Goal: Task Accomplishment & Management: Complete application form

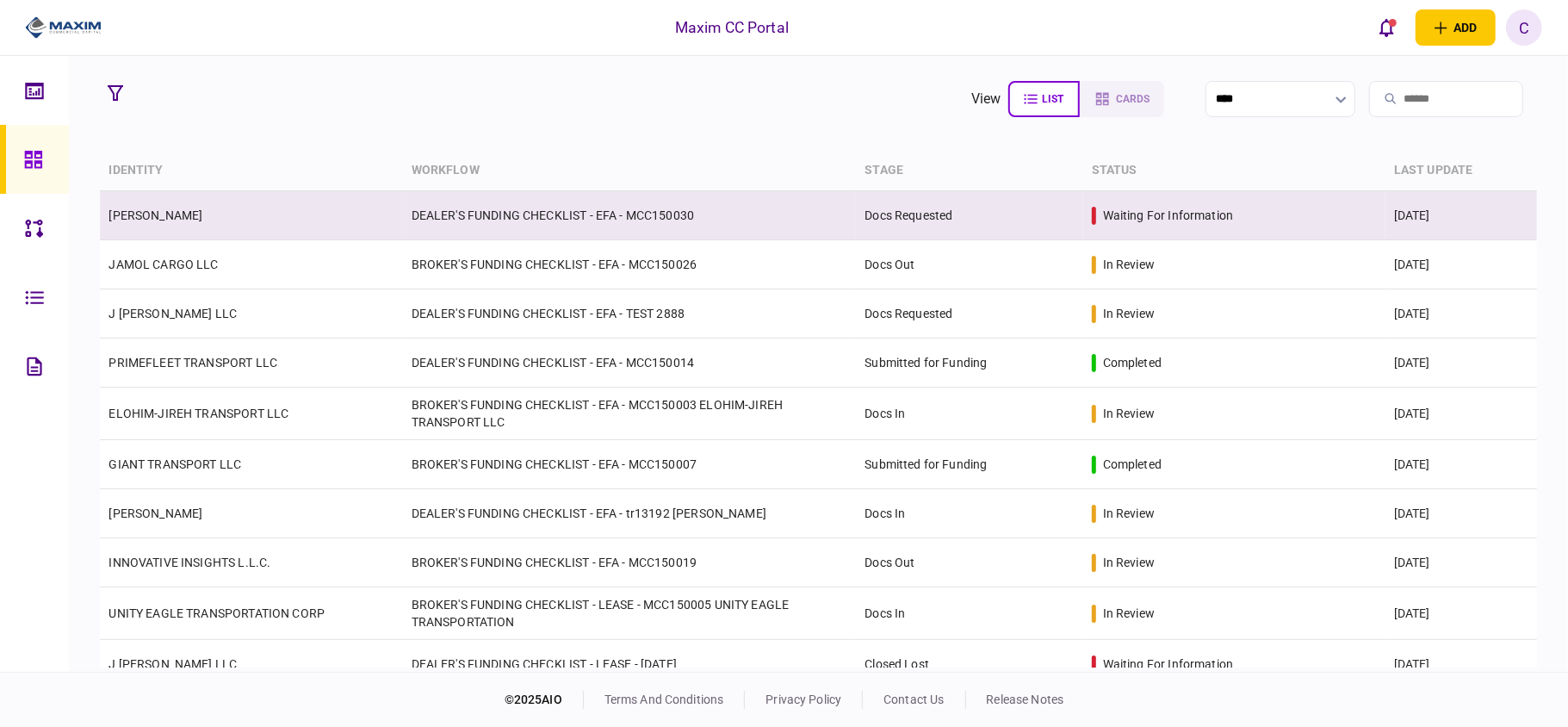
click at [202, 215] on link "[PERSON_NAME]" at bounding box center [155, 215] width 94 height 14
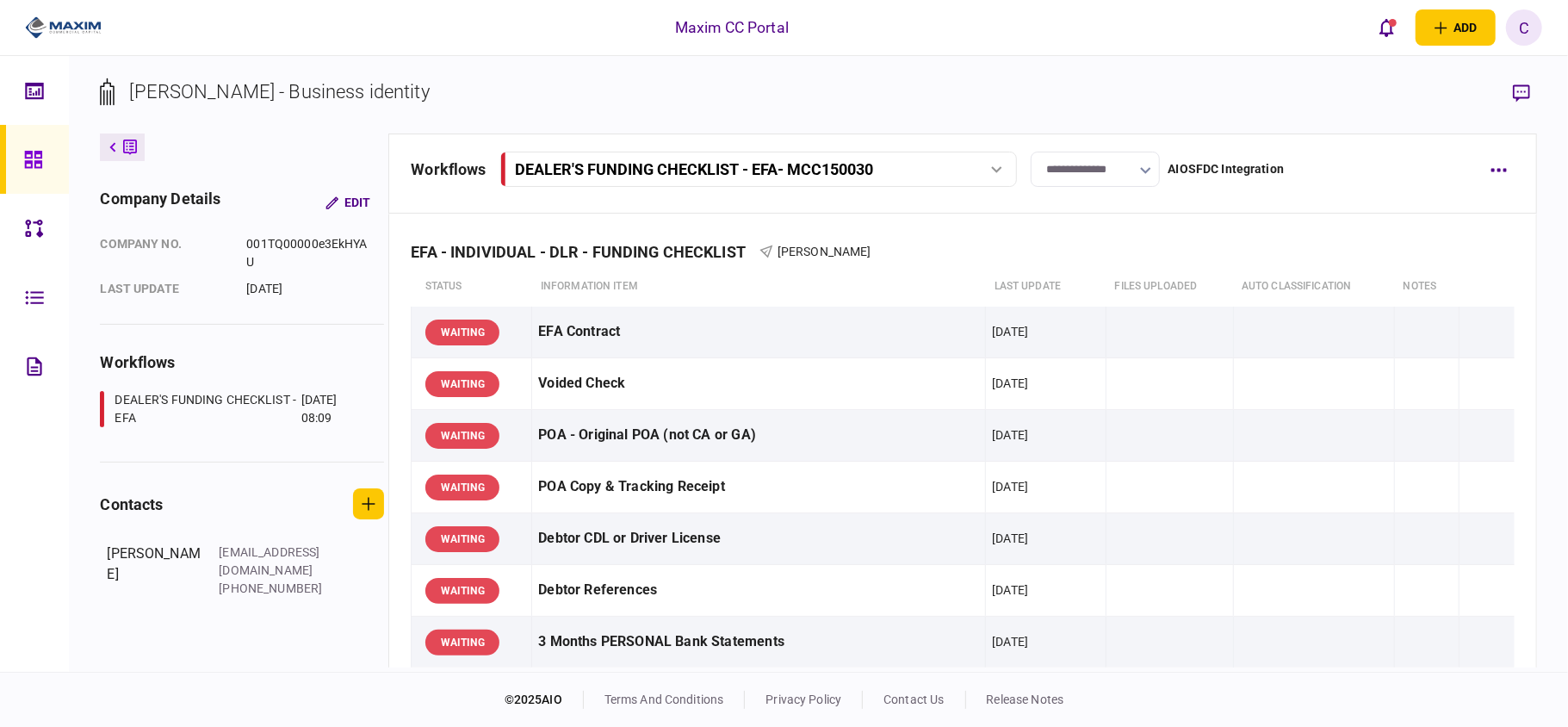
click at [1097, 175] on input "**********" at bounding box center [1095, 169] width 129 height 36
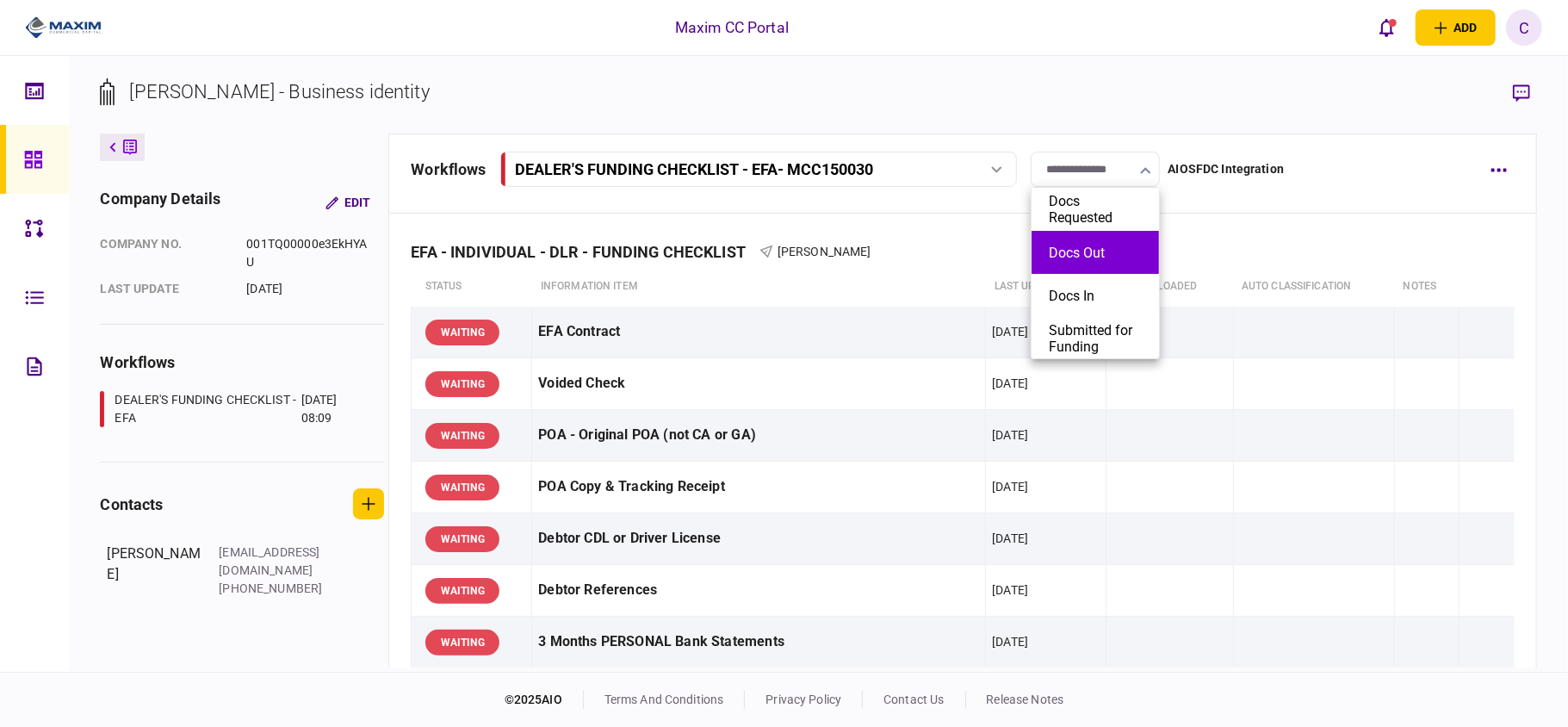
click at [1078, 255] on button "Docs Out" at bounding box center [1095, 253] width 93 height 17
type input "********"
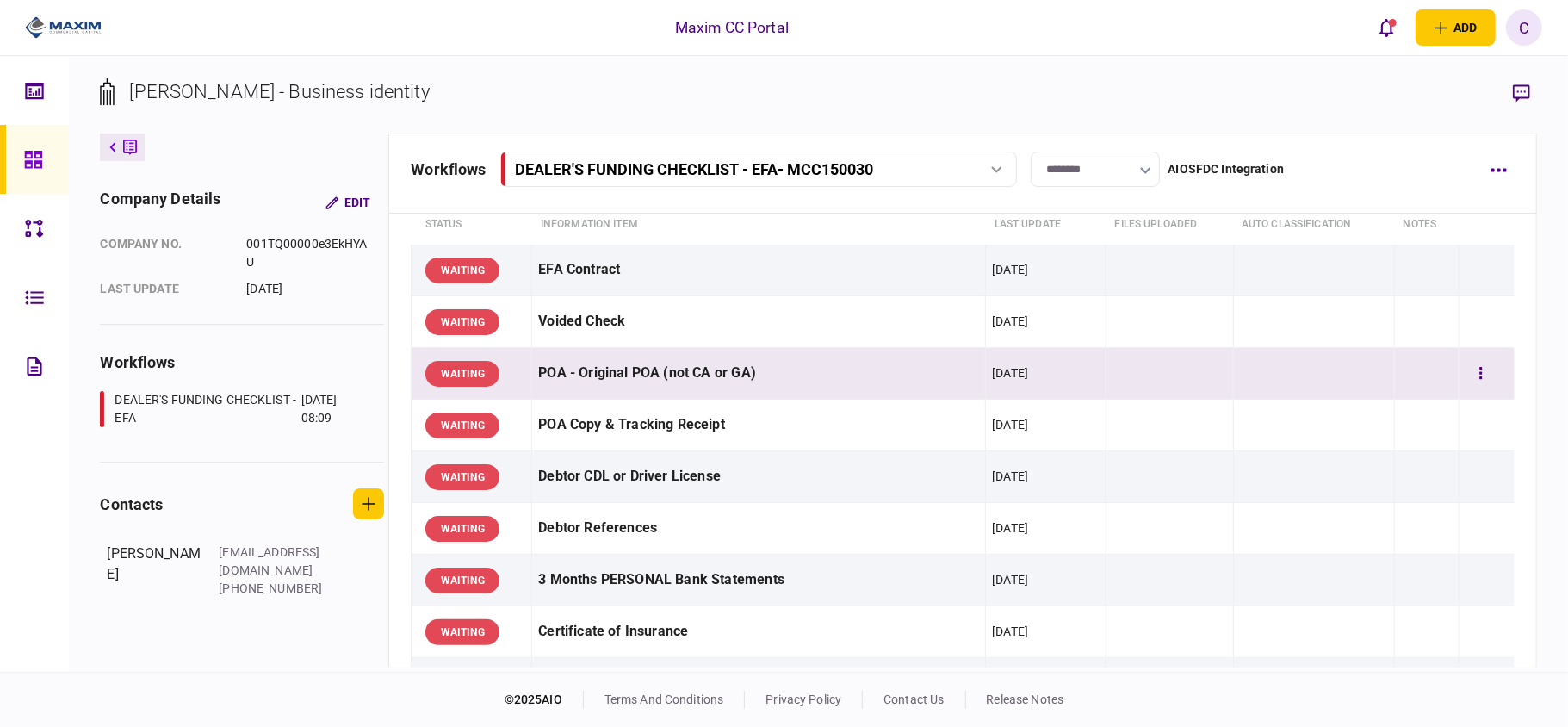
scroll to position [115, 0]
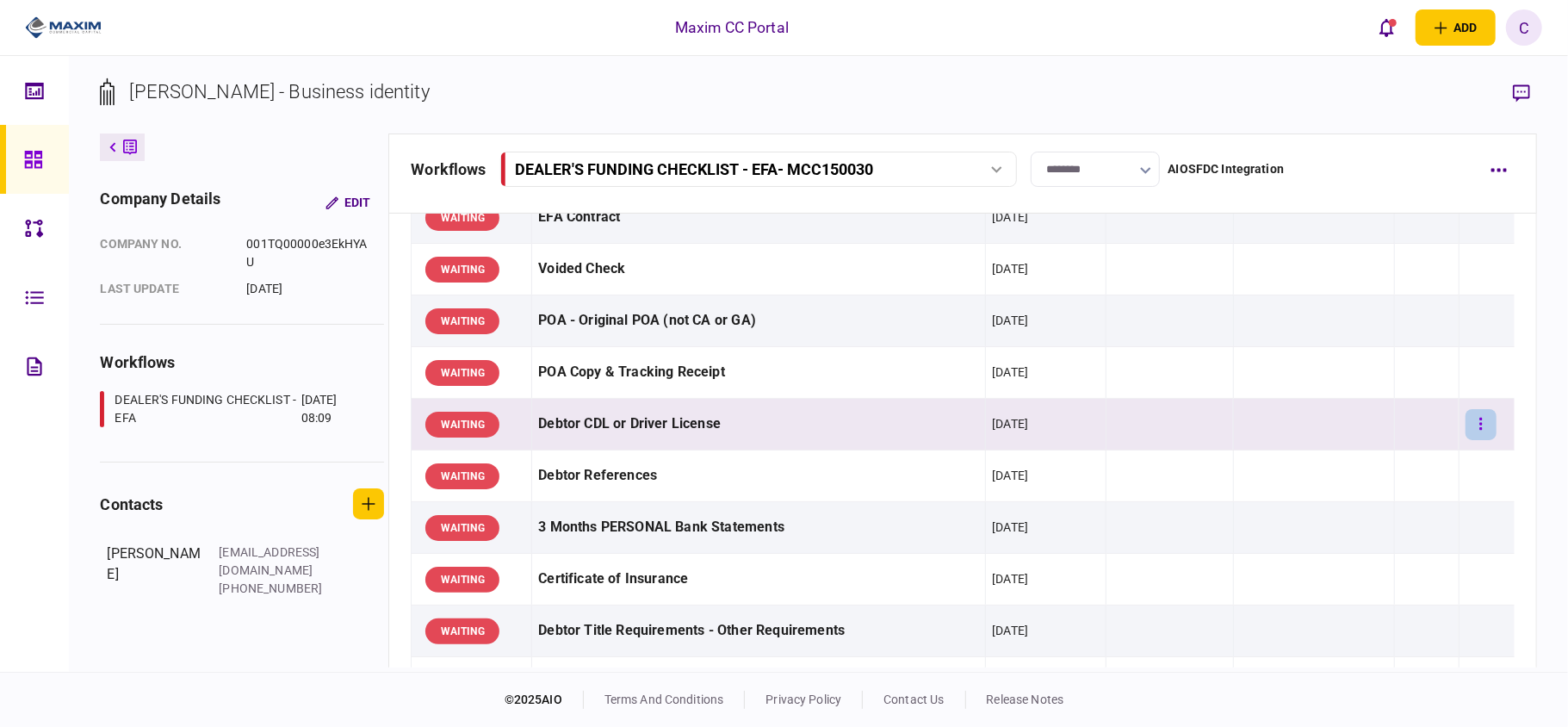
click at [1466, 424] on button "button" at bounding box center [1481, 425] width 31 height 31
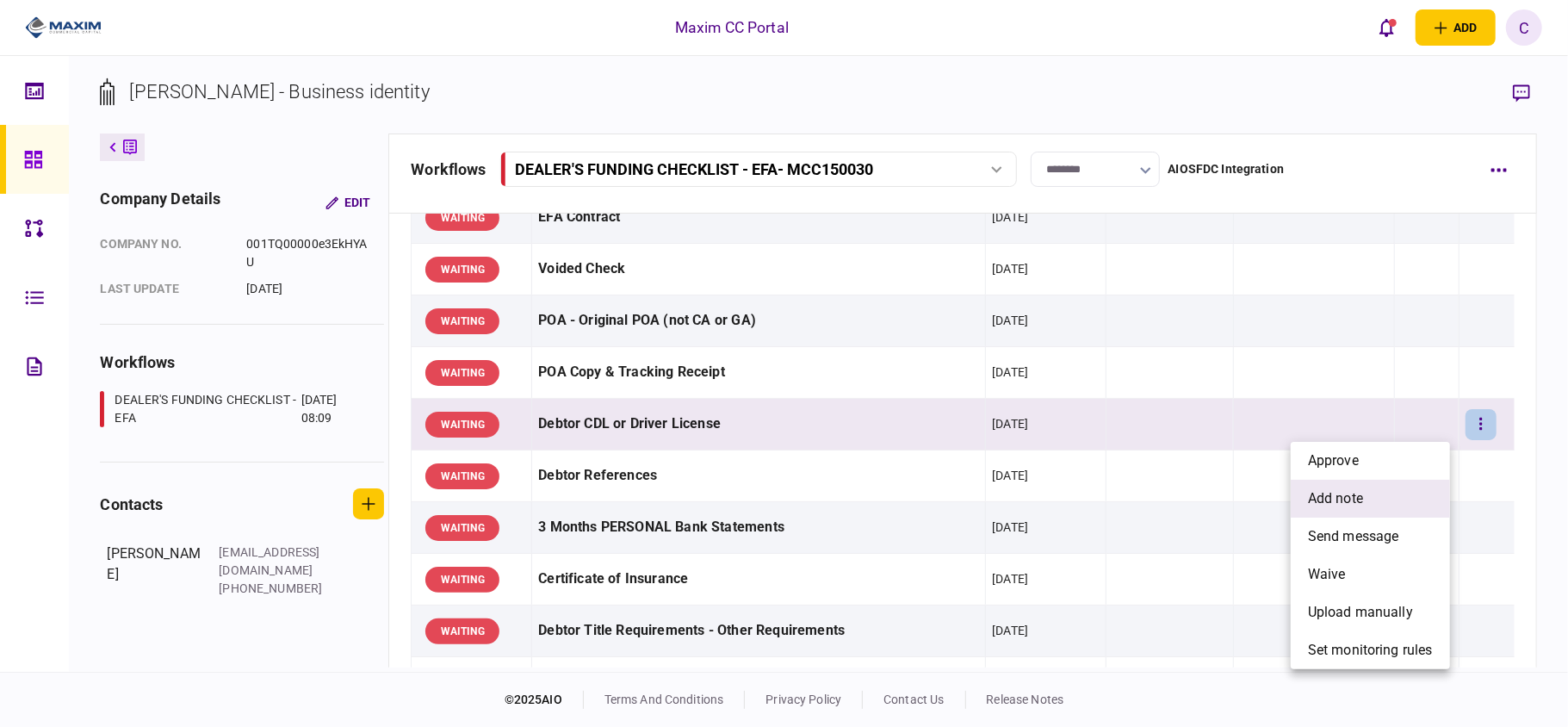
click at [1341, 493] on span "add note" at bounding box center [1335, 499] width 55 height 21
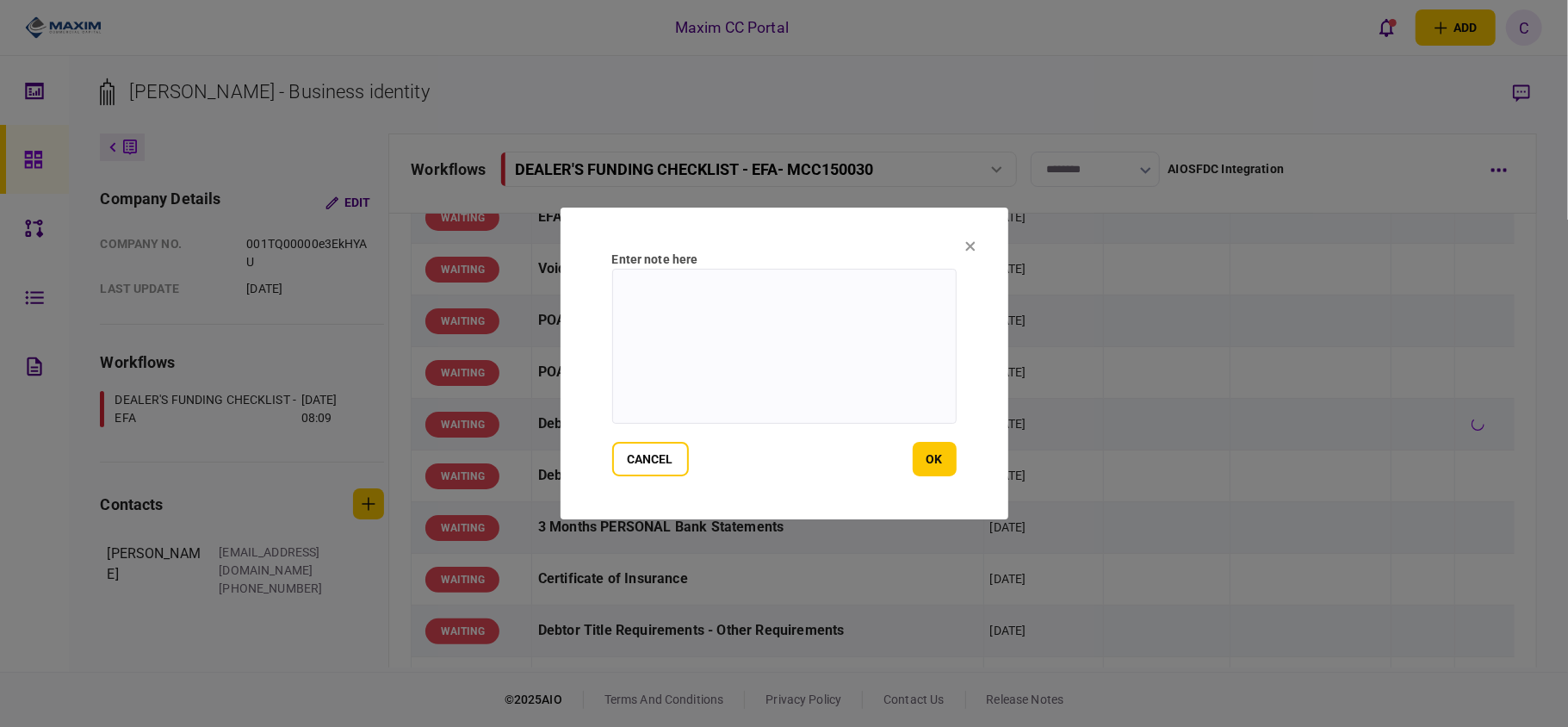
click at [741, 301] on textarea at bounding box center [784, 346] width 345 height 155
paste textarea "**********"
type textarea "**********"
click at [931, 463] on button "ok" at bounding box center [934, 459] width 44 height 35
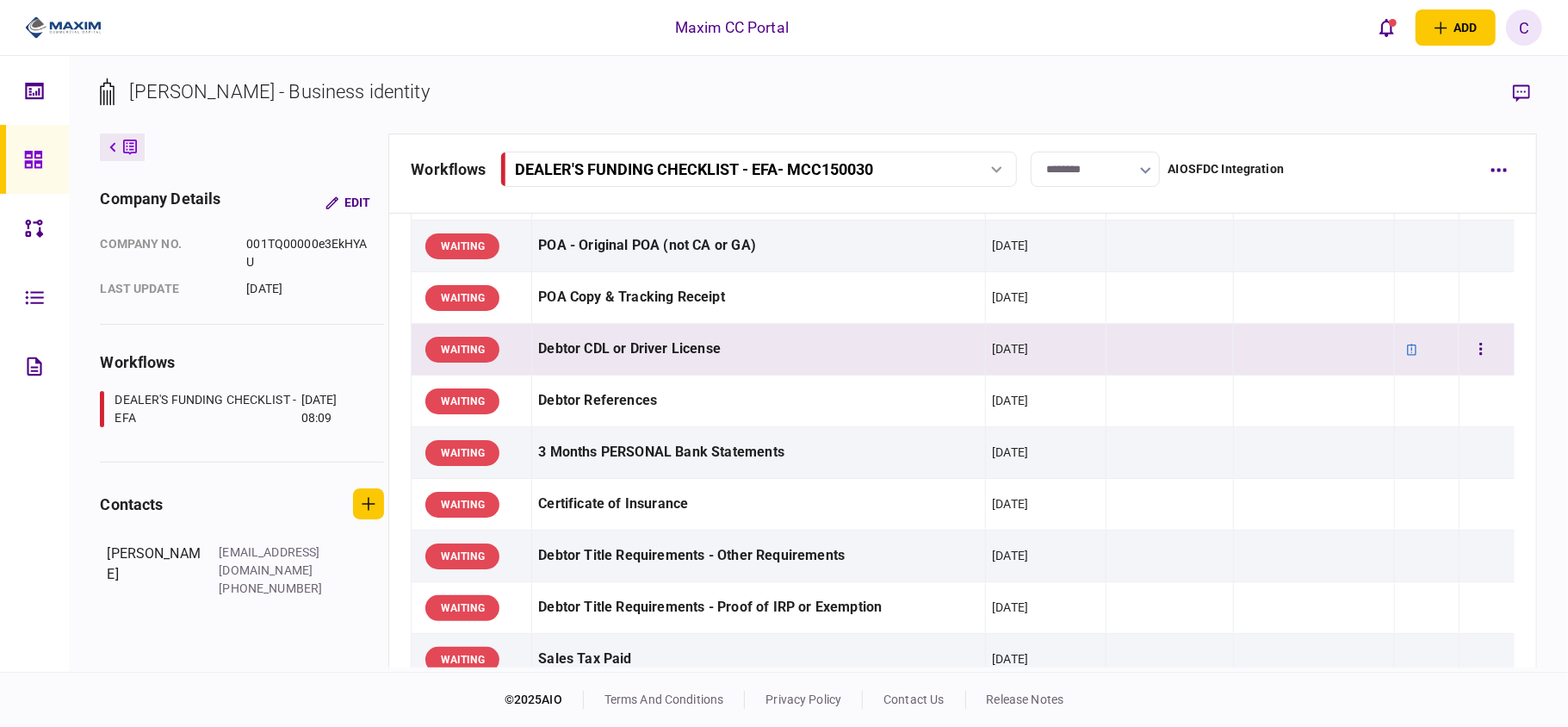
scroll to position [229, 0]
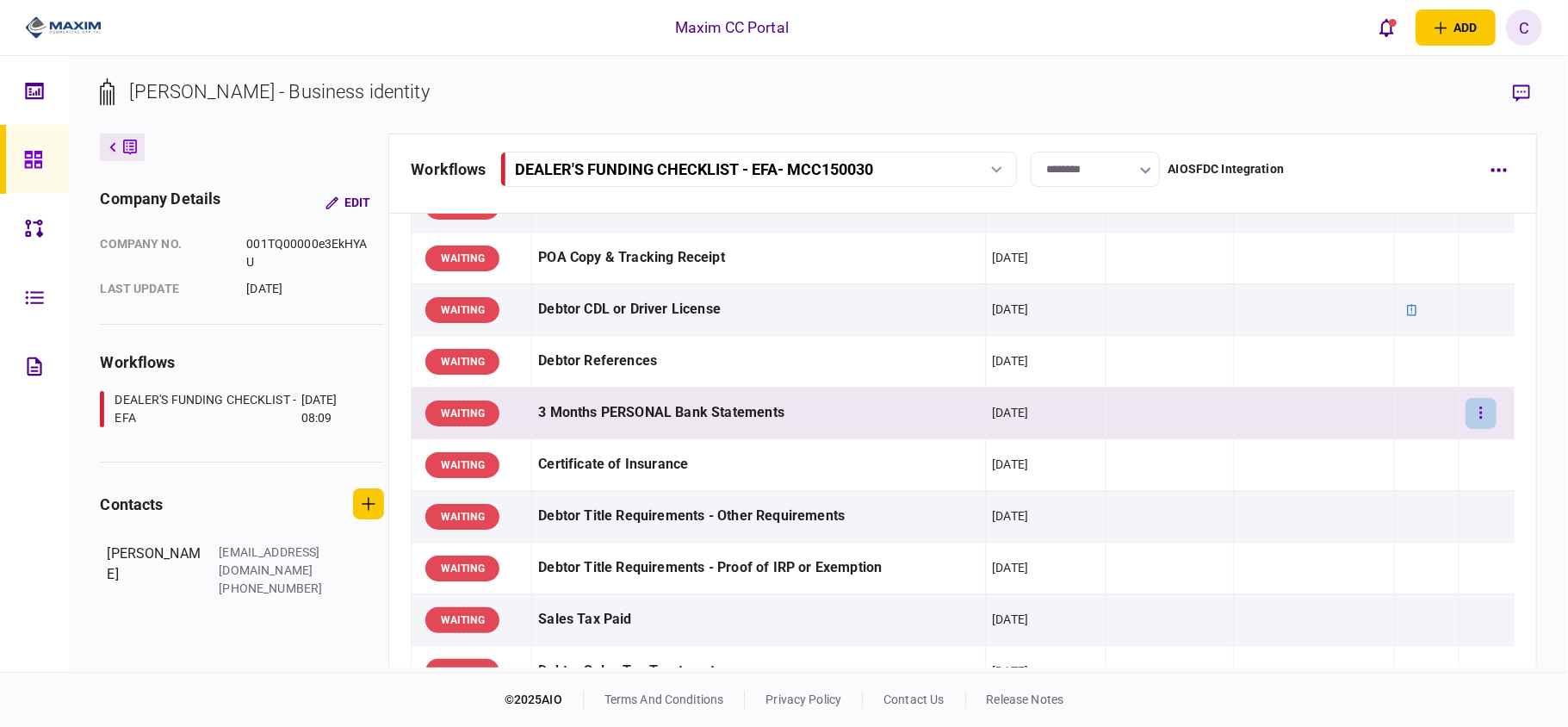
click at [1479, 406] on icon "button" at bounding box center [1481, 413] width 3 height 17
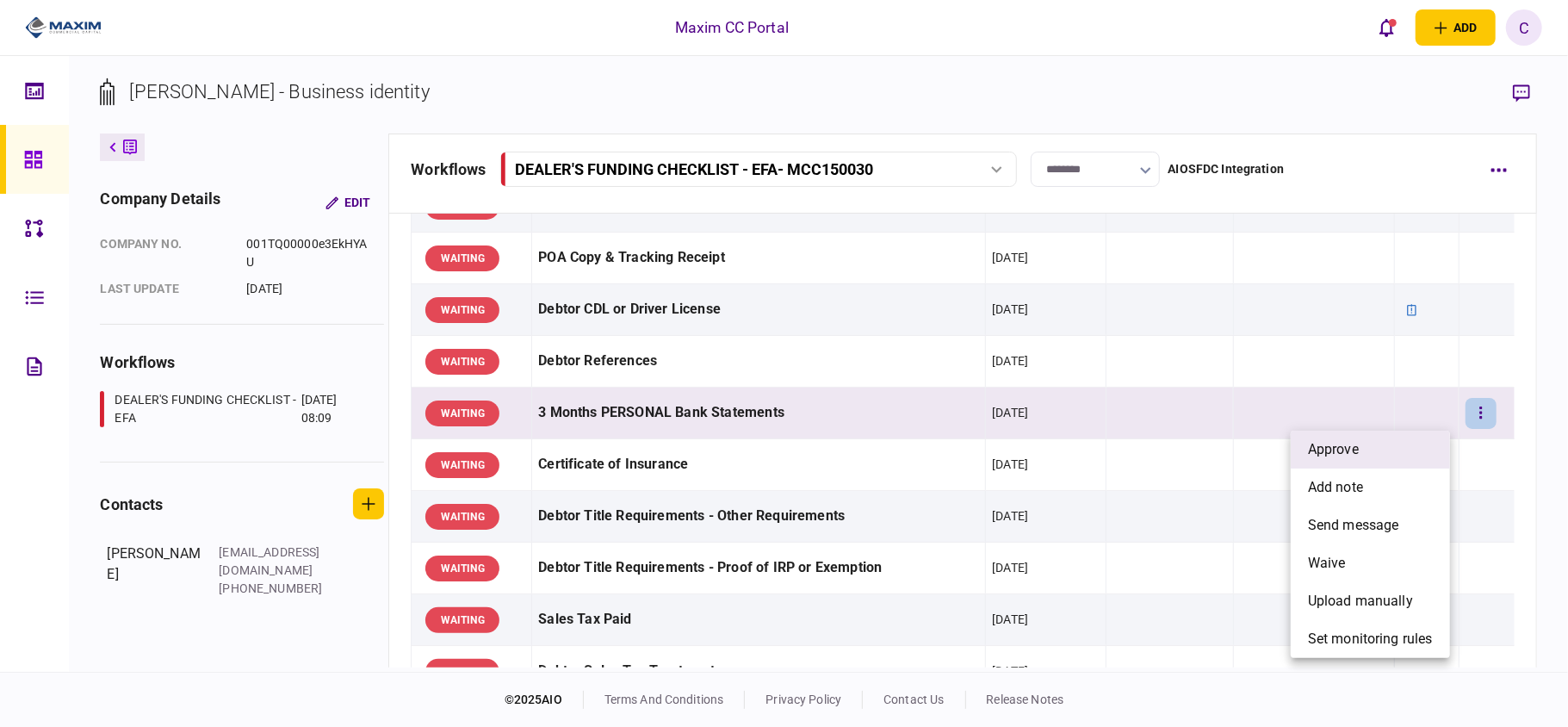
click at [1395, 449] on li "approve" at bounding box center [1370, 450] width 159 height 38
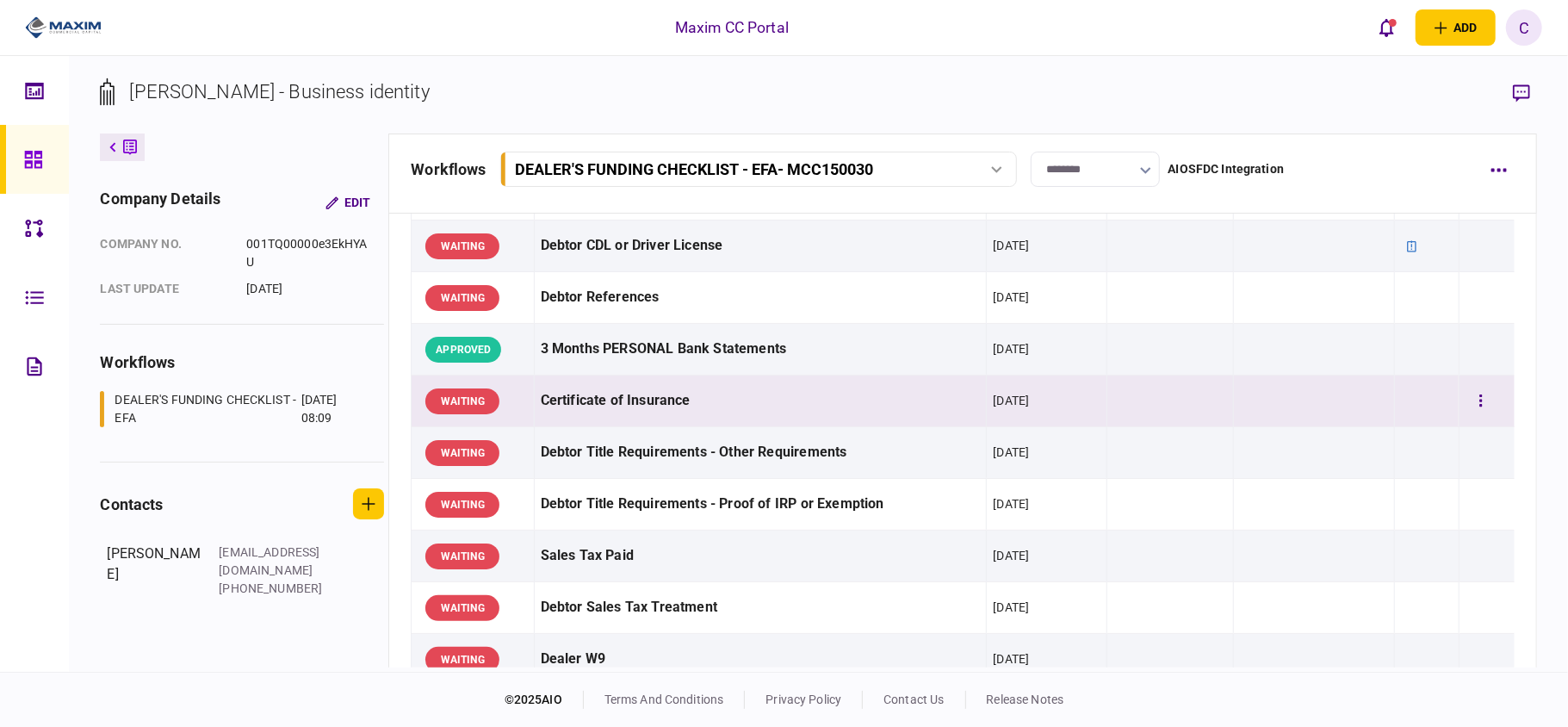
scroll to position [345, 0]
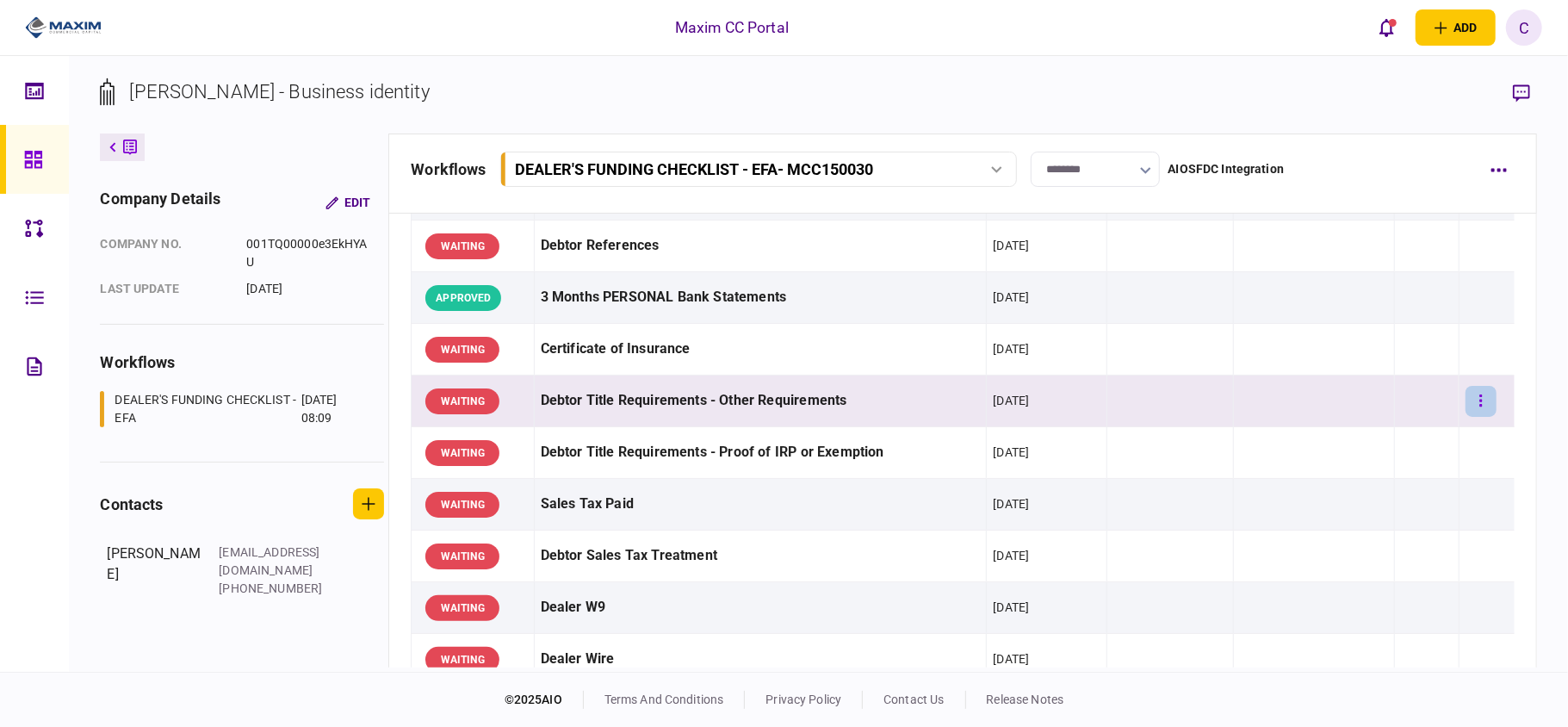
click at [1474, 397] on button "button" at bounding box center [1481, 401] width 31 height 31
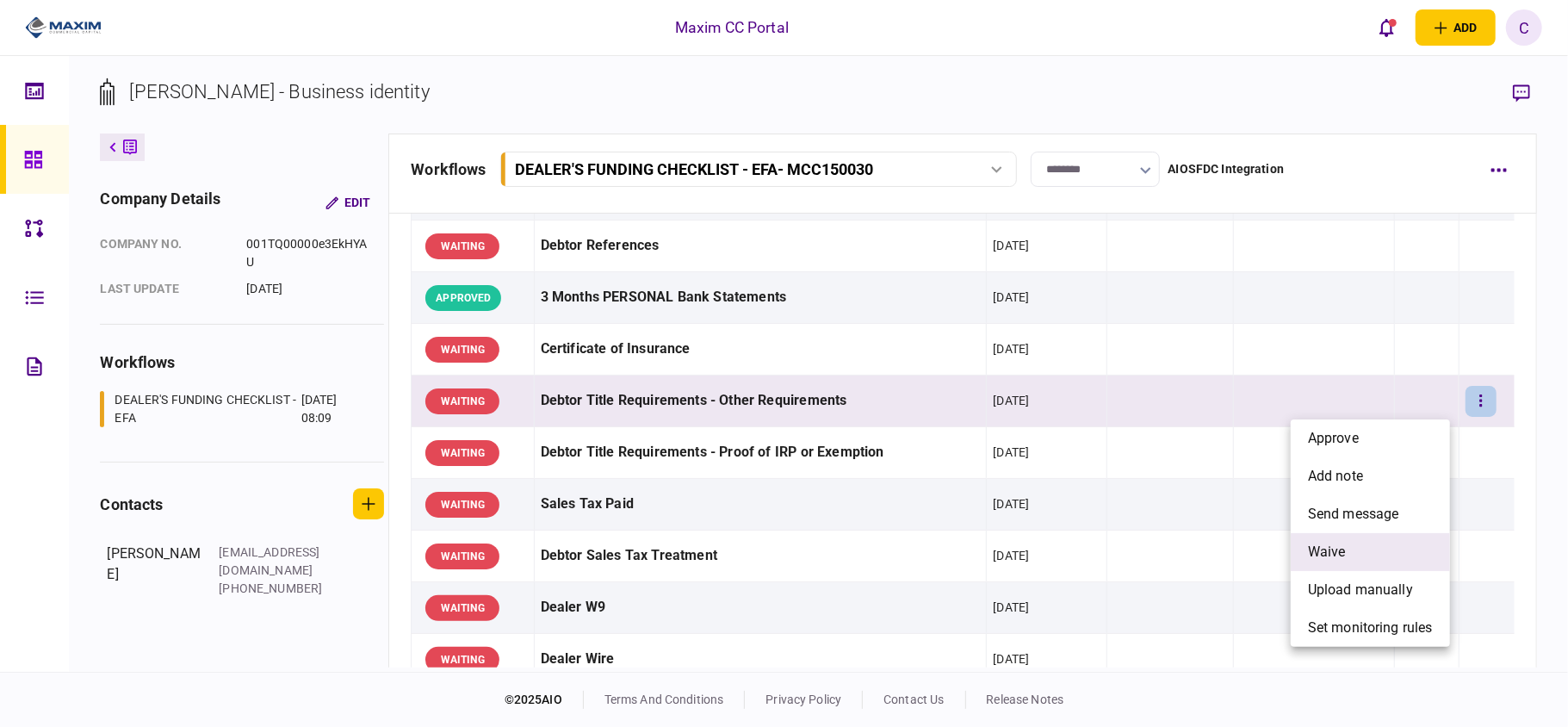
click at [1340, 545] on span "waive" at bounding box center [1328, 552] width 38 height 21
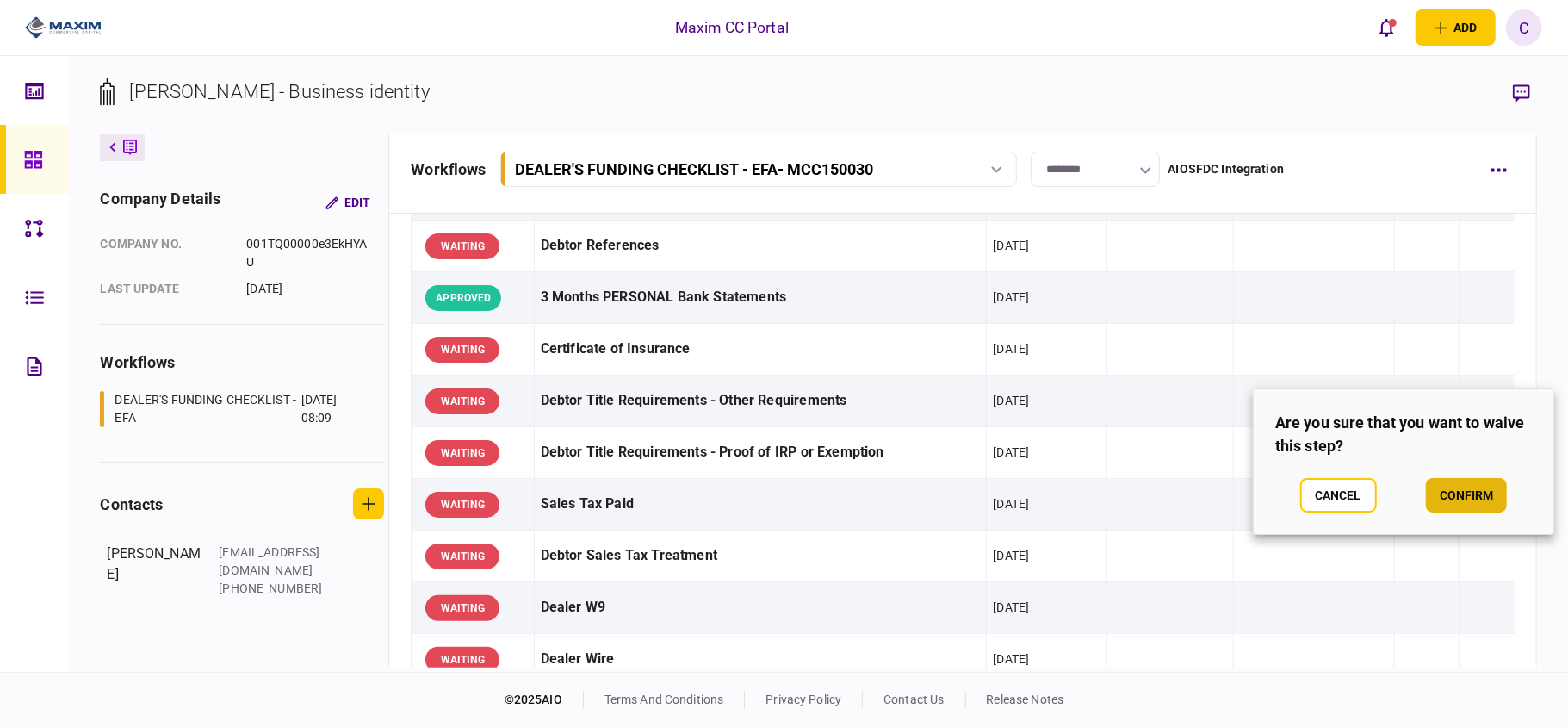
click at [1444, 486] on button "confirm" at bounding box center [1466, 495] width 81 height 35
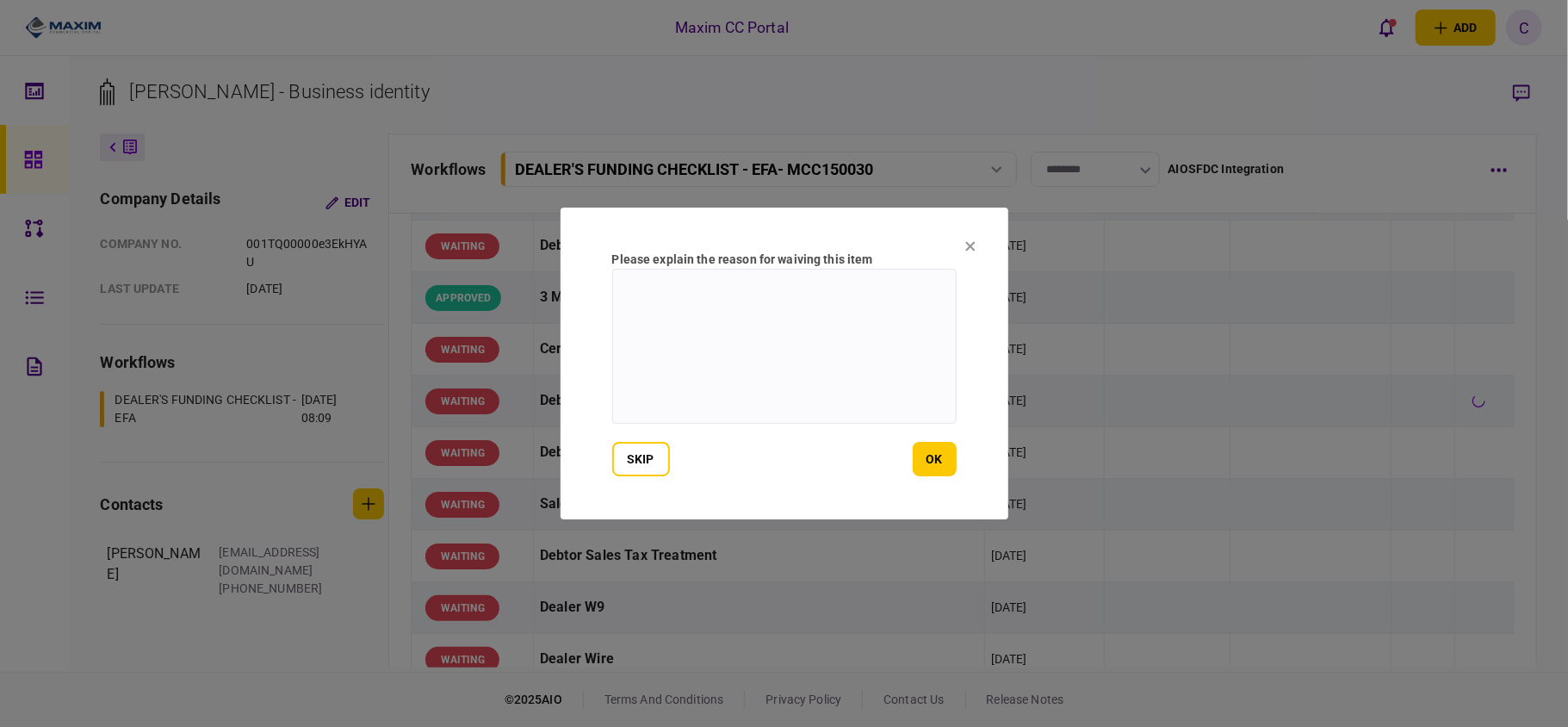
click at [766, 296] on textarea at bounding box center [784, 346] width 345 height 155
type textarea "**********"
click at [934, 452] on button "ok" at bounding box center [934, 459] width 44 height 35
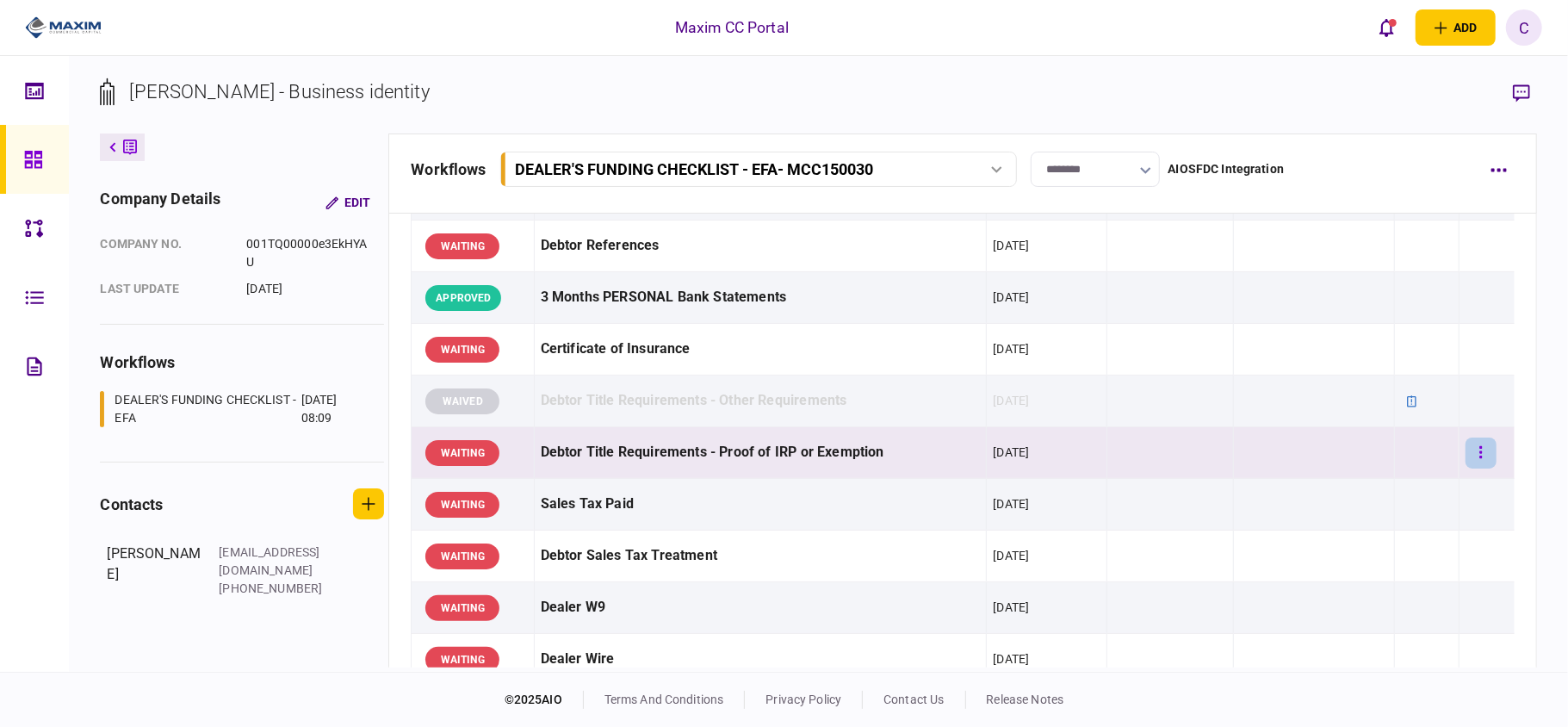
click at [1476, 453] on button "button" at bounding box center [1481, 453] width 31 height 31
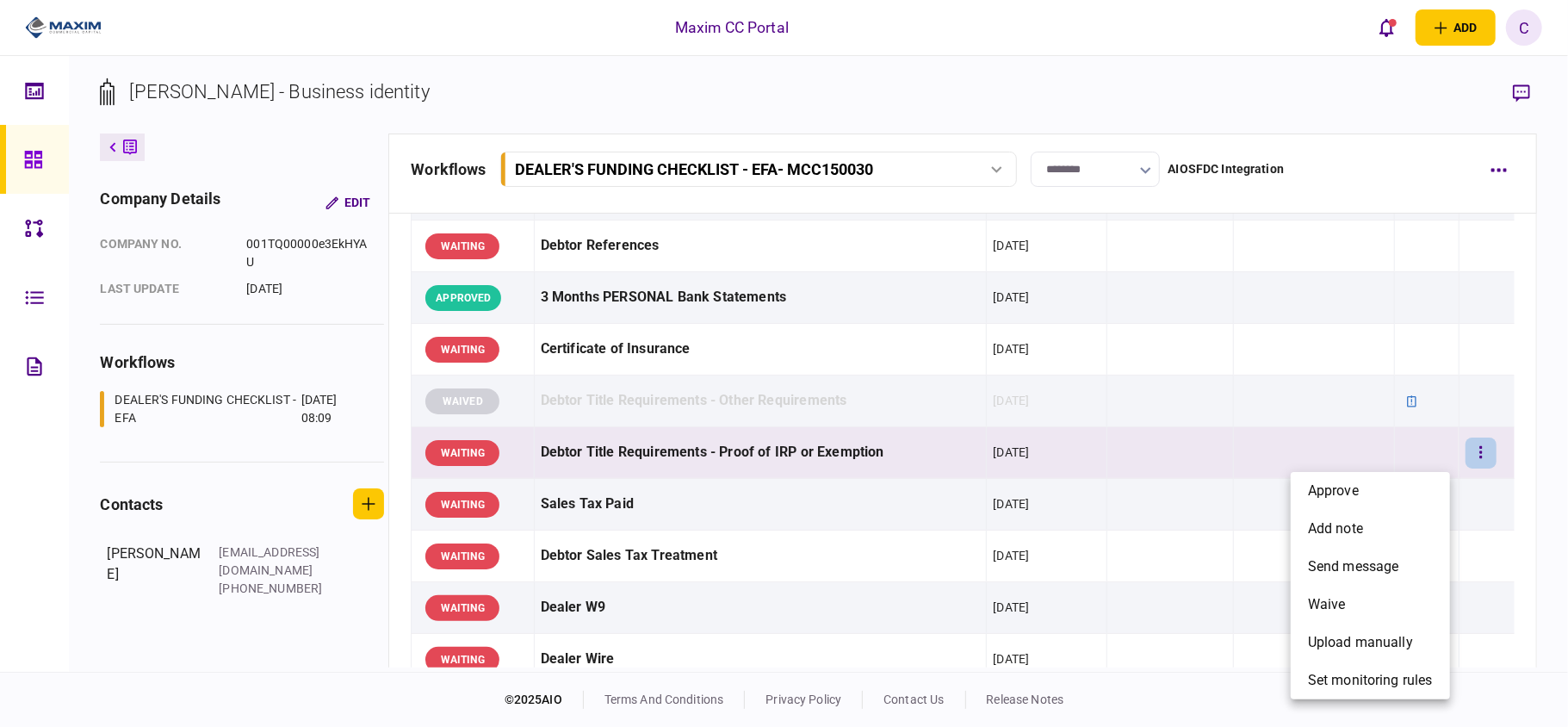
click at [1395, 400] on div at bounding box center [784, 363] width 1568 height 727
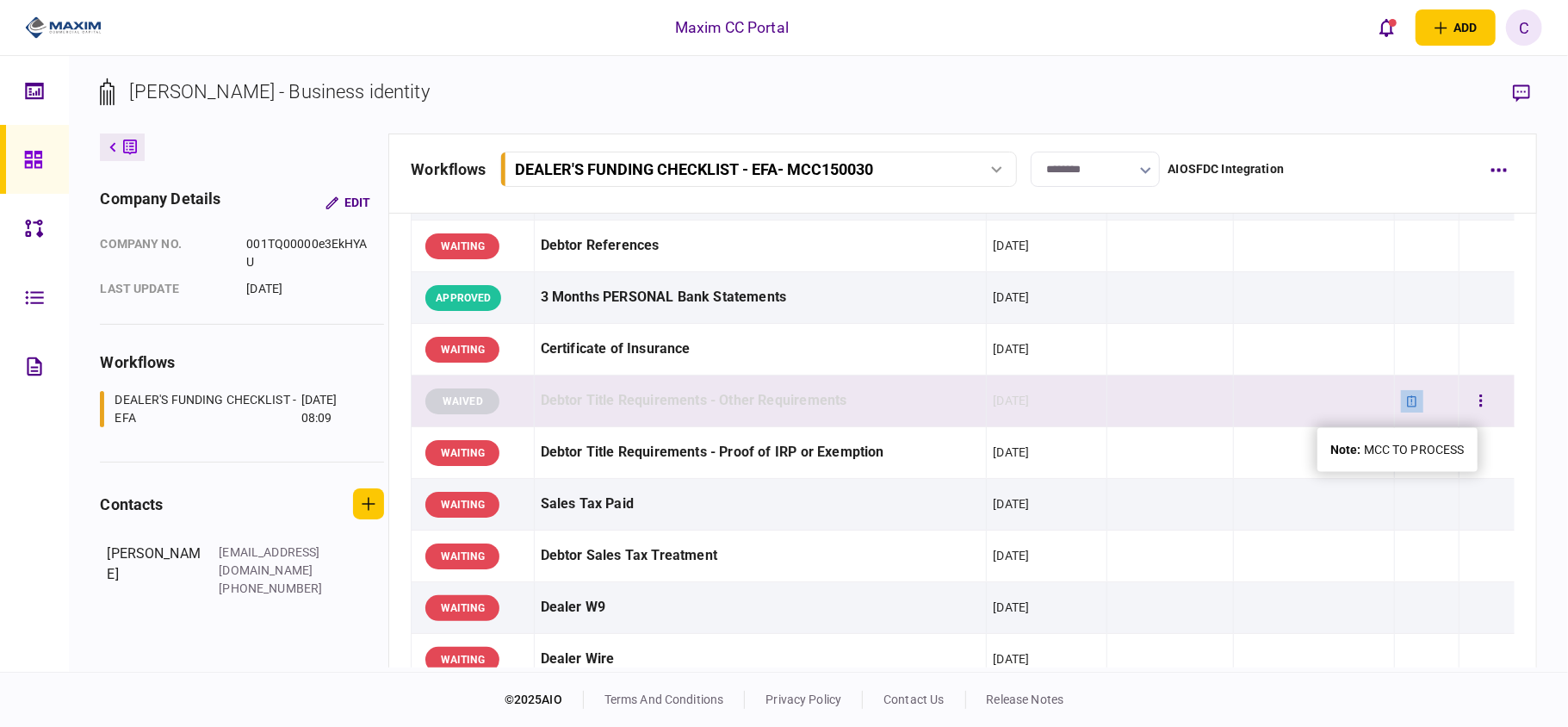
click at [1408, 404] on icon at bounding box center [1413, 400] width 10 height 11
click at [1389, 450] on div "note : MCC TO PROCESS" at bounding box center [1397, 450] width 135 height 18
click at [1479, 401] on icon "button" at bounding box center [1481, 400] width 3 height 17
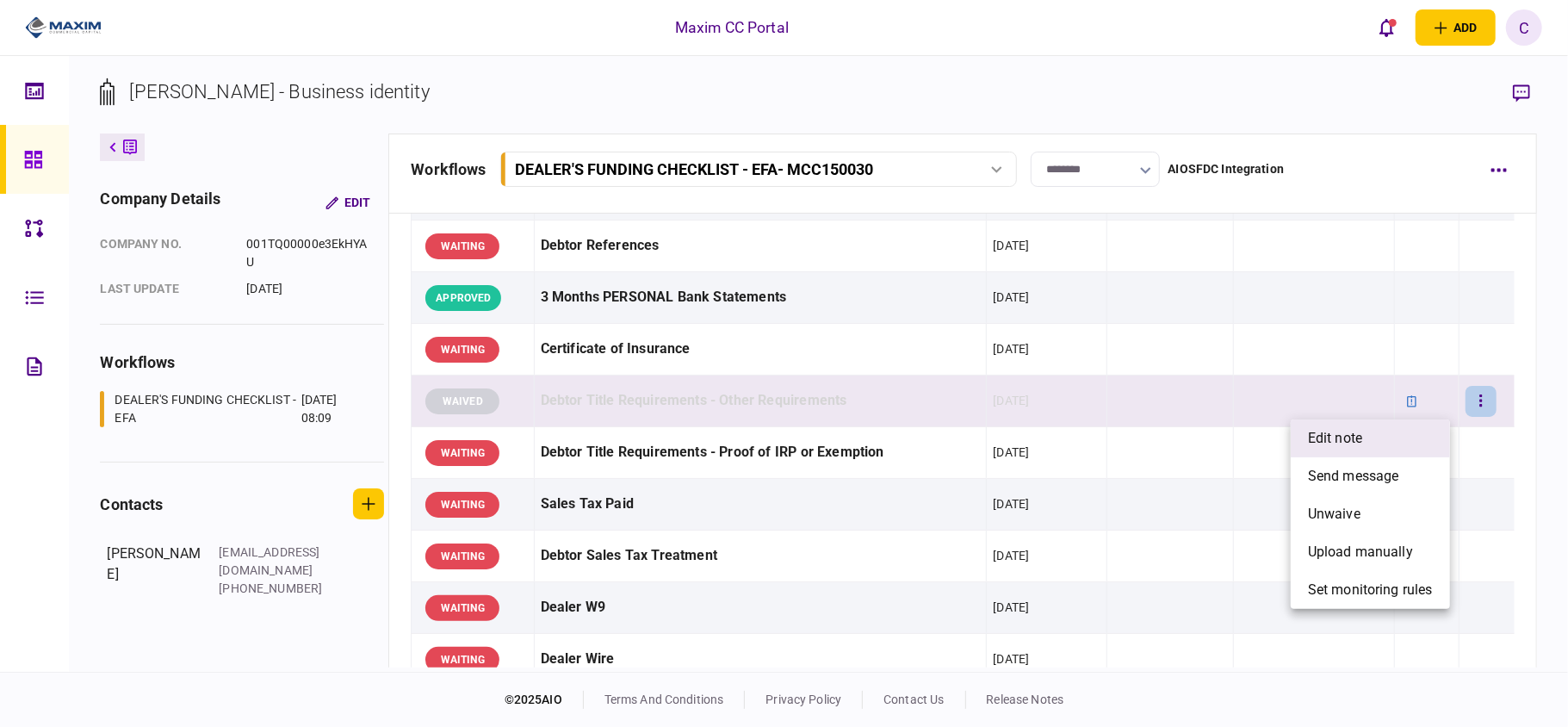
click at [1364, 432] on li "edit note" at bounding box center [1370, 439] width 159 height 38
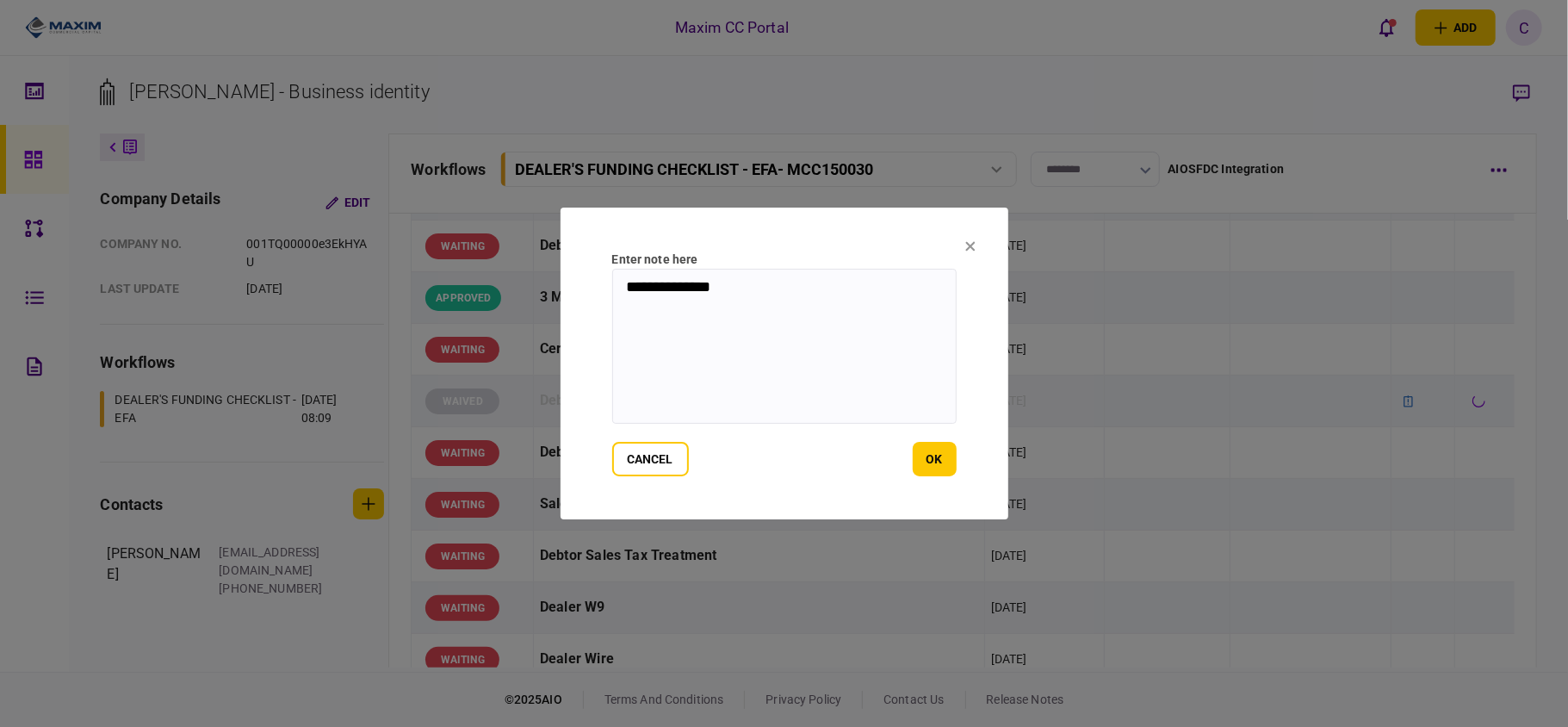
click at [658, 282] on textarea "**********" at bounding box center [784, 346] width 345 height 155
type textarea "**********"
click at [948, 456] on button "ok" at bounding box center [934, 459] width 44 height 35
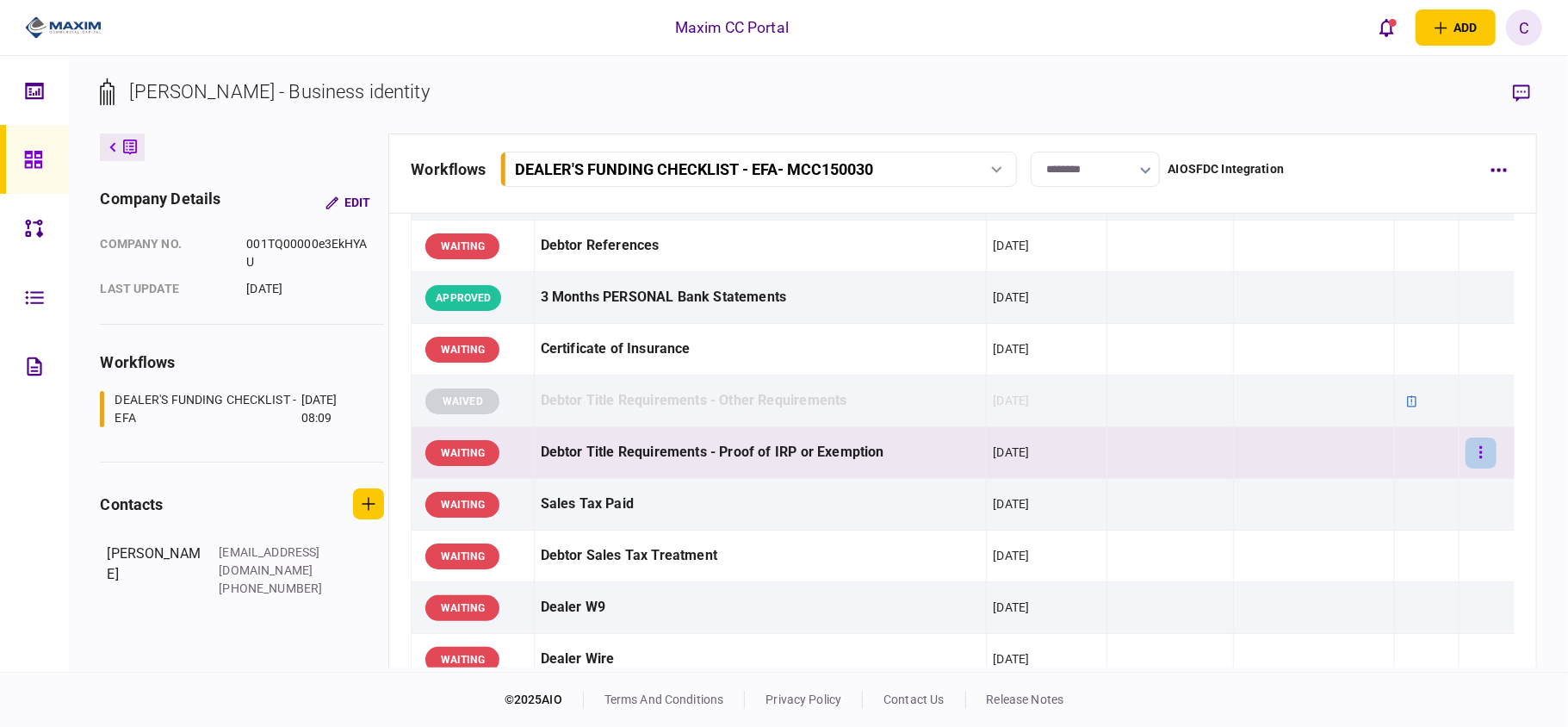
click at [1479, 453] on icon "button" at bounding box center [1481, 453] width 3 height 17
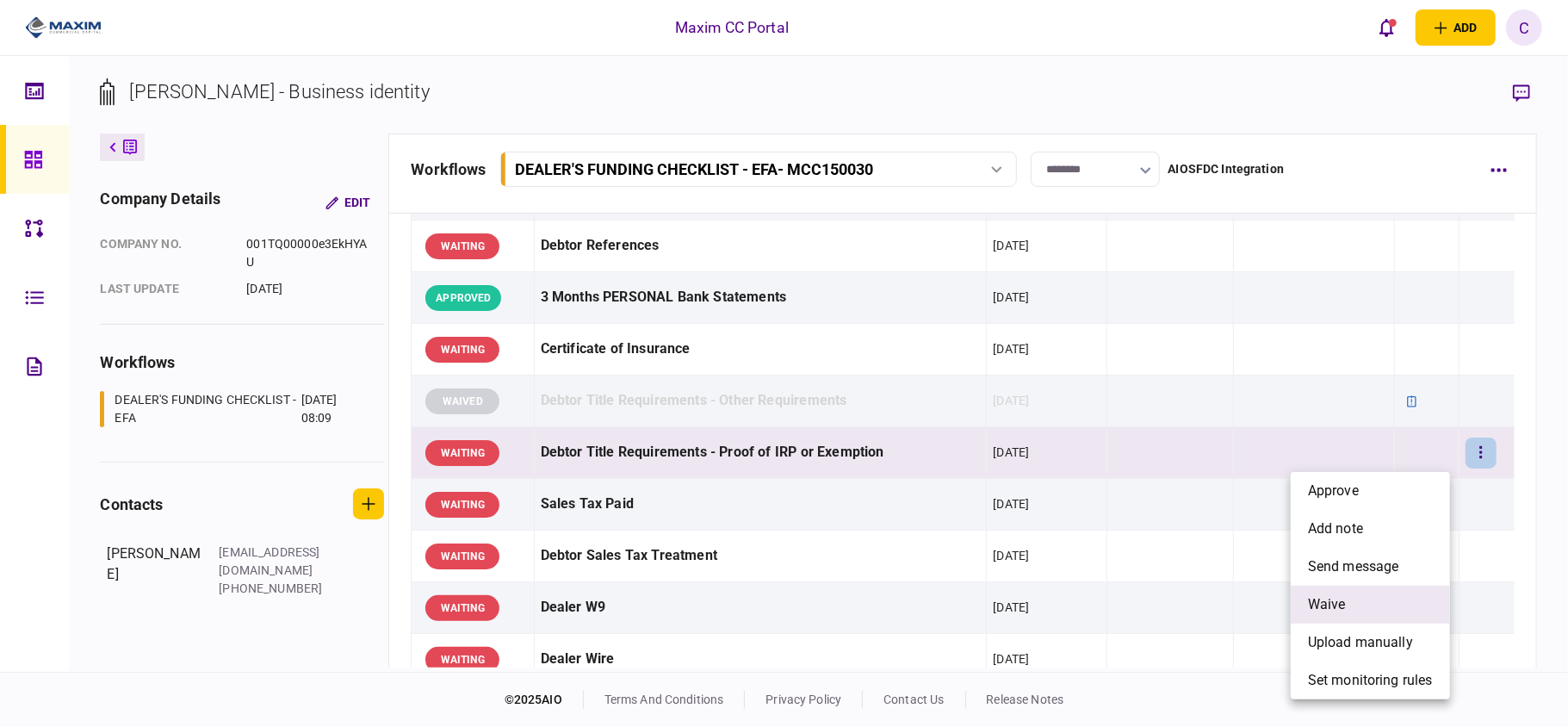
click at [1318, 608] on span "waive" at bounding box center [1328, 605] width 38 height 21
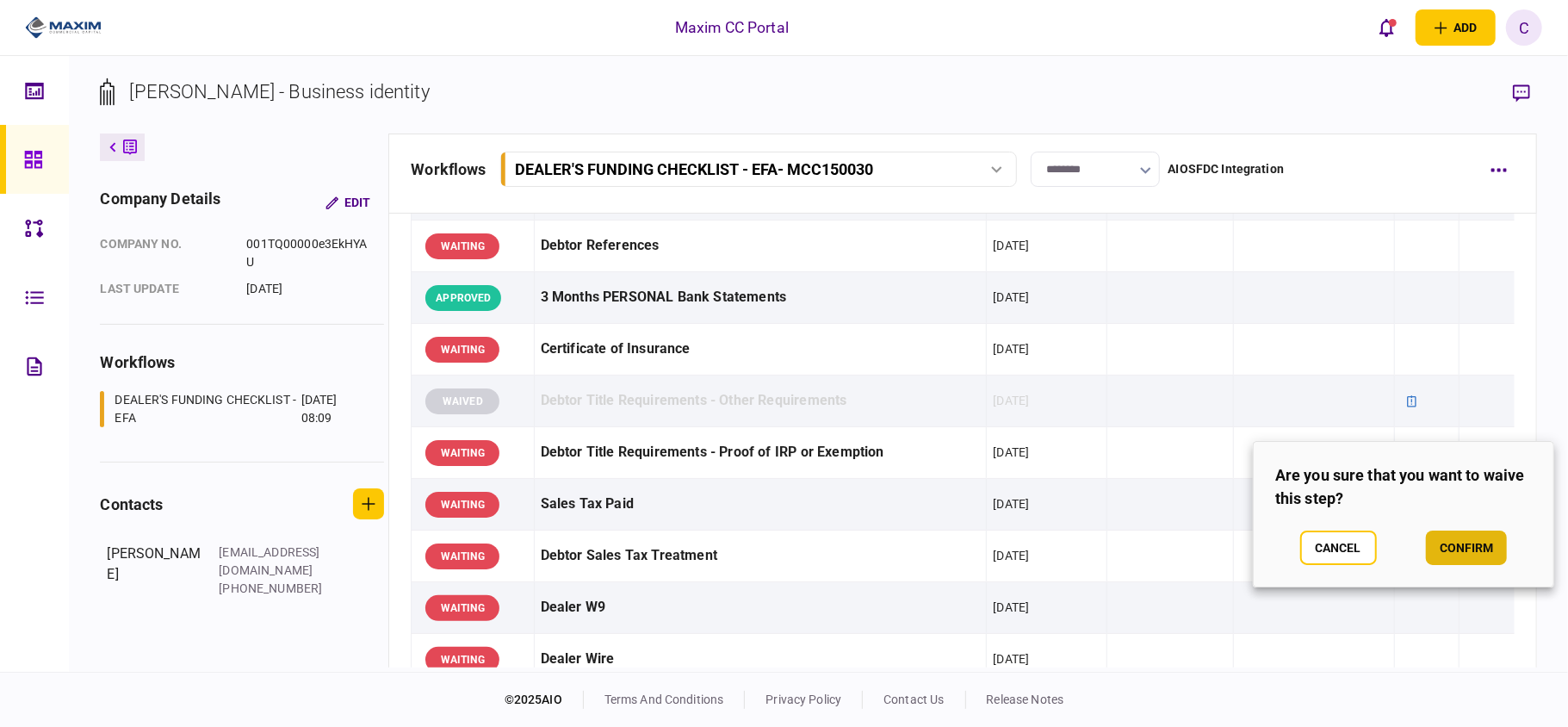
click at [1462, 548] on button "confirm" at bounding box center [1466, 548] width 81 height 35
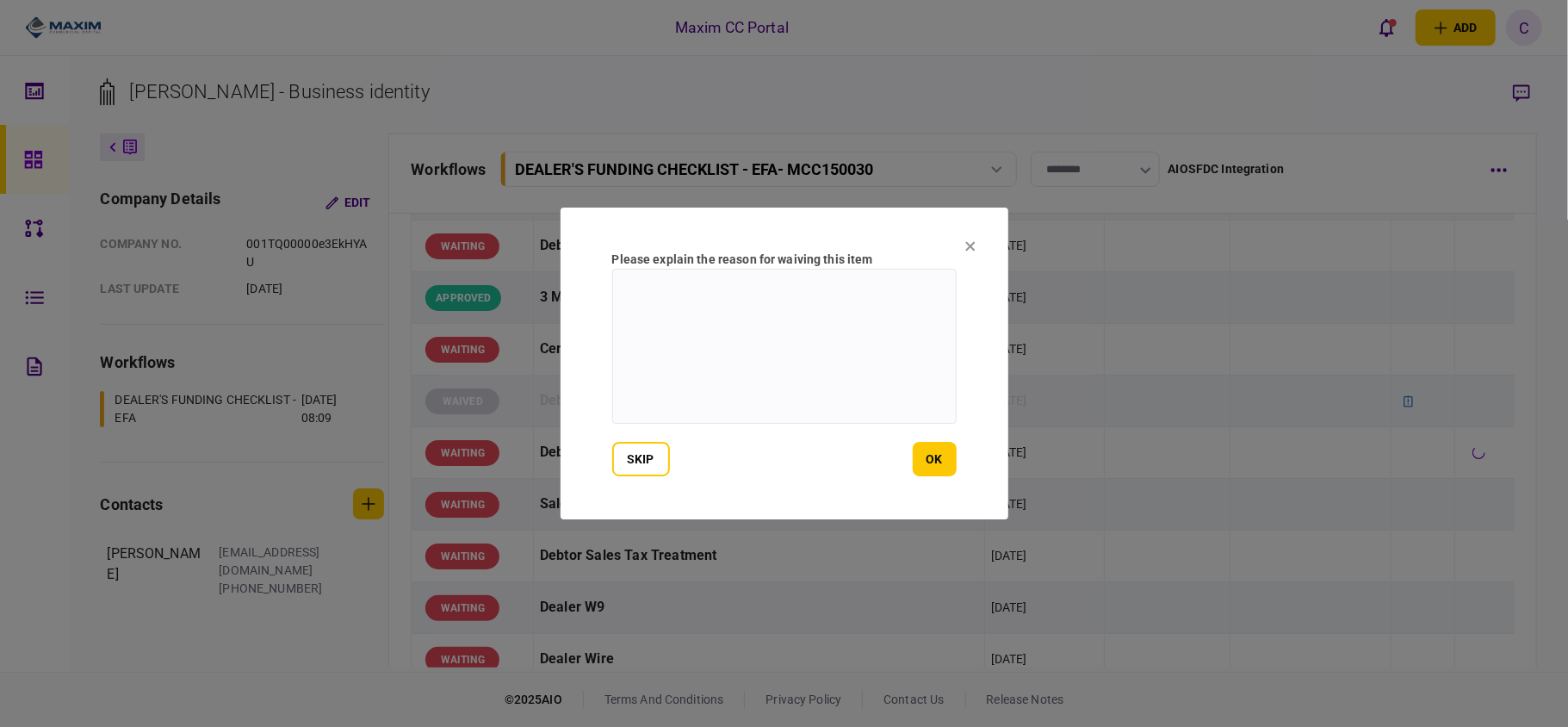
click at [693, 298] on textarea at bounding box center [784, 346] width 345 height 155
type textarea "*"
type textarea "**********"
click at [945, 464] on button "ok" at bounding box center [934, 459] width 44 height 35
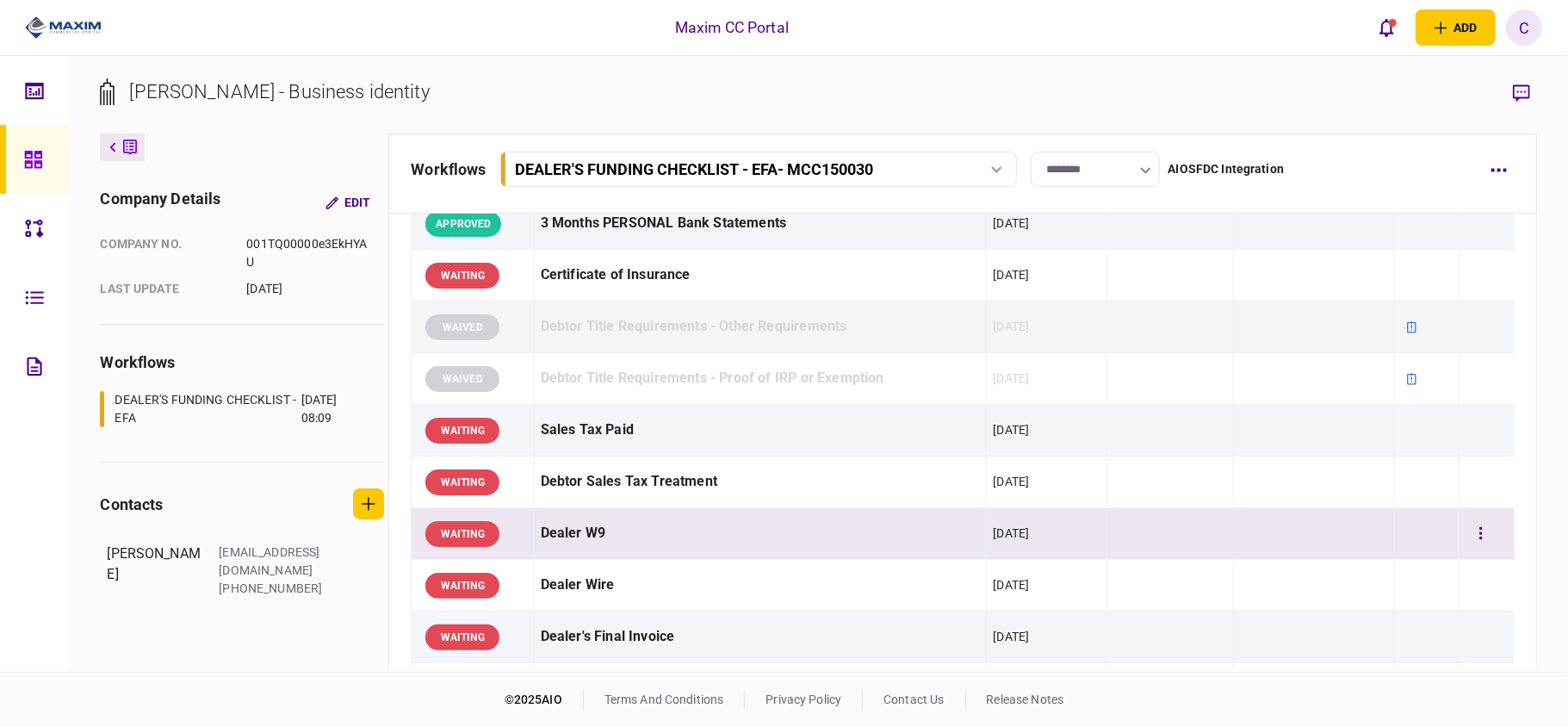
scroll to position [459, 0]
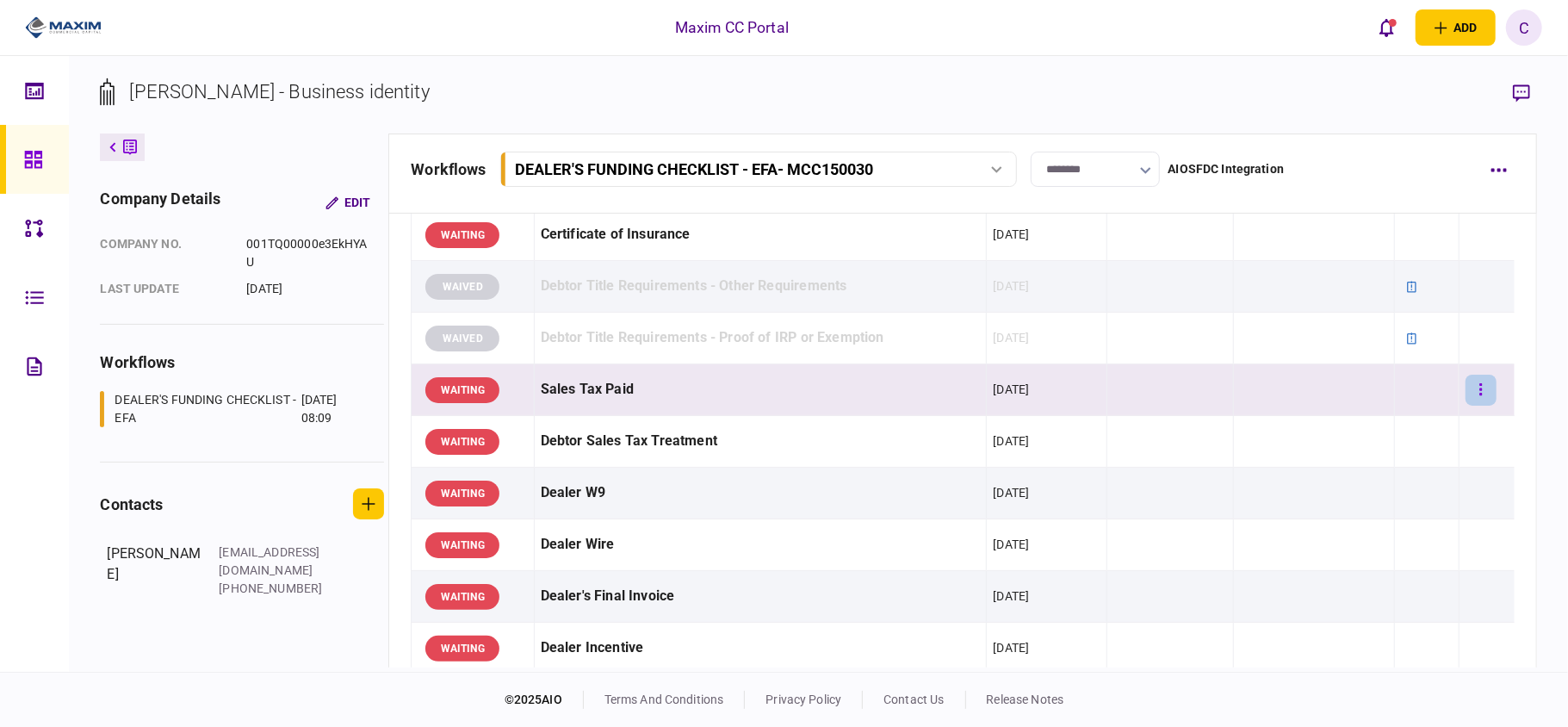
click at [1472, 387] on button "button" at bounding box center [1481, 390] width 31 height 31
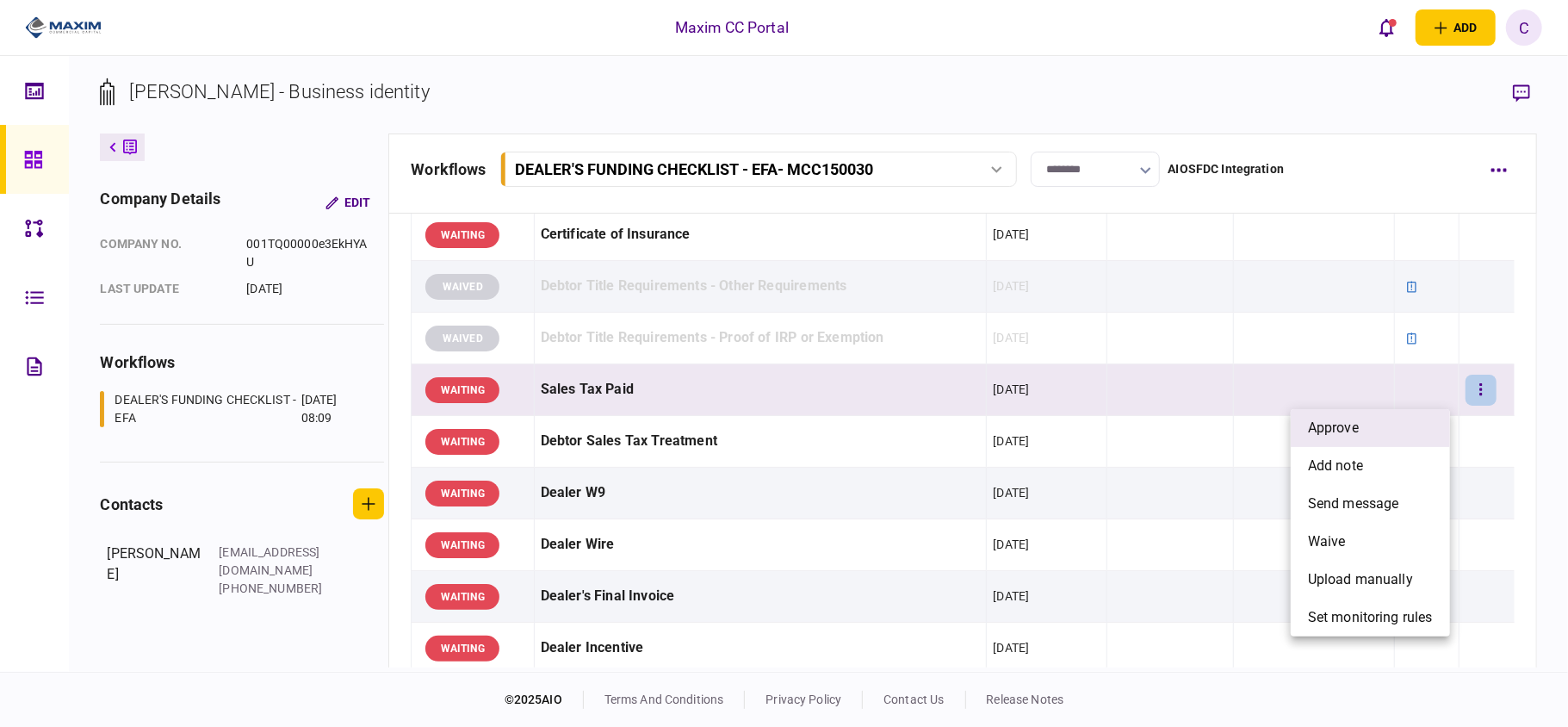
click at [1351, 422] on span "approve" at bounding box center [1334, 428] width 51 height 21
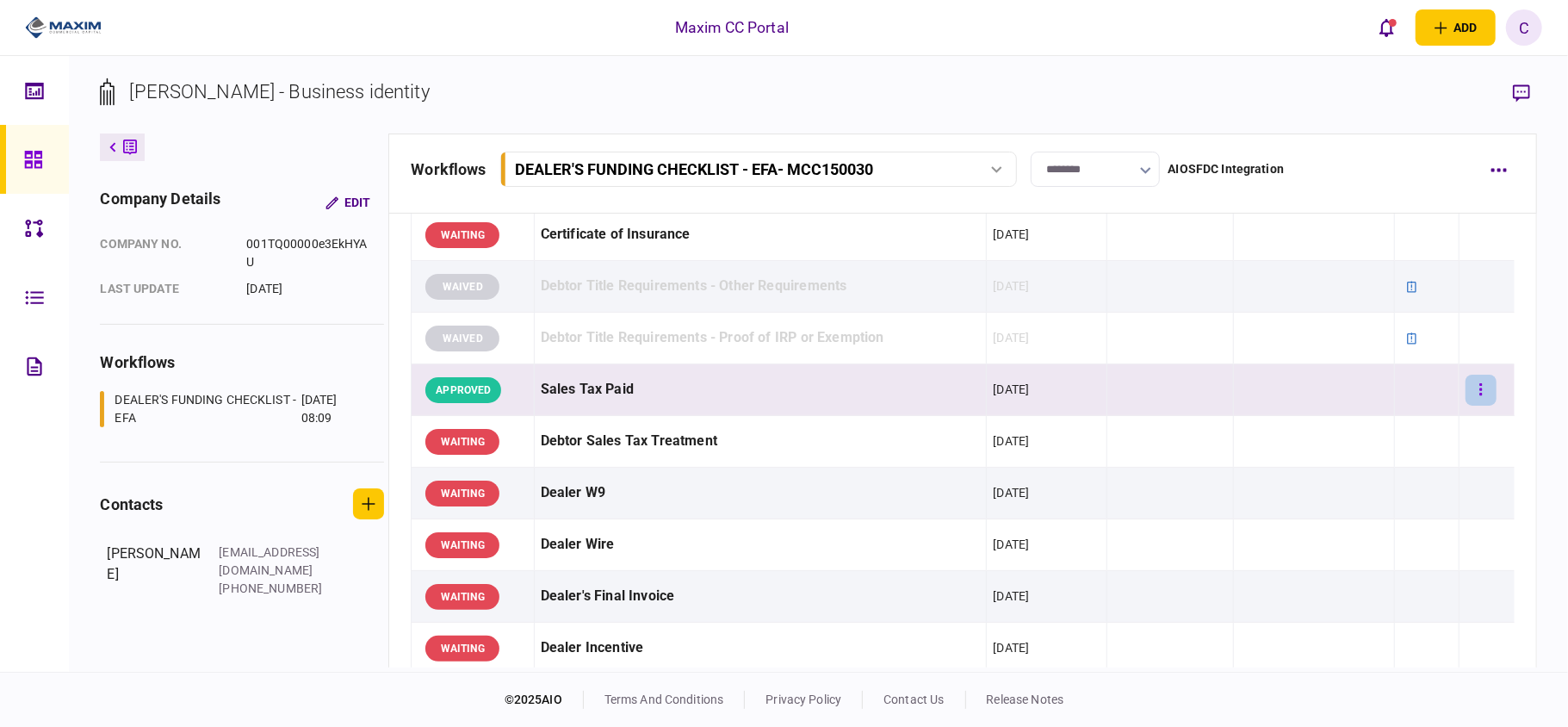
click at [1479, 394] on icon "button" at bounding box center [1481, 389] width 3 height 17
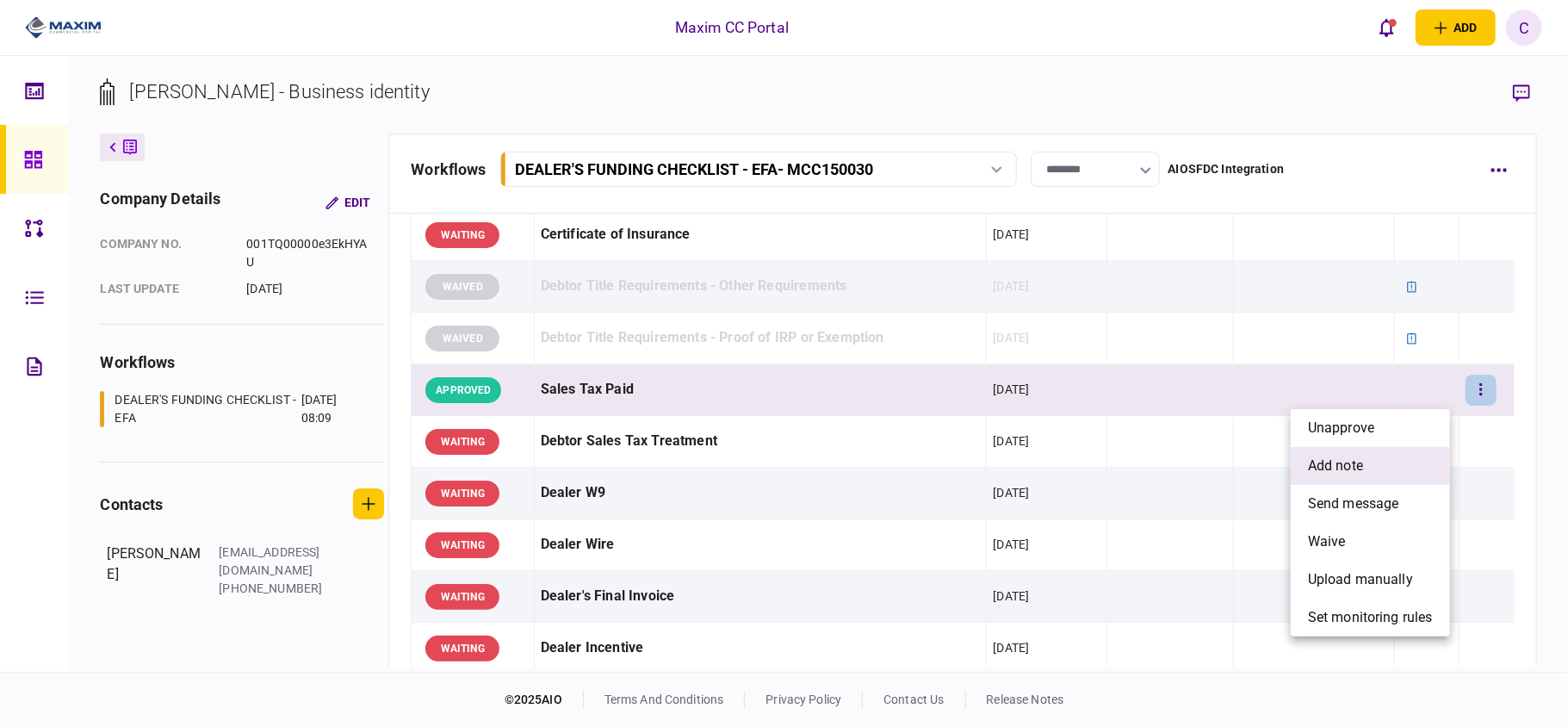
click at [1340, 464] on span "add note" at bounding box center [1335, 466] width 55 height 21
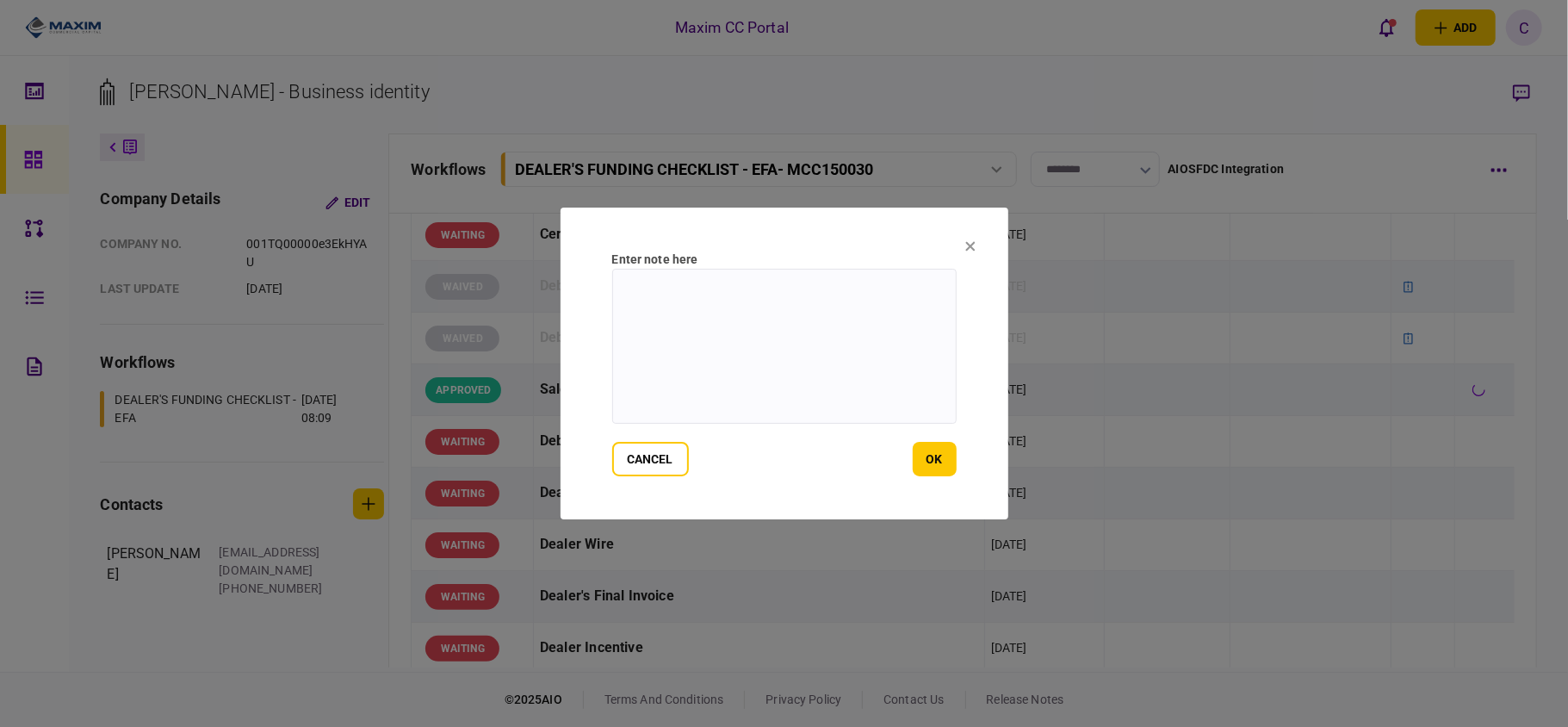
click at [688, 279] on textarea at bounding box center [784, 346] width 345 height 155
type textarea "*"
type textarea "**********"
click at [941, 462] on button "ok" at bounding box center [934, 459] width 44 height 35
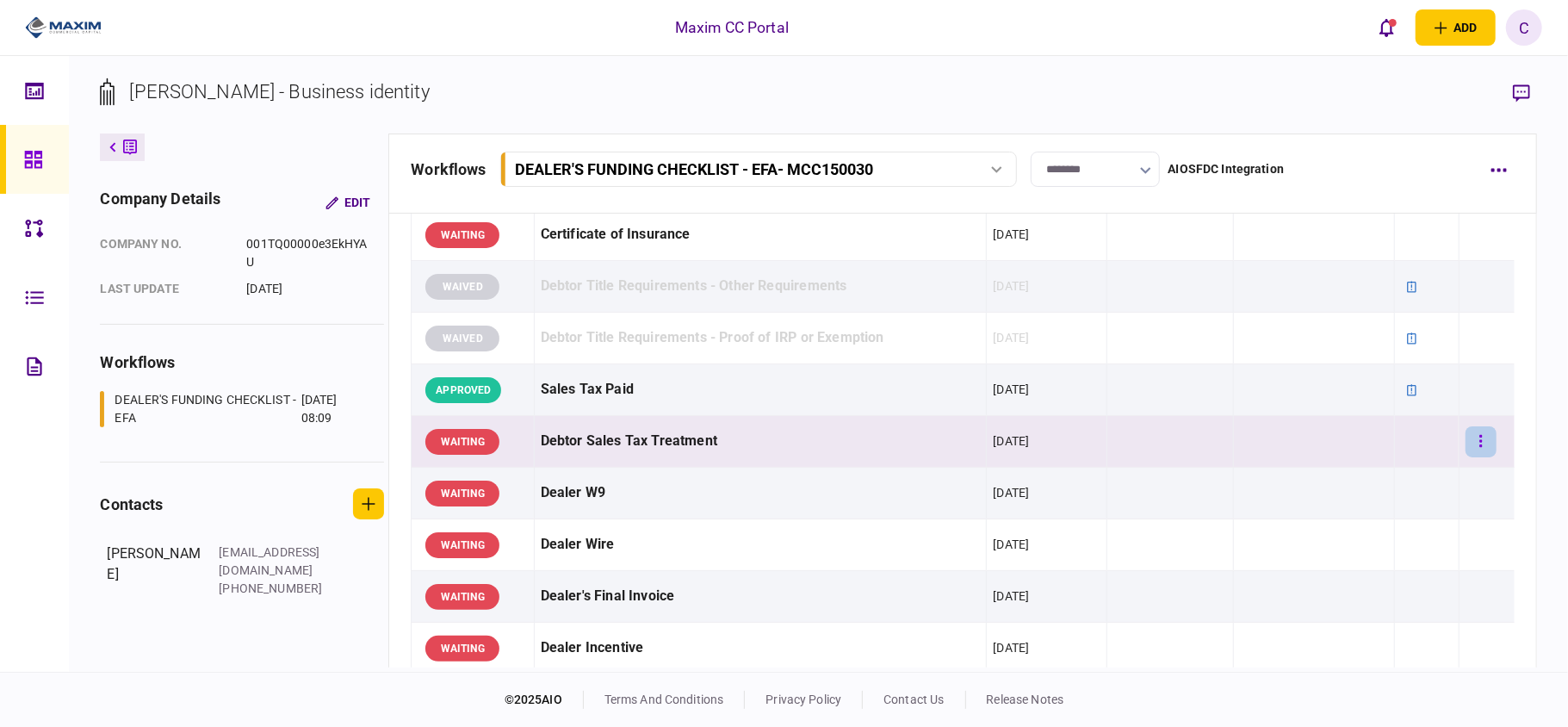
click at [1466, 449] on button "button" at bounding box center [1481, 442] width 31 height 31
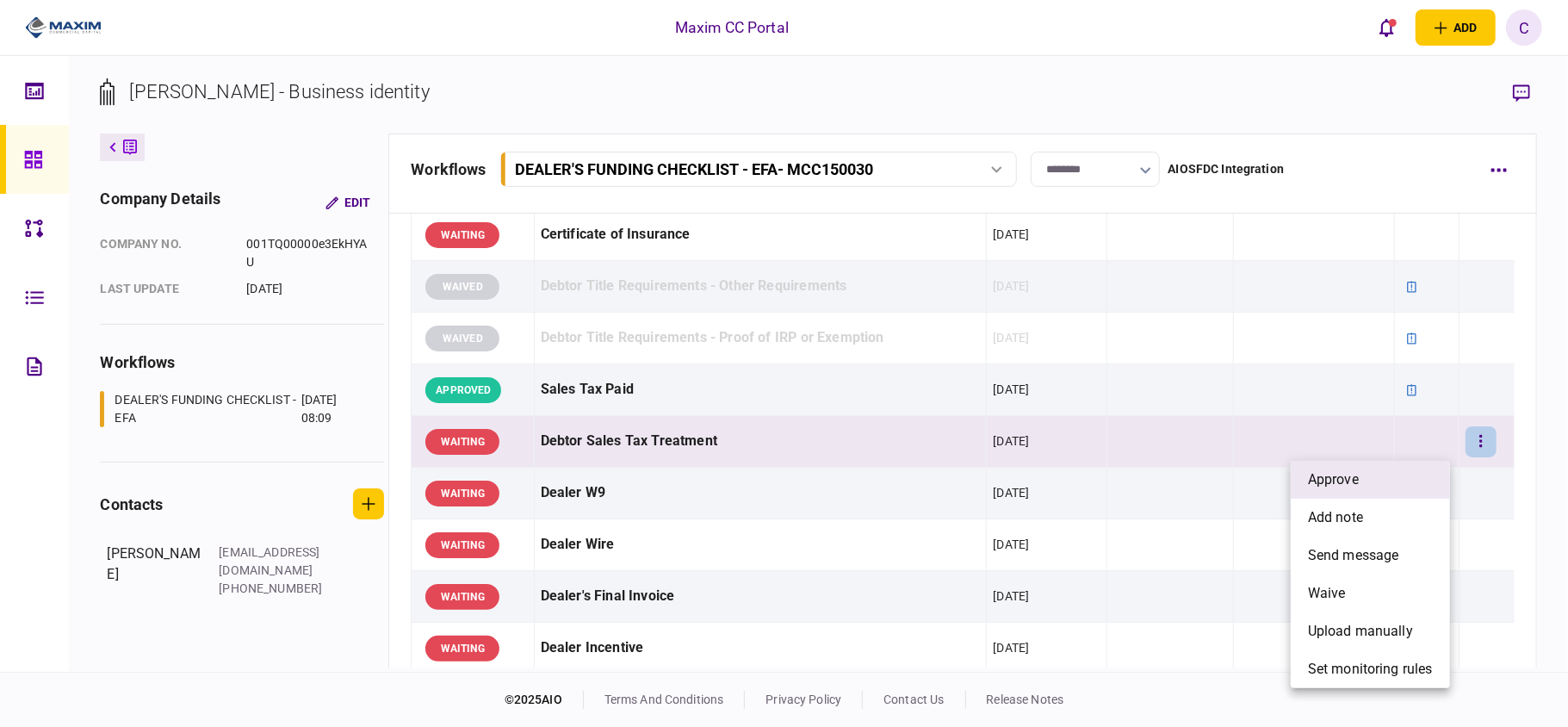
click at [1376, 470] on li "approve" at bounding box center [1370, 480] width 159 height 38
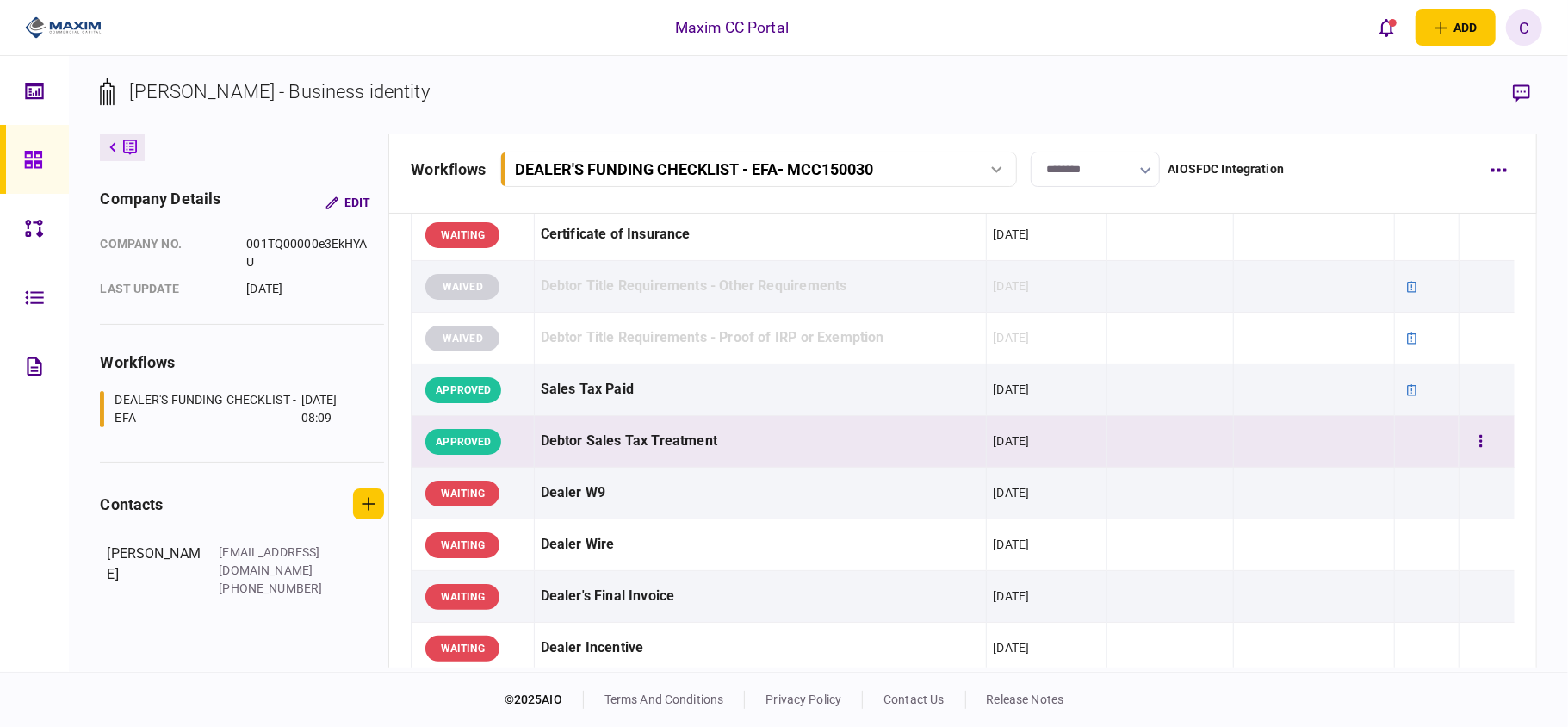
click at [1410, 443] on td at bounding box center [1426, 442] width 63 height 52
click at [1409, 443] on td at bounding box center [1426, 442] width 63 height 52
click at [1413, 441] on td at bounding box center [1426, 442] width 63 height 52
click at [1472, 443] on button "button" at bounding box center [1481, 442] width 31 height 31
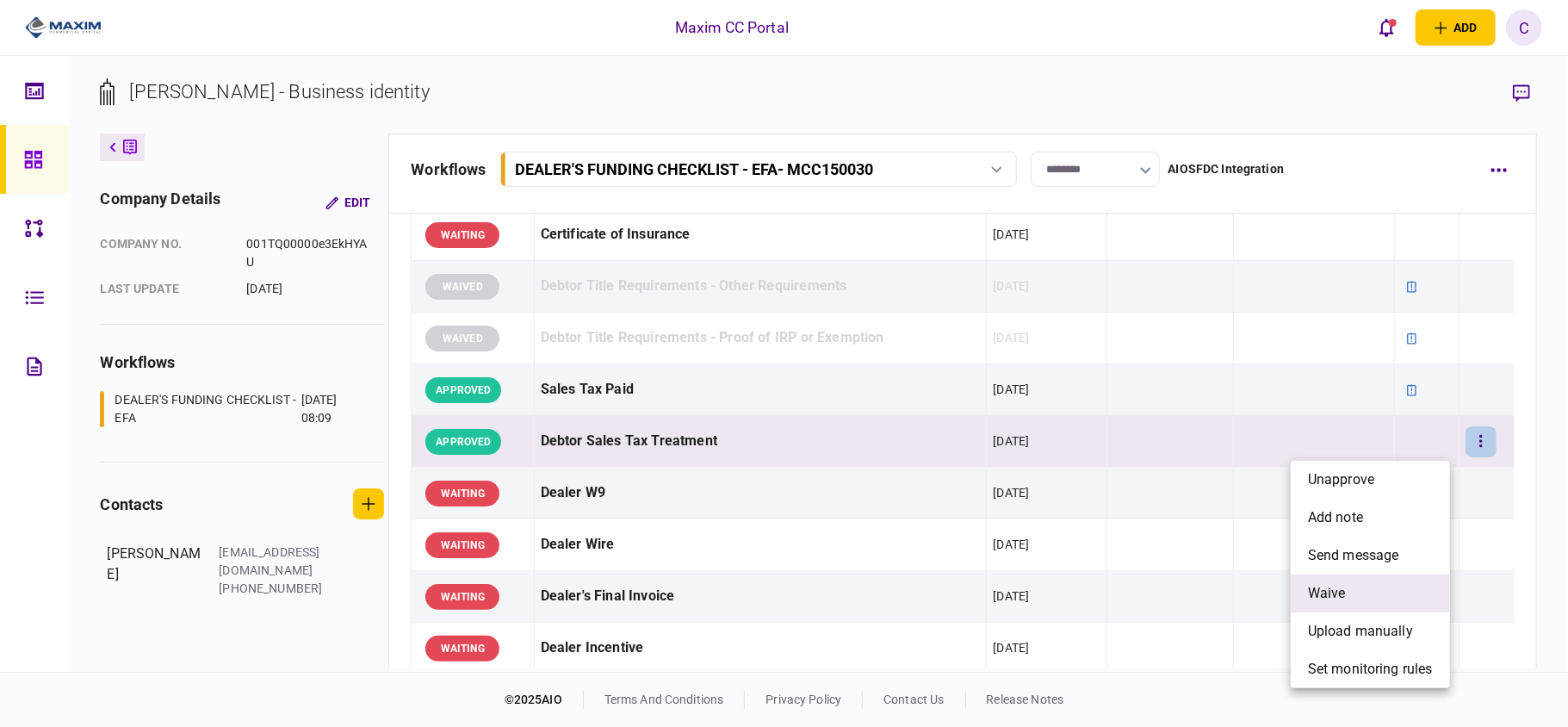
click at [1327, 589] on span "waive" at bounding box center [1328, 593] width 38 height 21
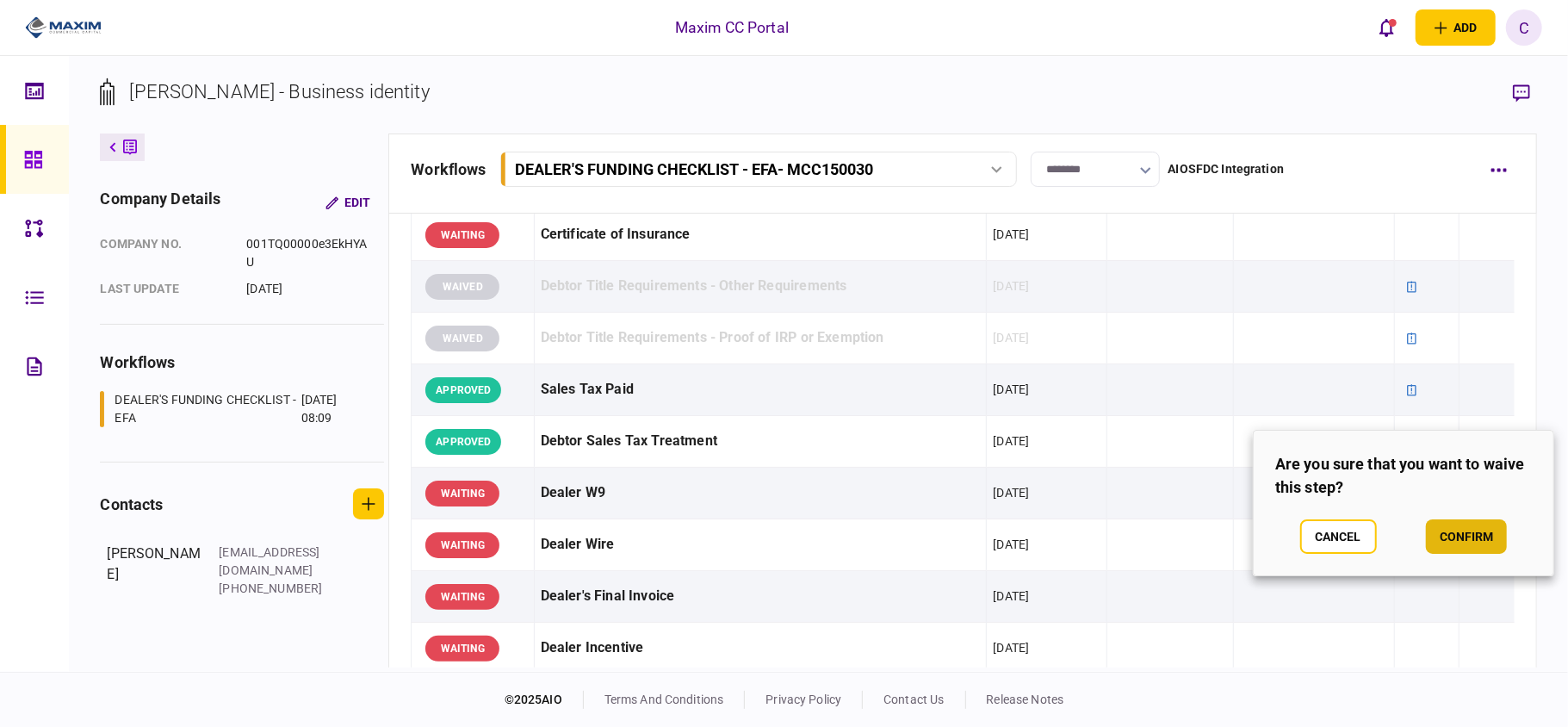
click at [1468, 542] on button "confirm" at bounding box center [1466, 537] width 81 height 35
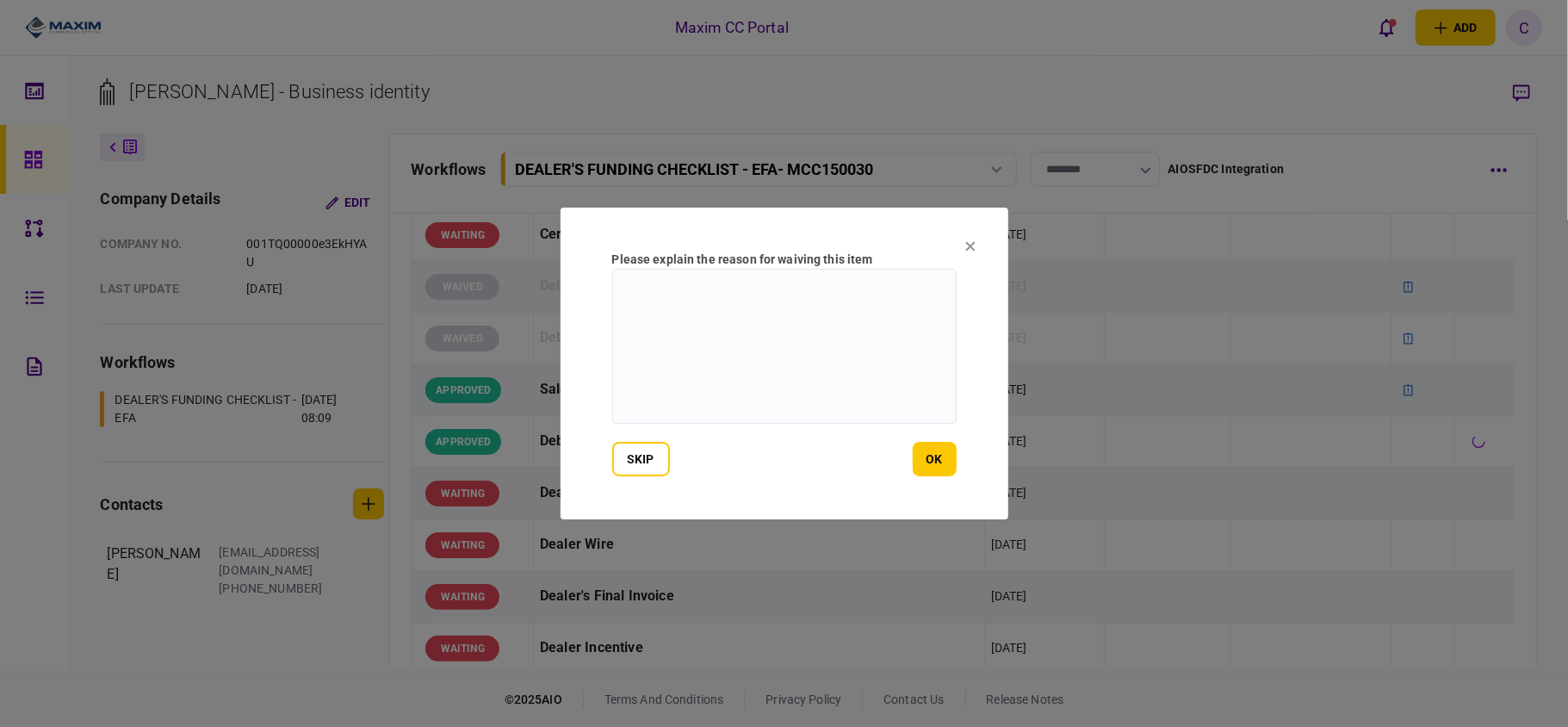
click at [825, 305] on textarea at bounding box center [784, 346] width 345 height 155
type textarea "*"
type textarea "**********"
click at [926, 456] on button "ok" at bounding box center [934, 459] width 44 height 35
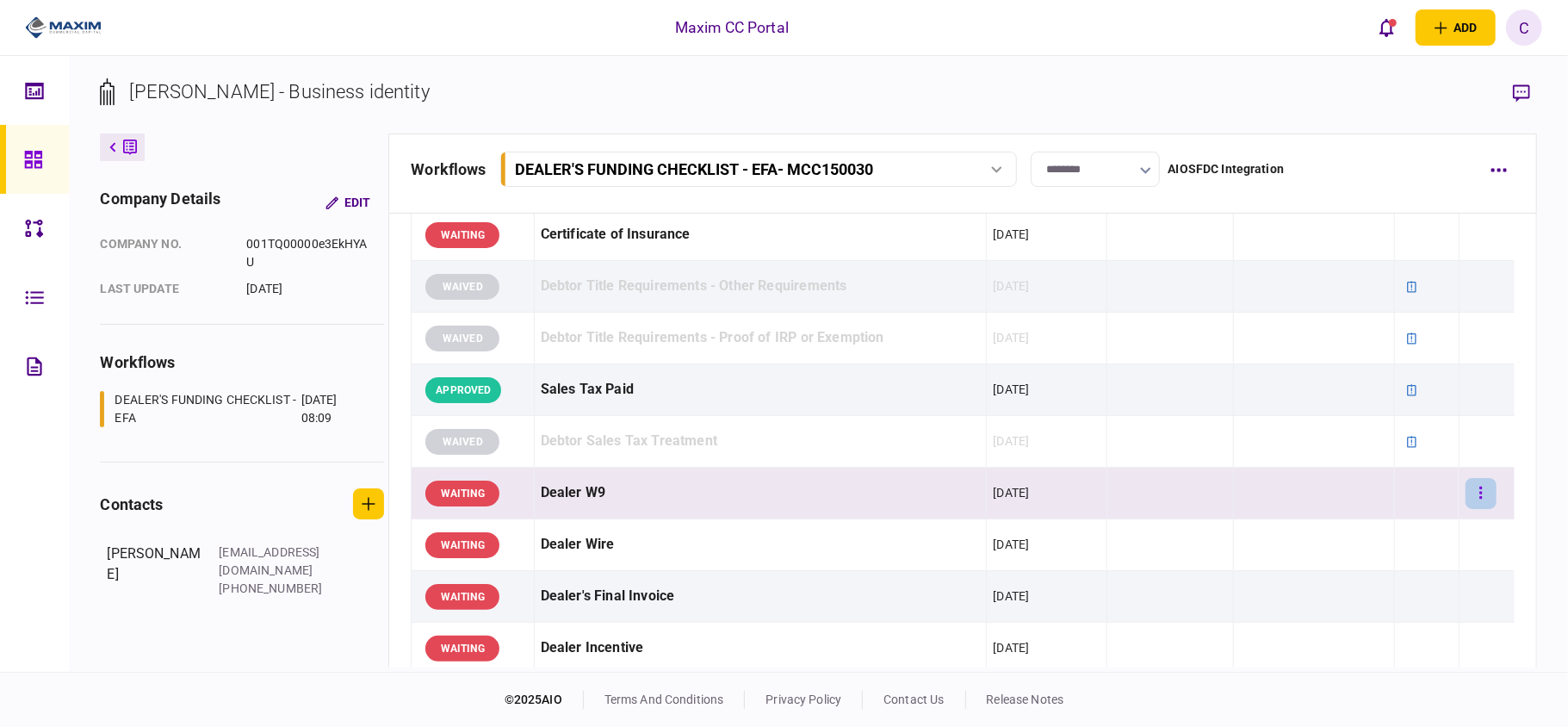
click at [1472, 491] on button "button" at bounding box center [1481, 493] width 31 height 31
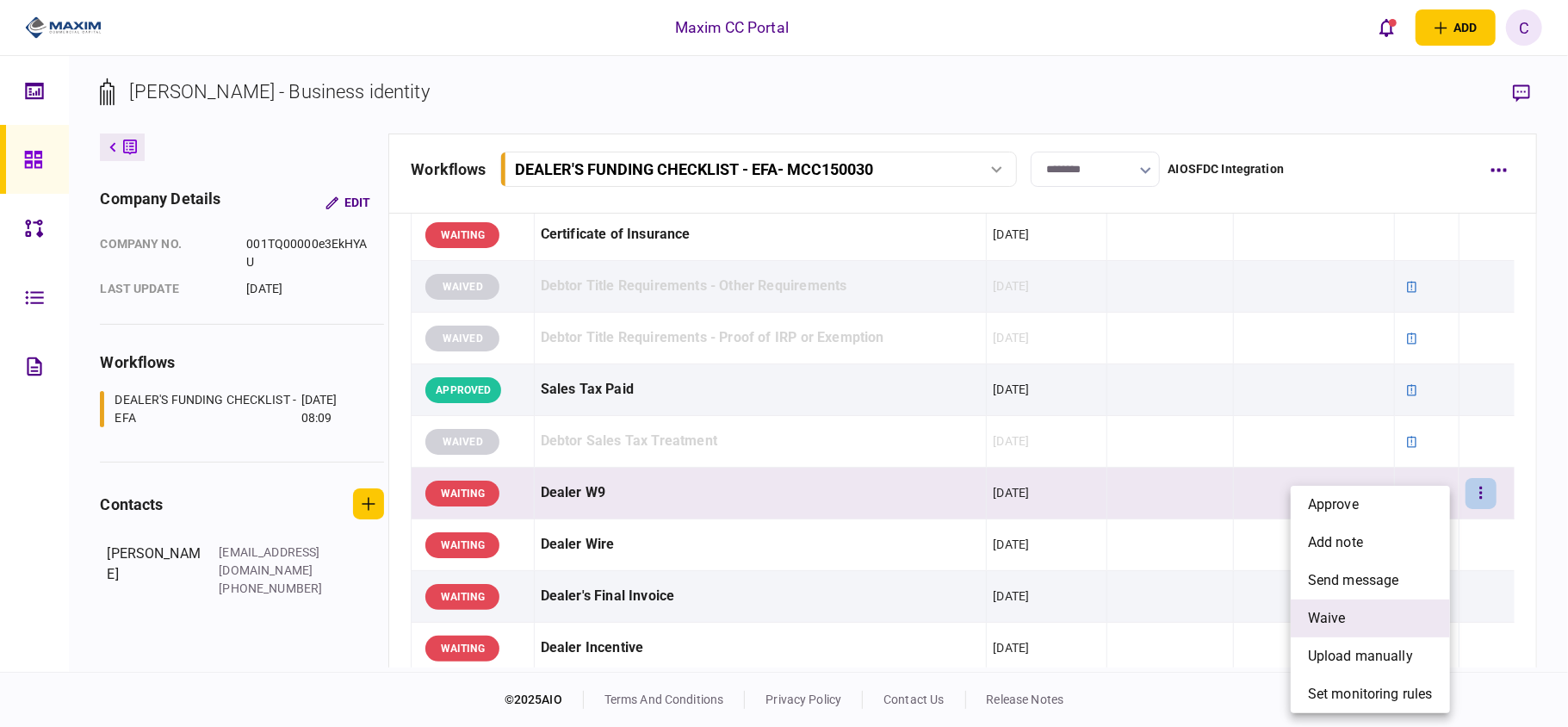
click at [1318, 625] on span "waive" at bounding box center [1328, 618] width 38 height 21
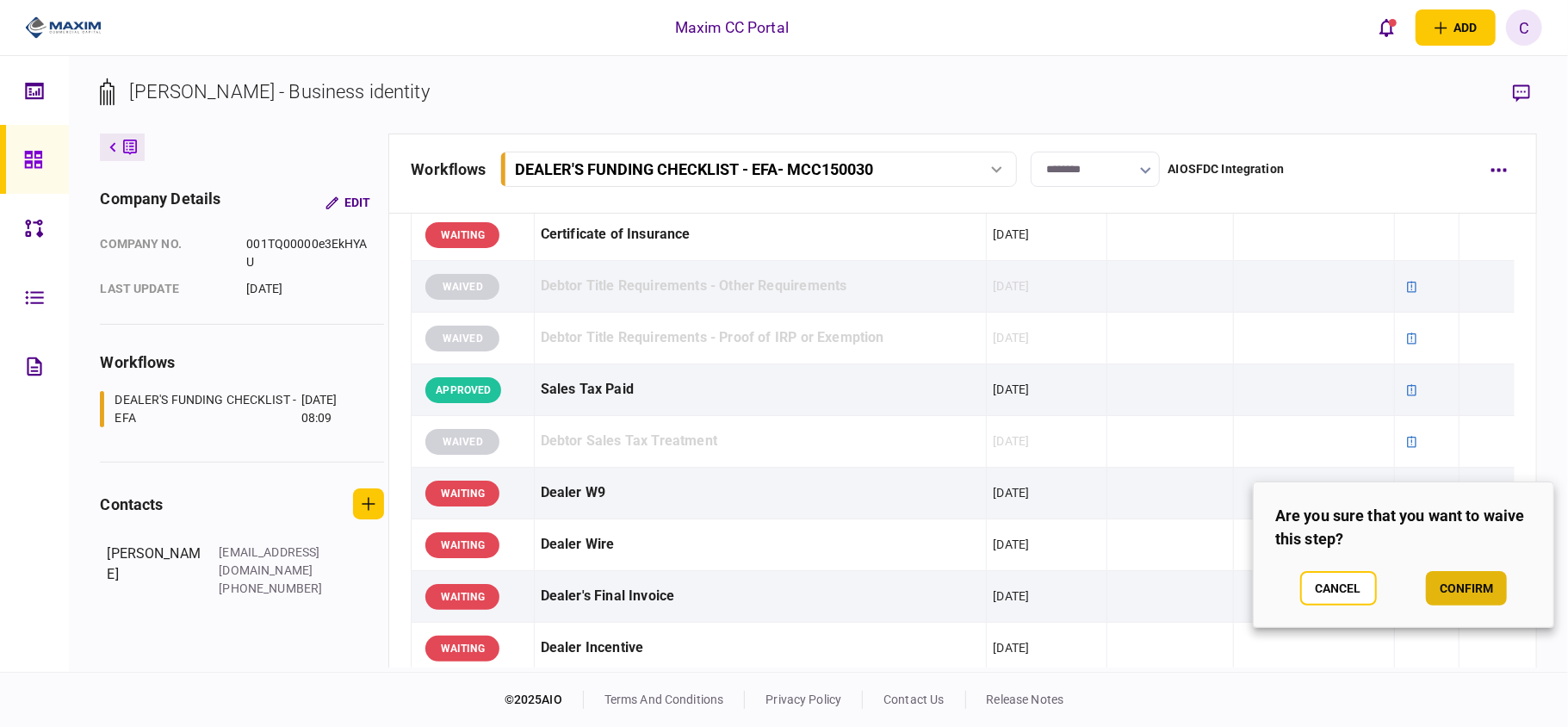
click at [1453, 587] on button "confirm" at bounding box center [1466, 589] width 81 height 35
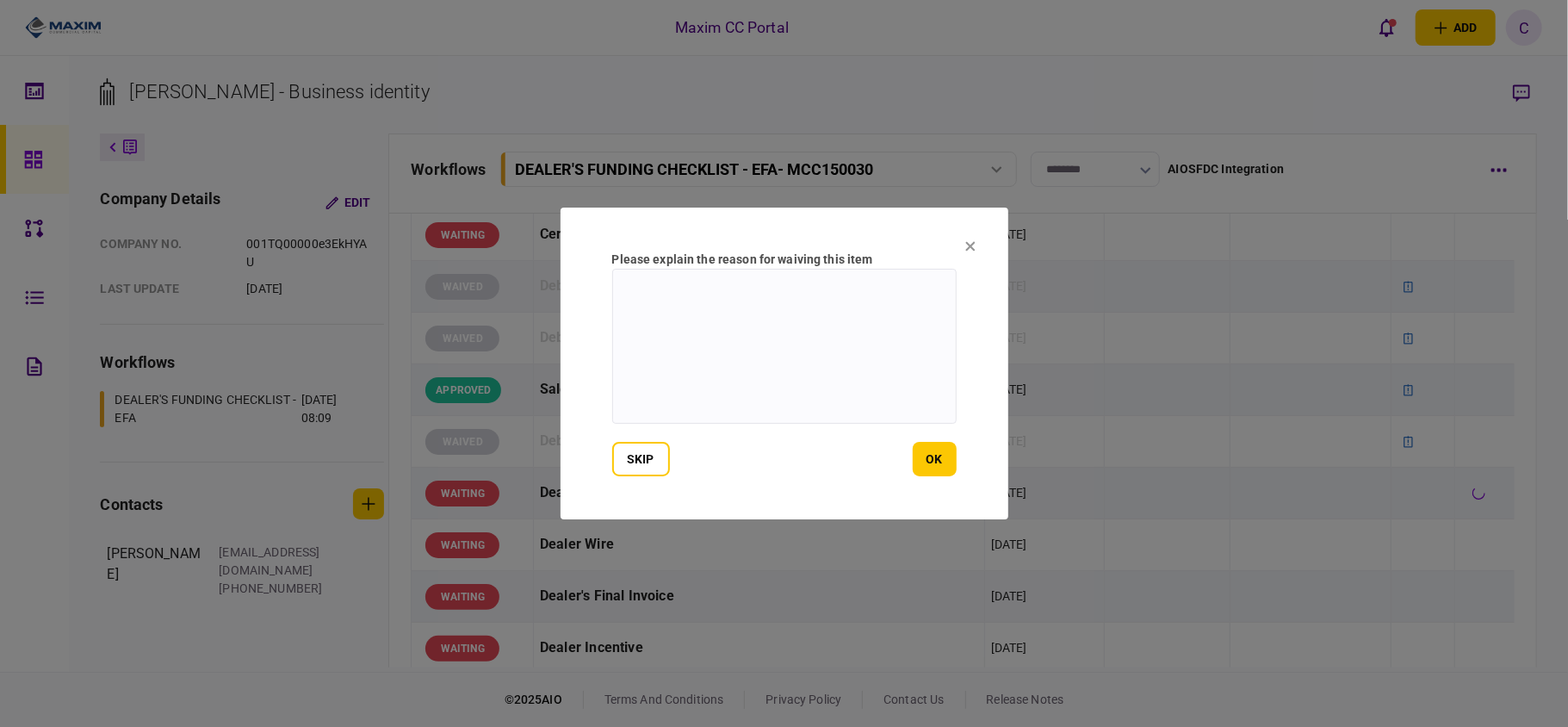
click at [683, 300] on textarea at bounding box center [784, 346] width 345 height 155
type textarea "*******"
click at [935, 456] on button "ok" at bounding box center [934, 459] width 44 height 35
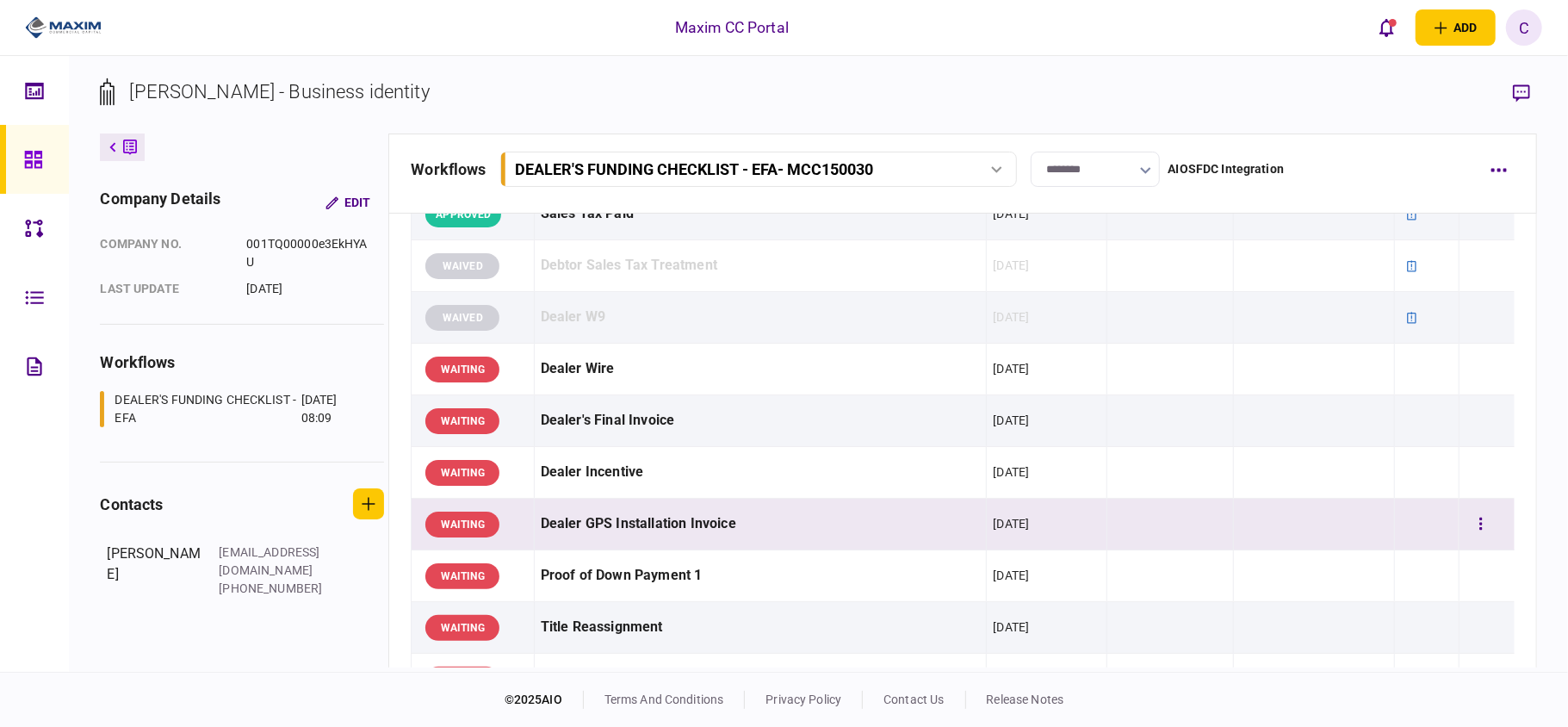
scroll to position [689, 0]
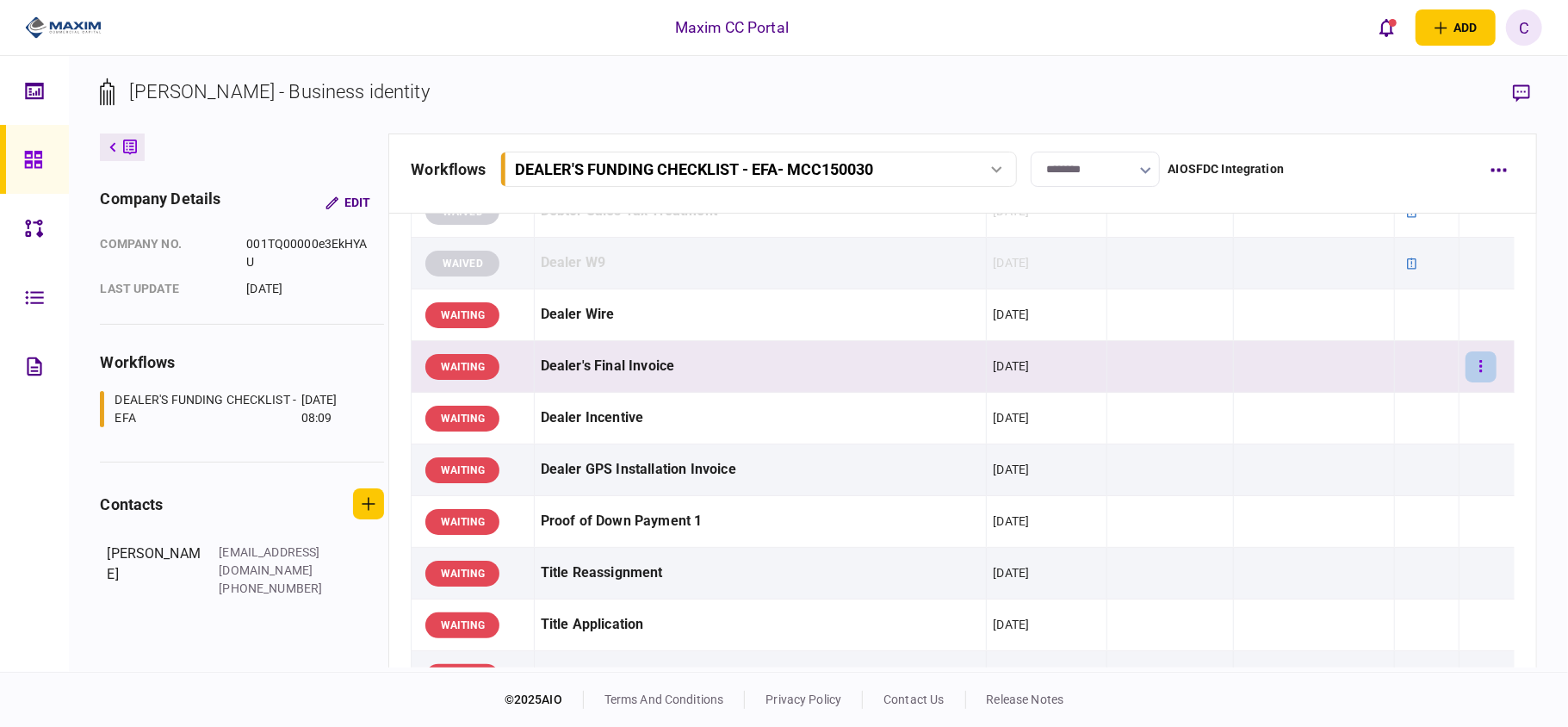
click at [1479, 364] on icon "button" at bounding box center [1481, 367] width 3 height 17
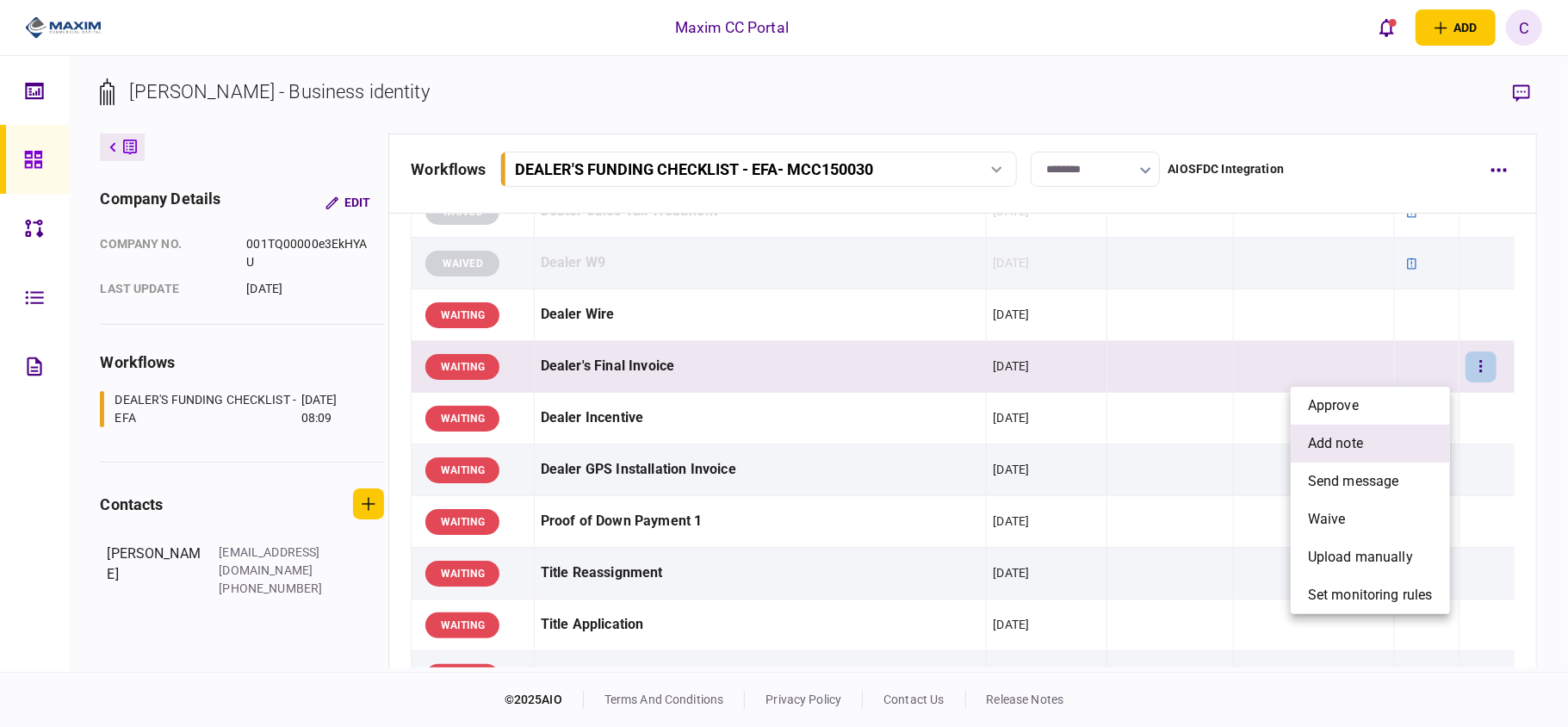
click at [1336, 439] on span "add note" at bounding box center [1335, 444] width 55 height 21
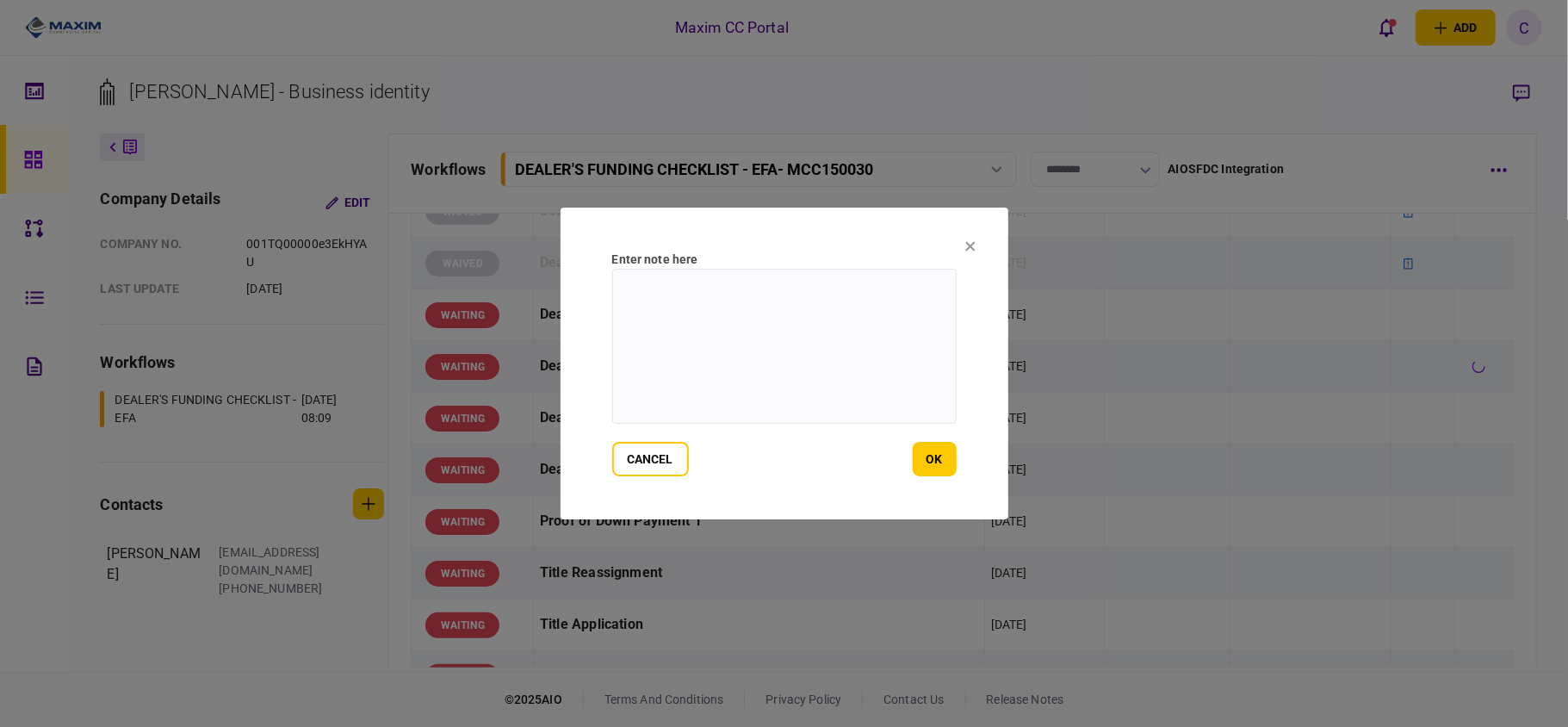
click at [758, 286] on textarea at bounding box center [784, 346] width 345 height 155
type textarea "**********"
click at [945, 466] on button "ok" at bounding box center [934, 459] width 44 height 35
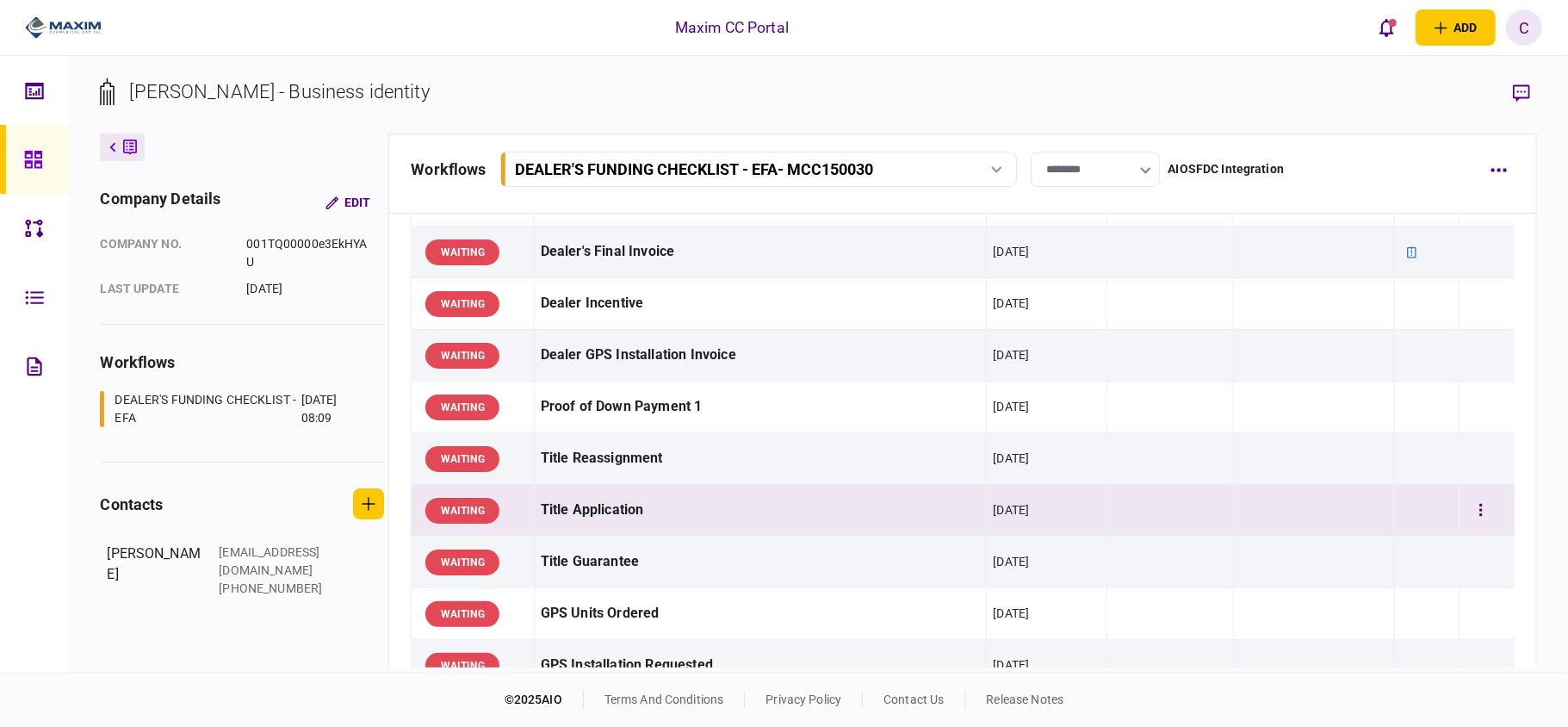
scroll to position [918, 0]
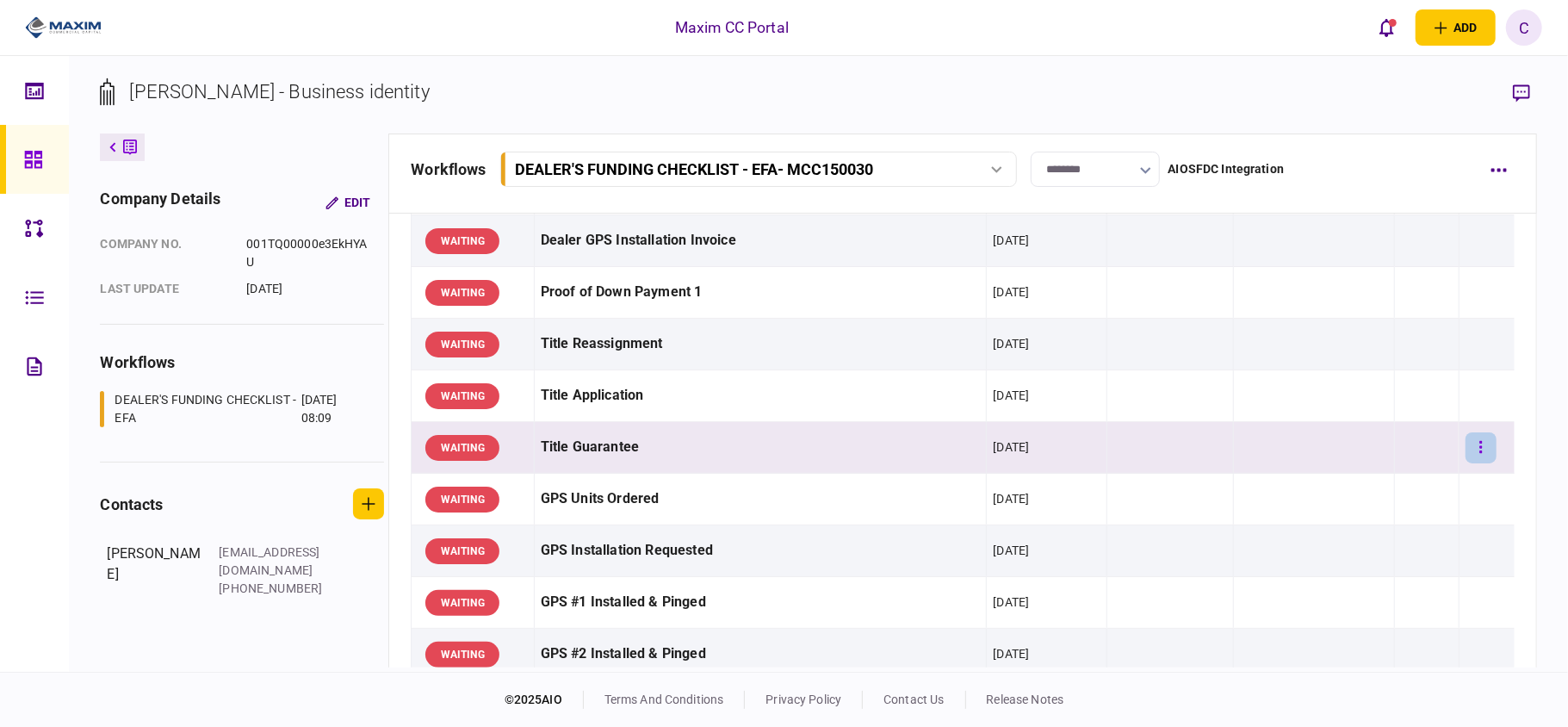
click at [1466, 450] on button "button" at bounding box center [1481, 448] width 31 height 31
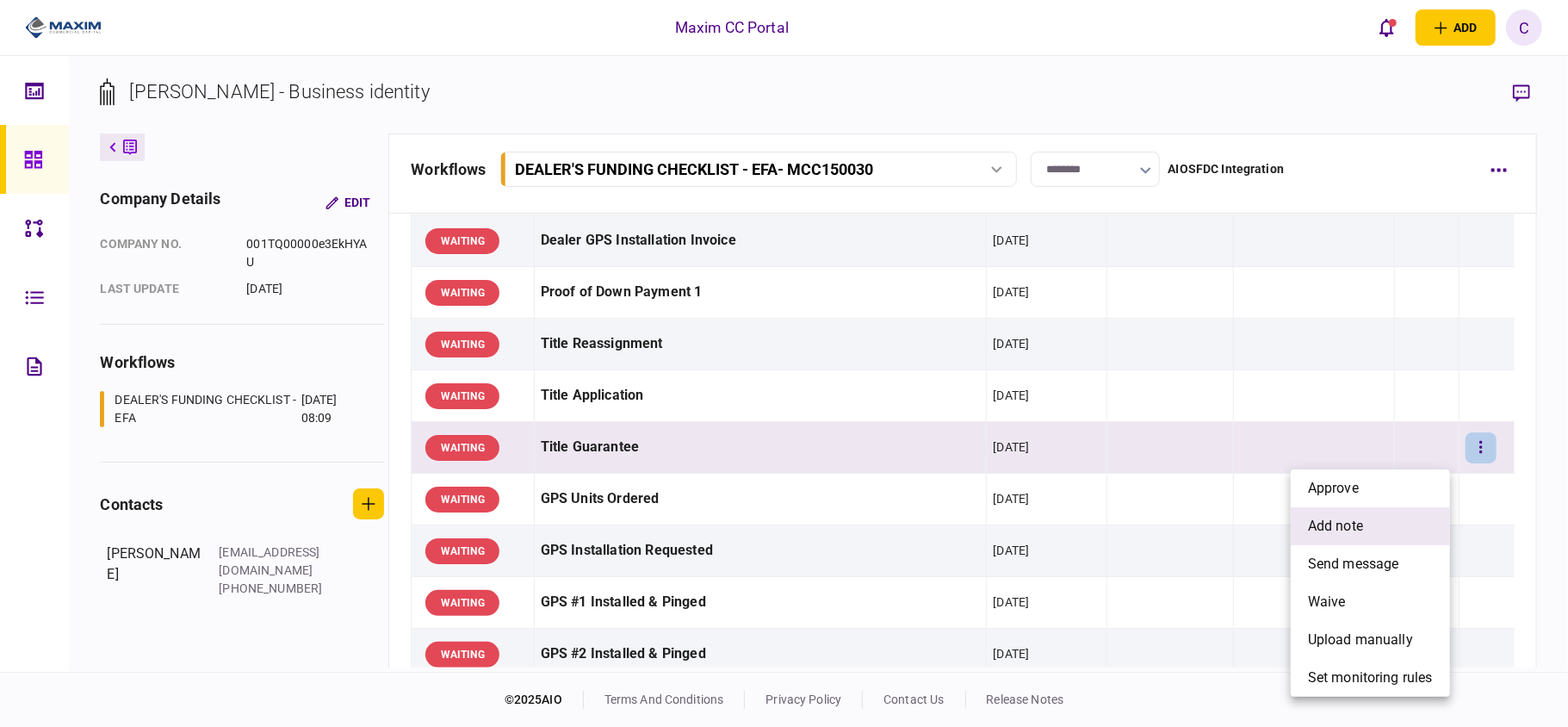
click at [1343, 521] on span "add note" at bounding box center [1335, 526] width 55 height 21
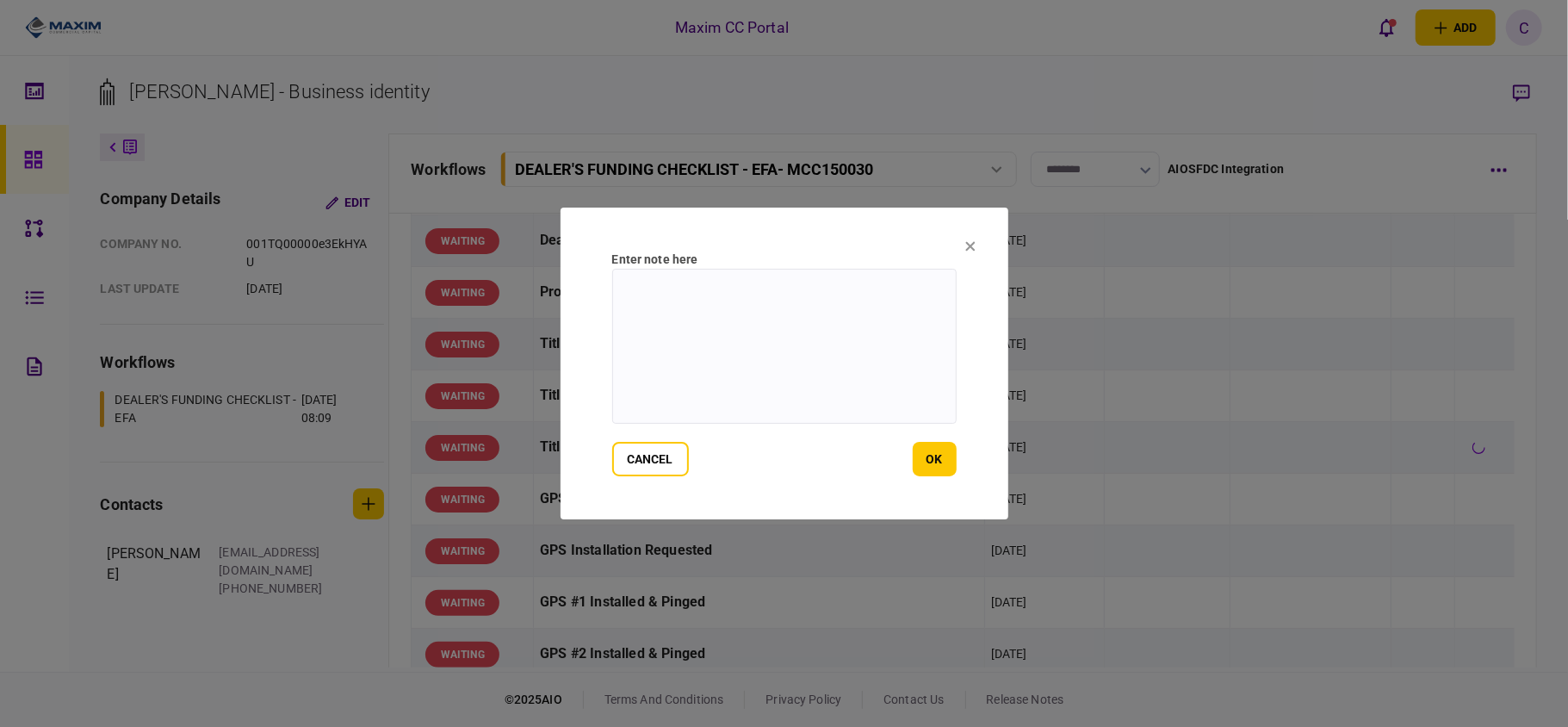
click at [710, 304] on textarea at bounding box center [784, 346] width 345 height 155
type textarea "**********"
click at [932, 453] on button "ok" at bounding box center [934, 459] width 44 height 35
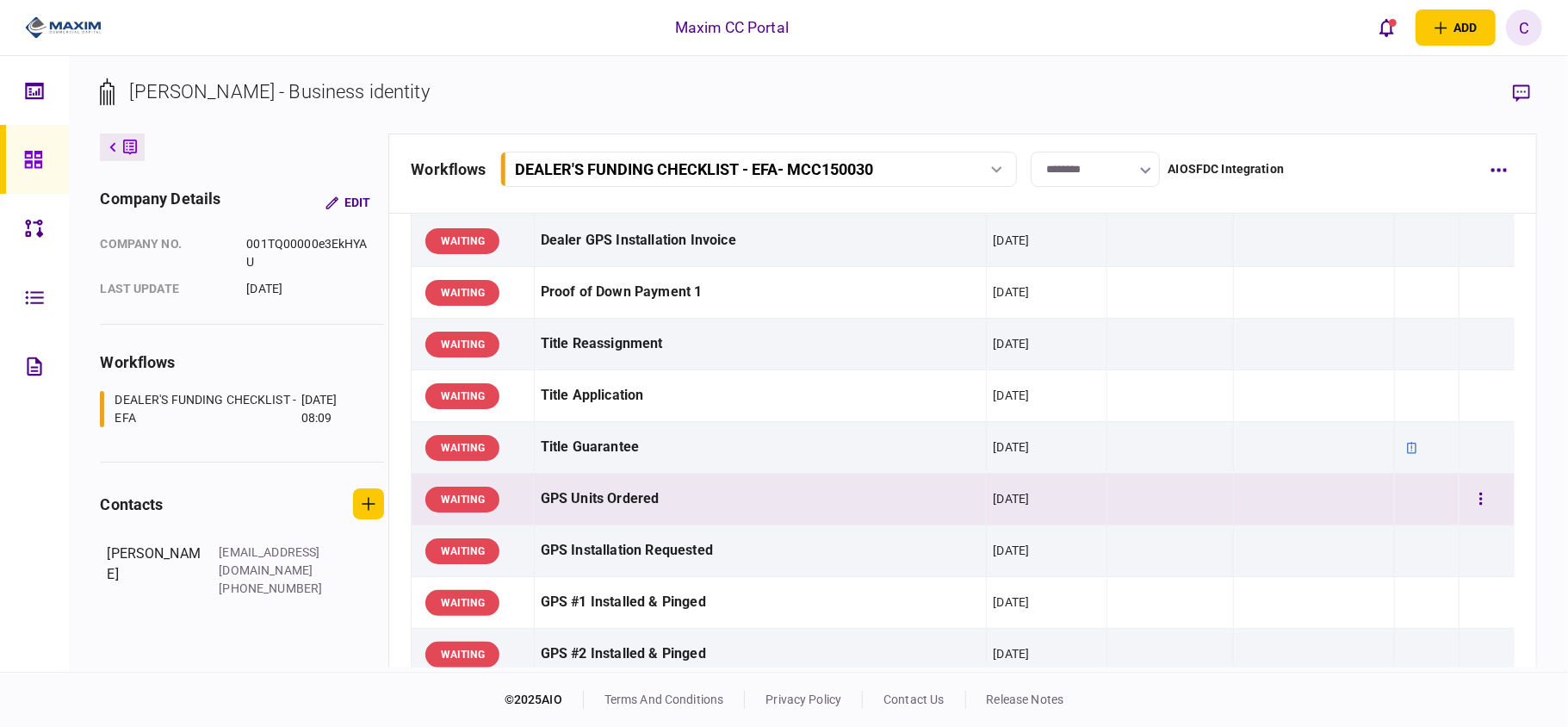
scroll to position [1034, 0]
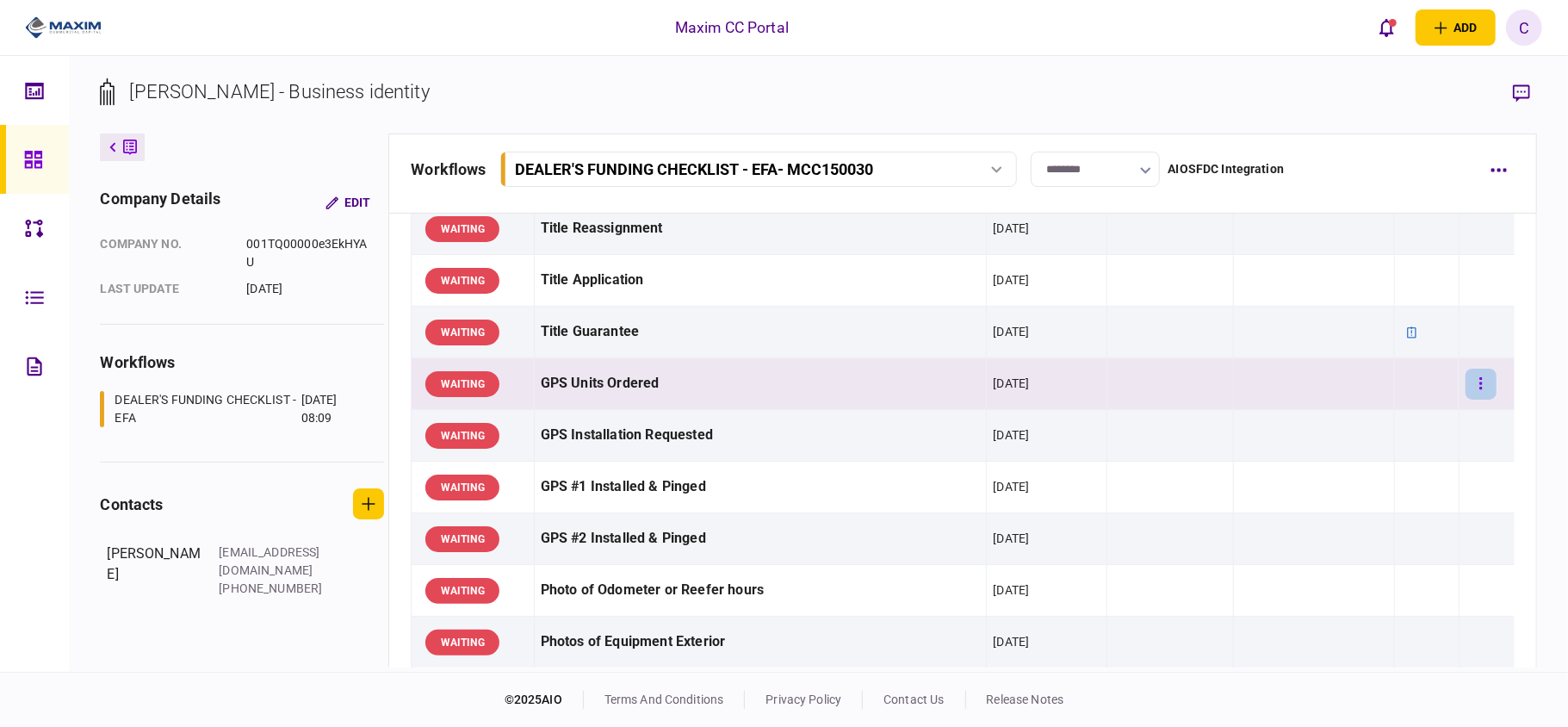
click at [1466, 390] on button "button" at bounding box center [1481, 385] width 31 height 31
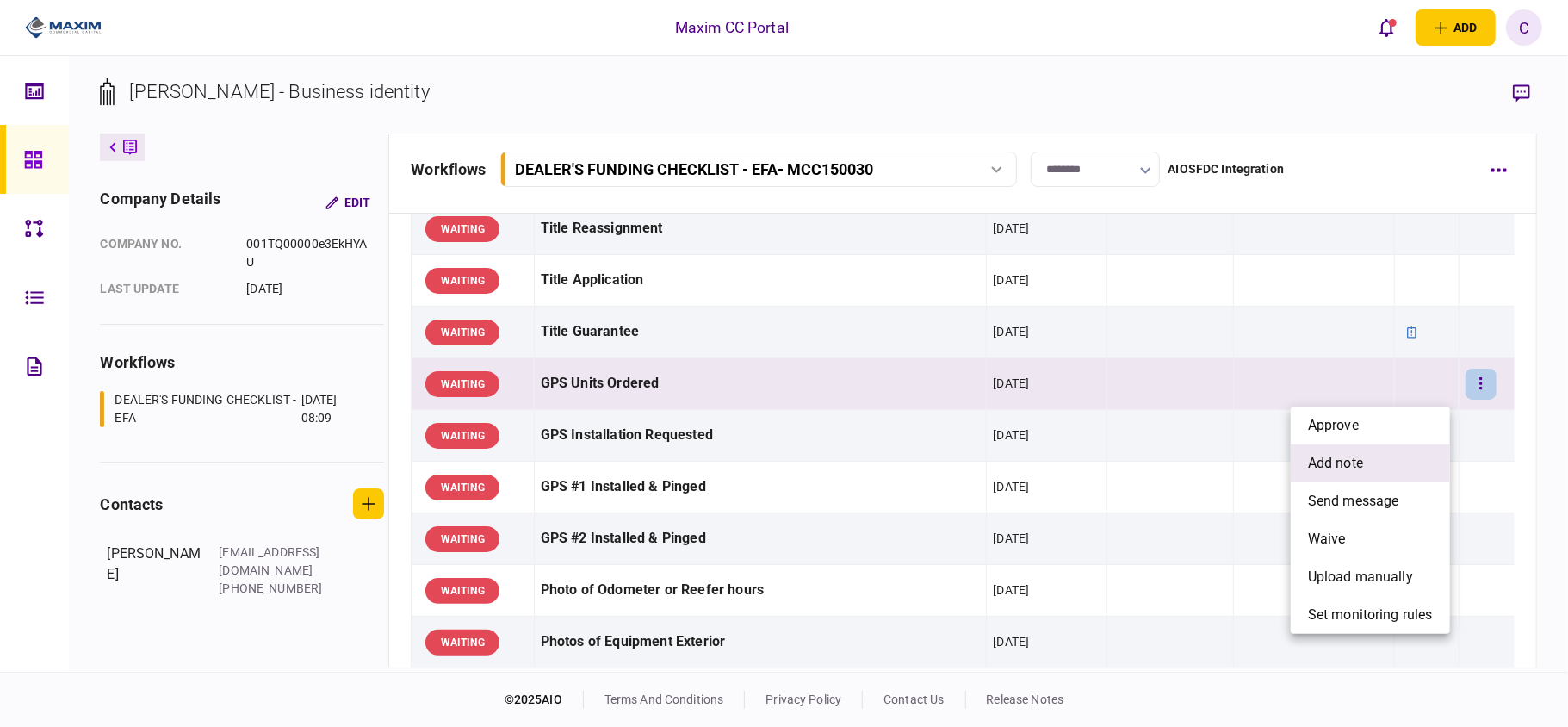
click at [1323, 460] on span "add note" at bounding box center [1335, 464] width 55 height 21
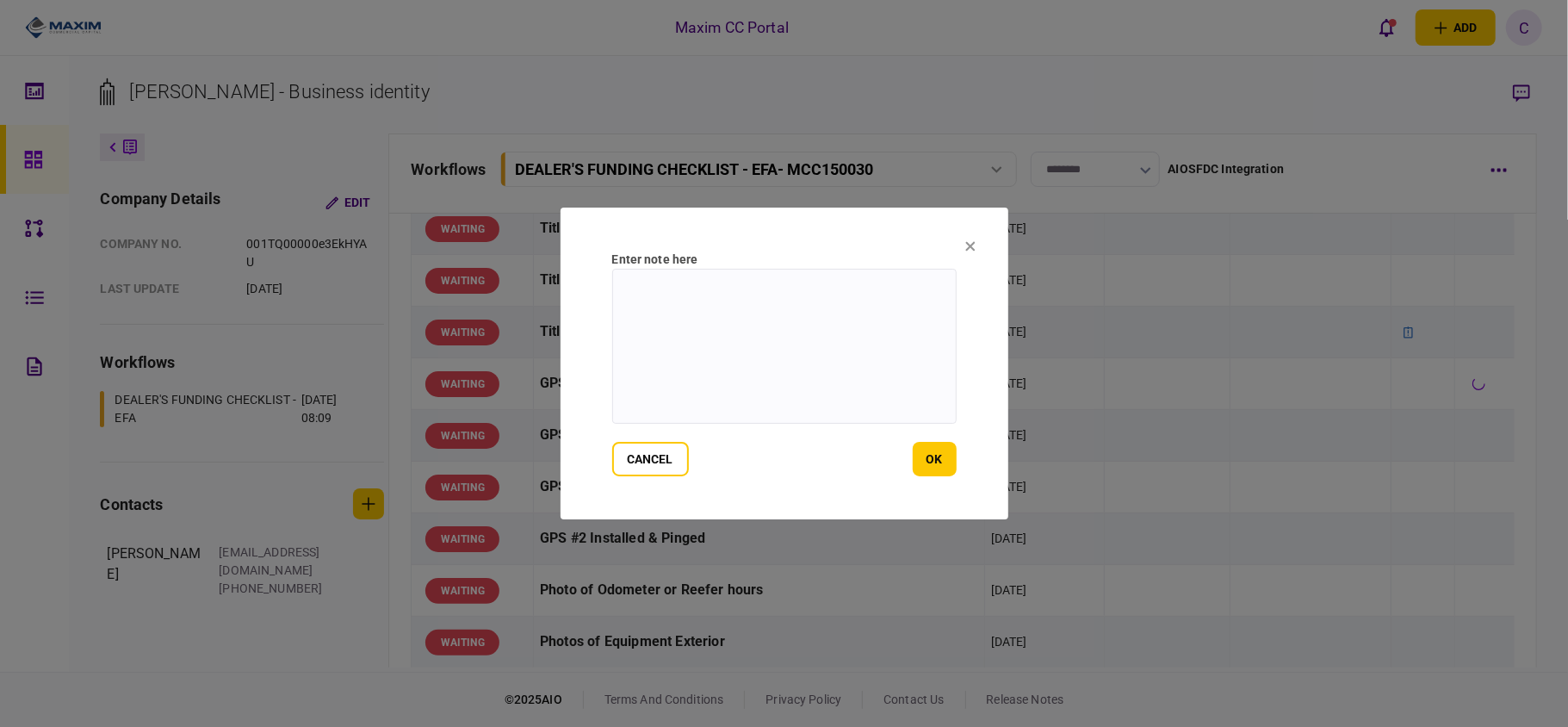
click at [679, 291] on textarea at bounding box center [784, 346] width 345 height 155
paste textarea "**********"
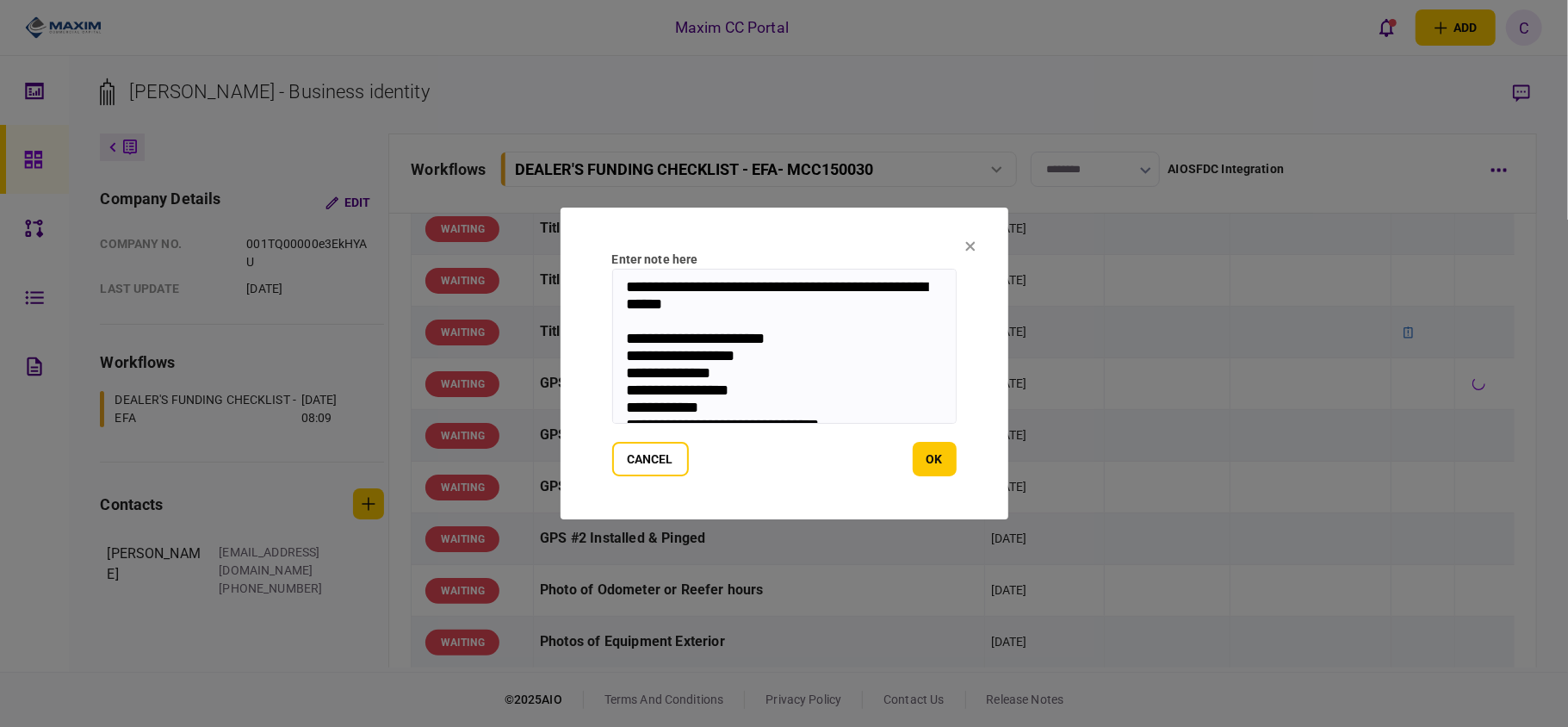
scroll to position [22, 0]
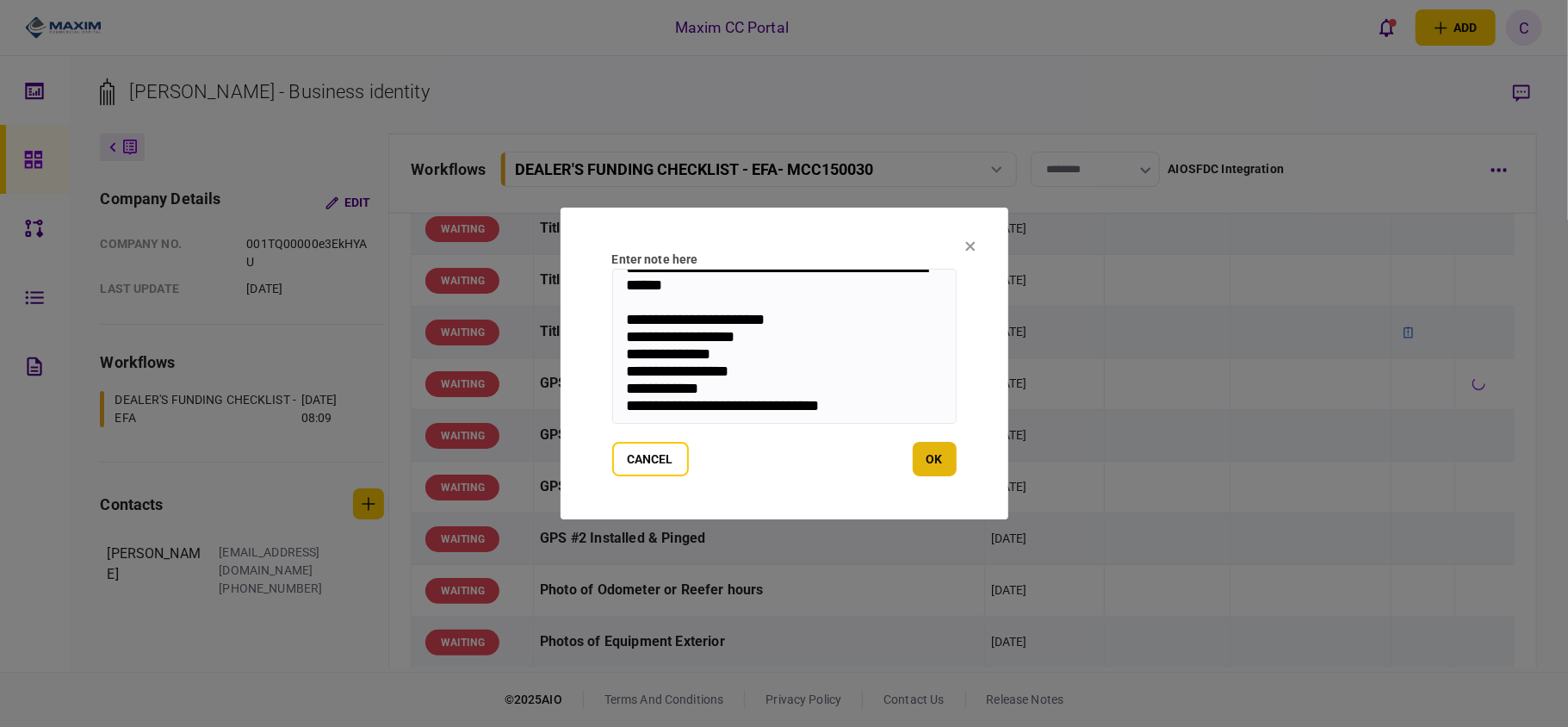
type textarea "**********"
click at [925, 459] on button "ok" at bounding box center [934, 459] width 44 height 35
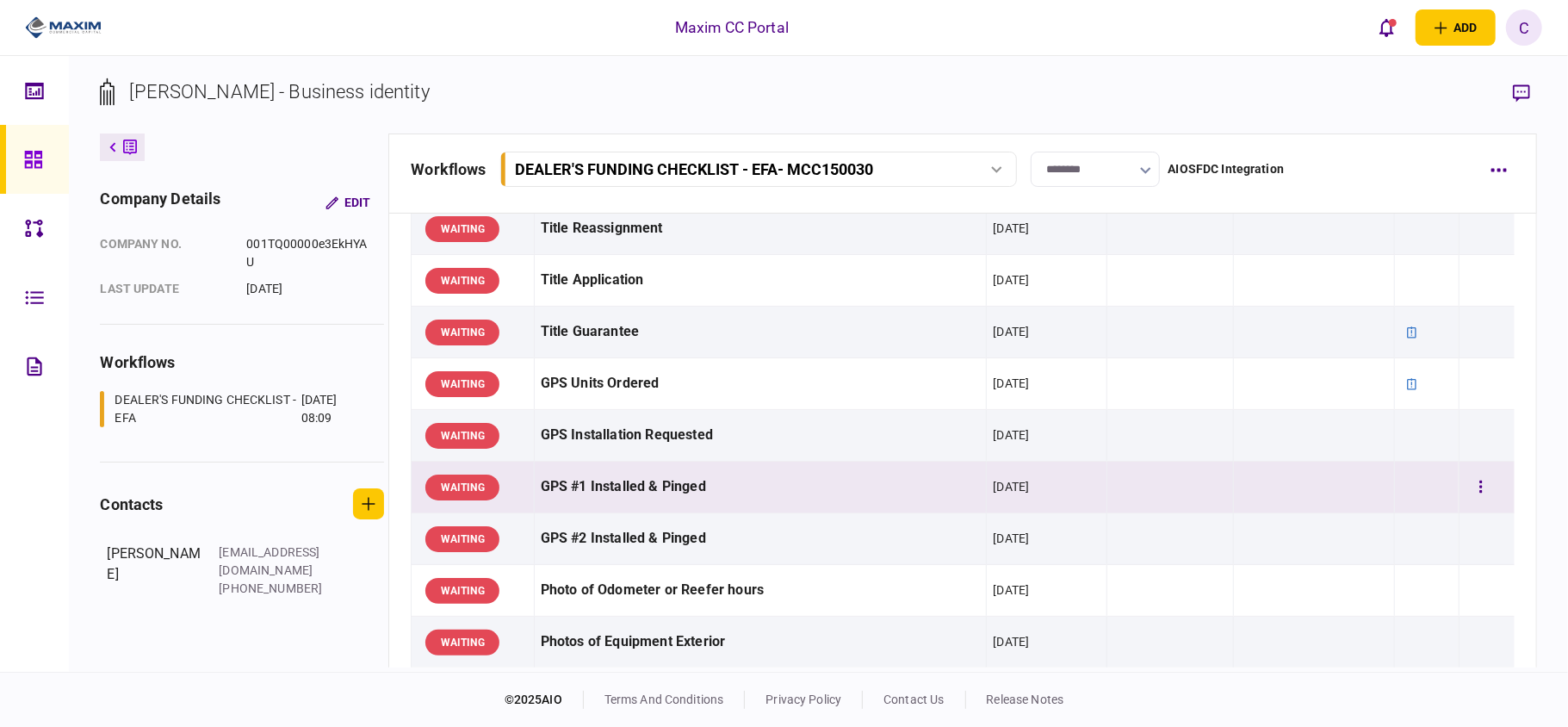
scroll to position [1148, 0]
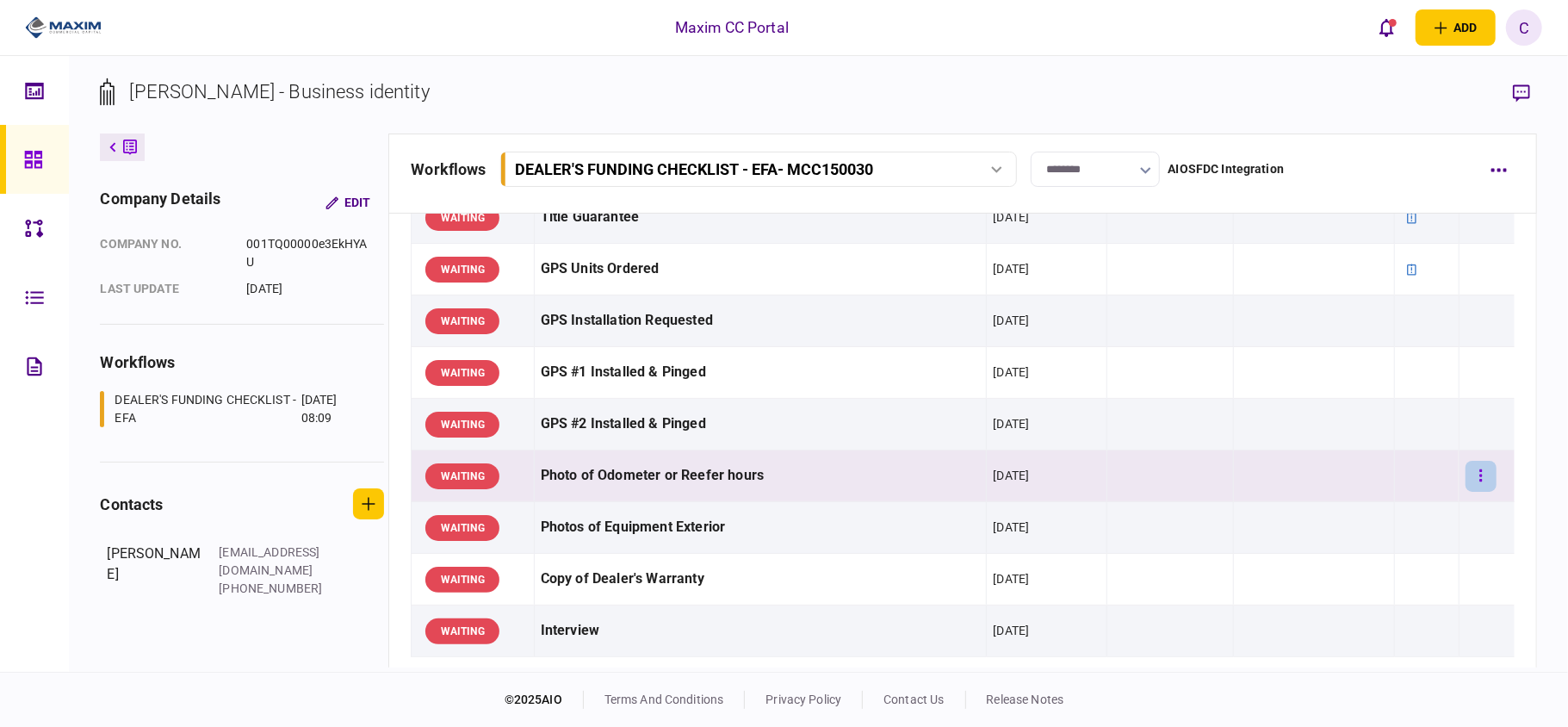
click at [1469, 480] on button "button" at bounding box center [1481, 477] width 31 height 31
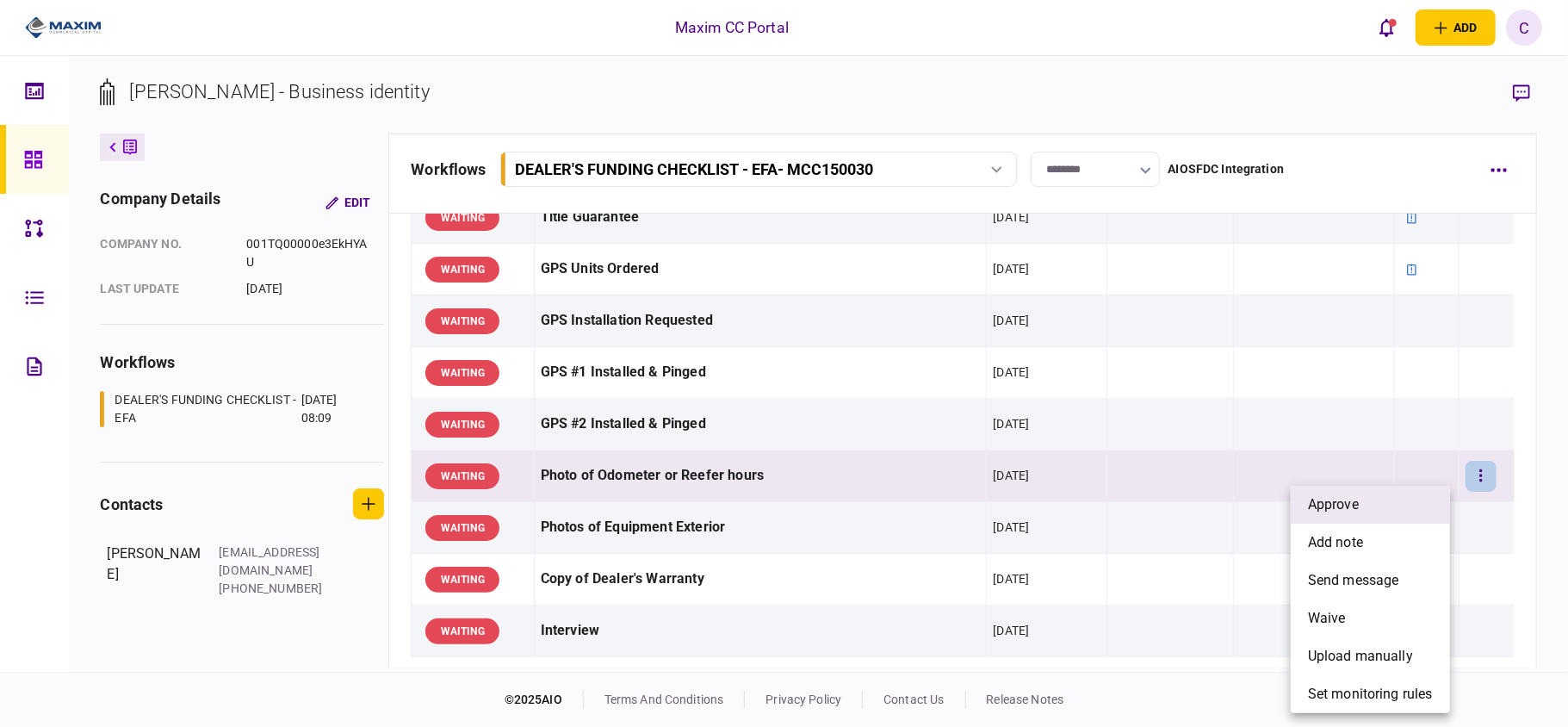
click at [1364, 515] on li "approve" at bounding box center [1370, 505] width 159 height 38
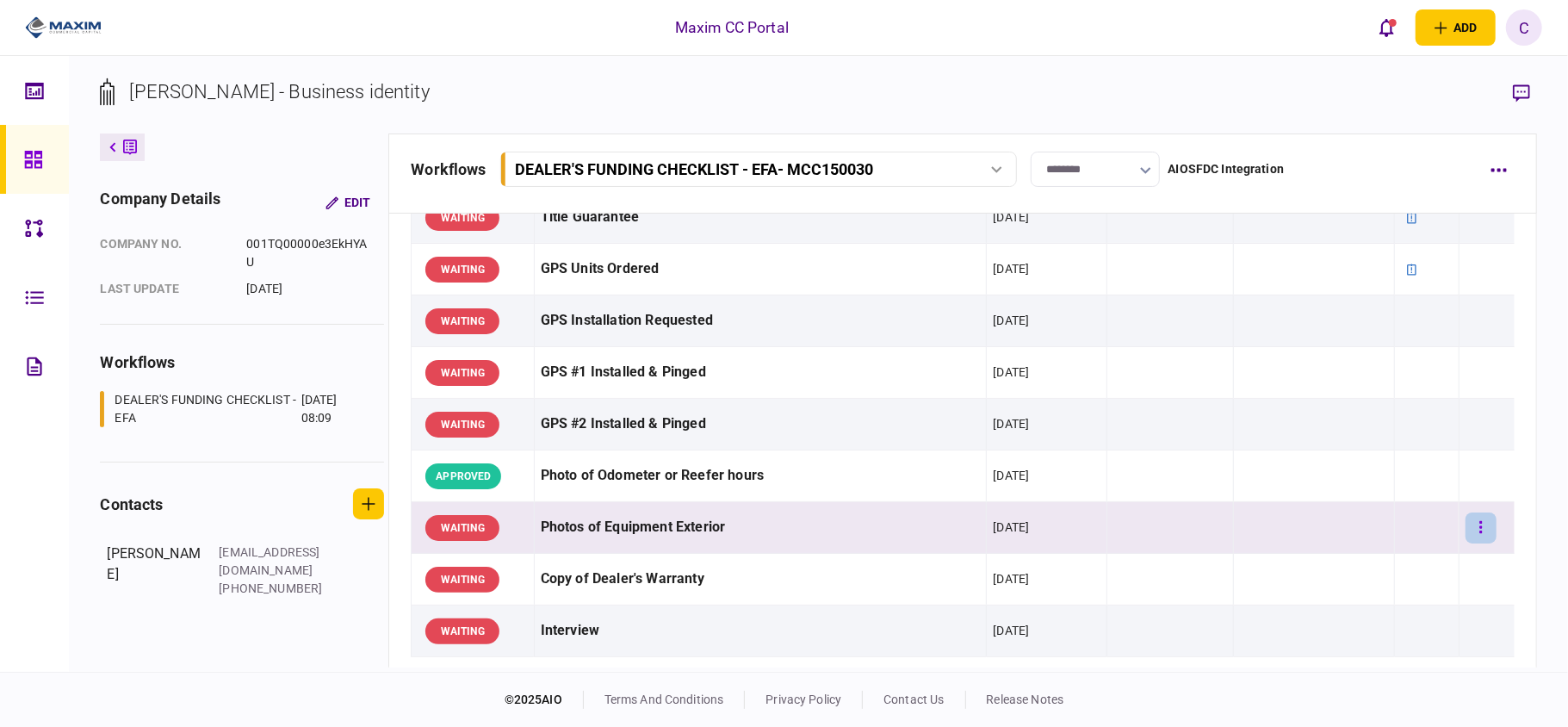
click at [1471, 534] on button "button" at bounding box center [1481, 528] width 31 height 31
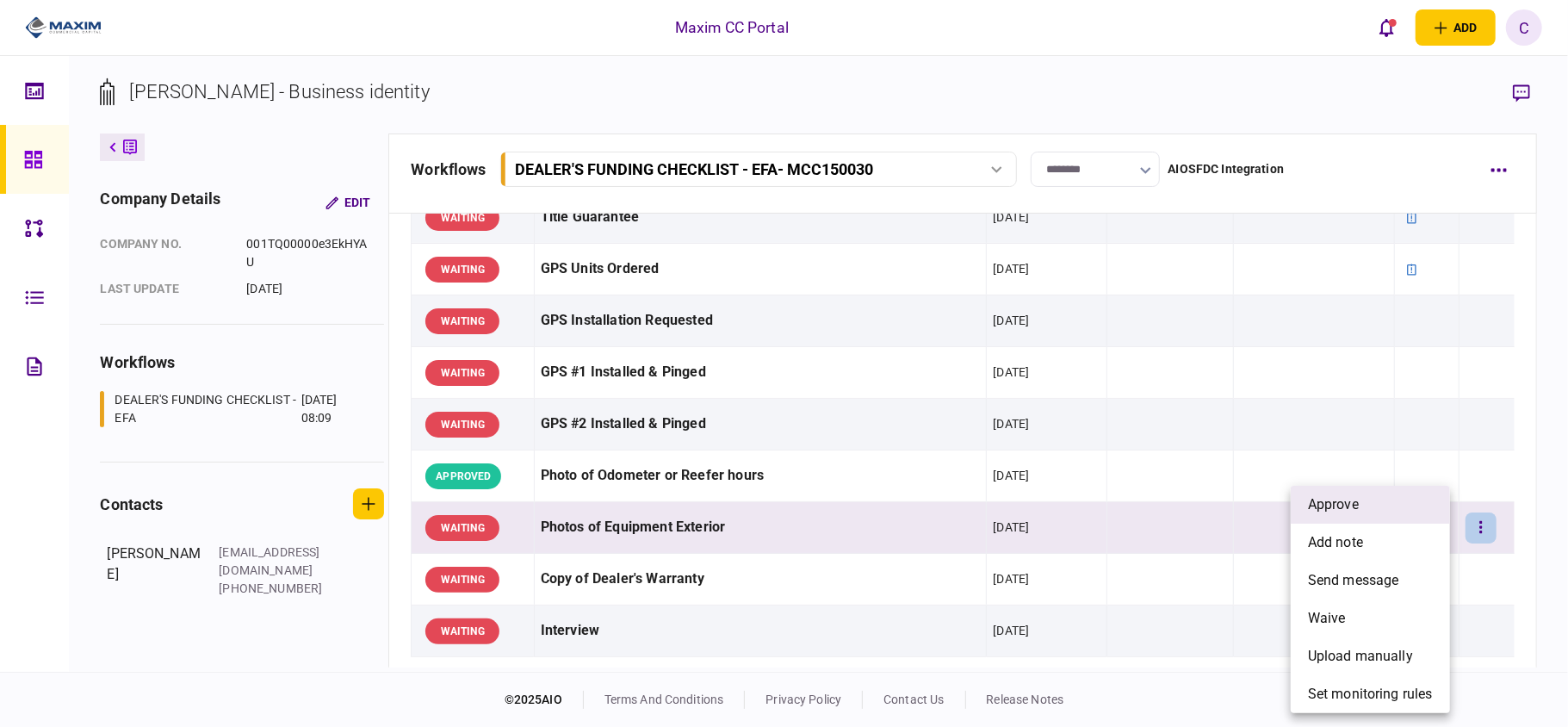
click at [1359, 501] on span "approve" at bounding box center [1334, 505] width 51 height 21
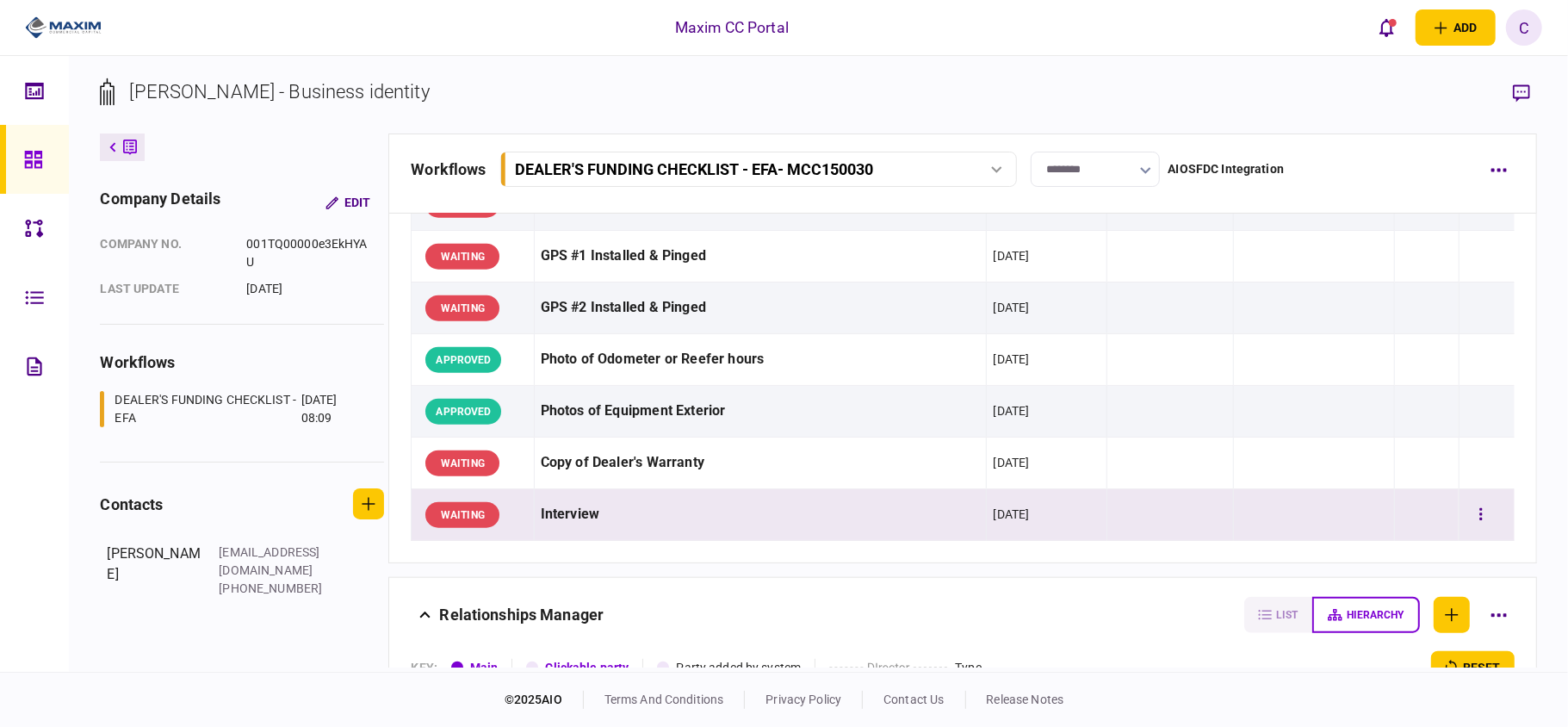
scroll to position [1263, 0]
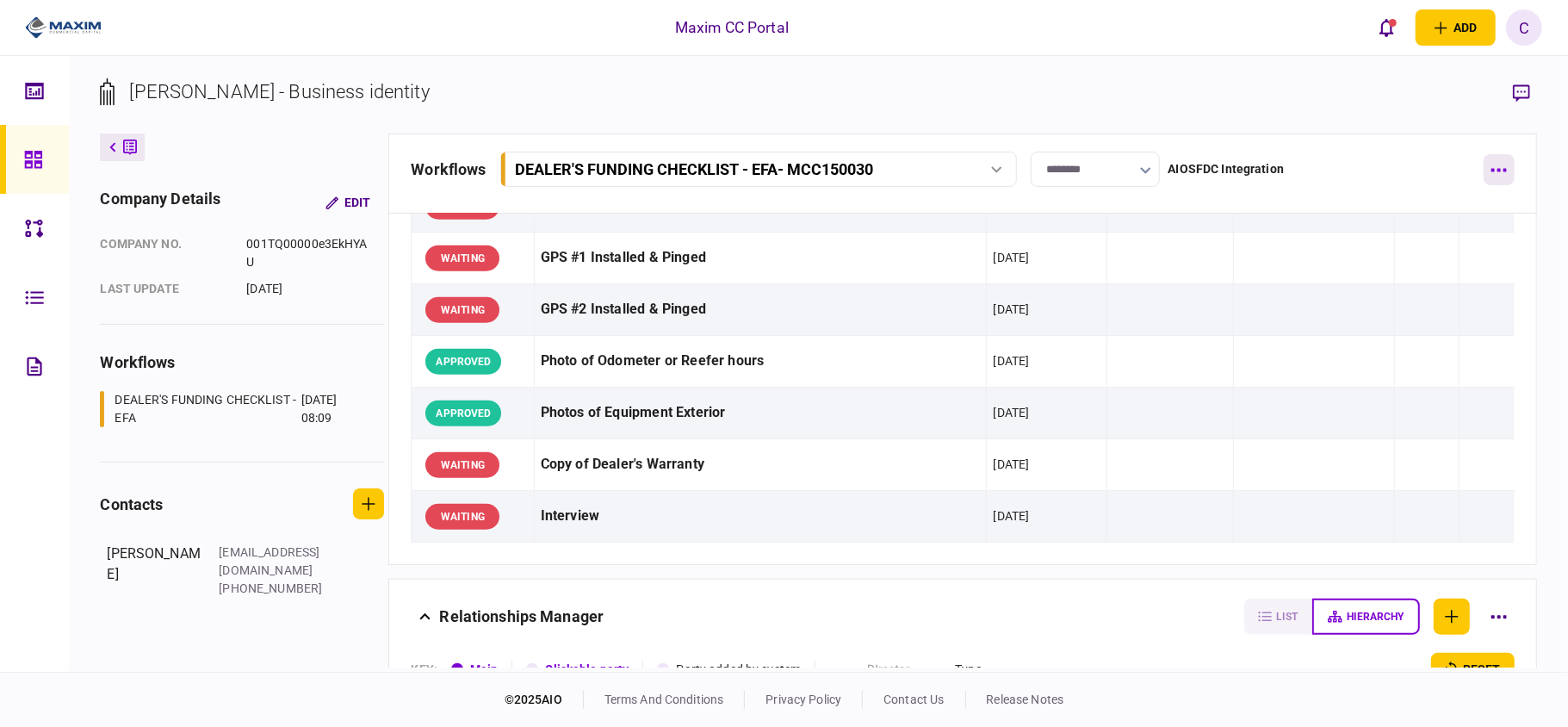
click at [1512, 176] on button "button" at bounding box center [1499, 170] width 31 height 31
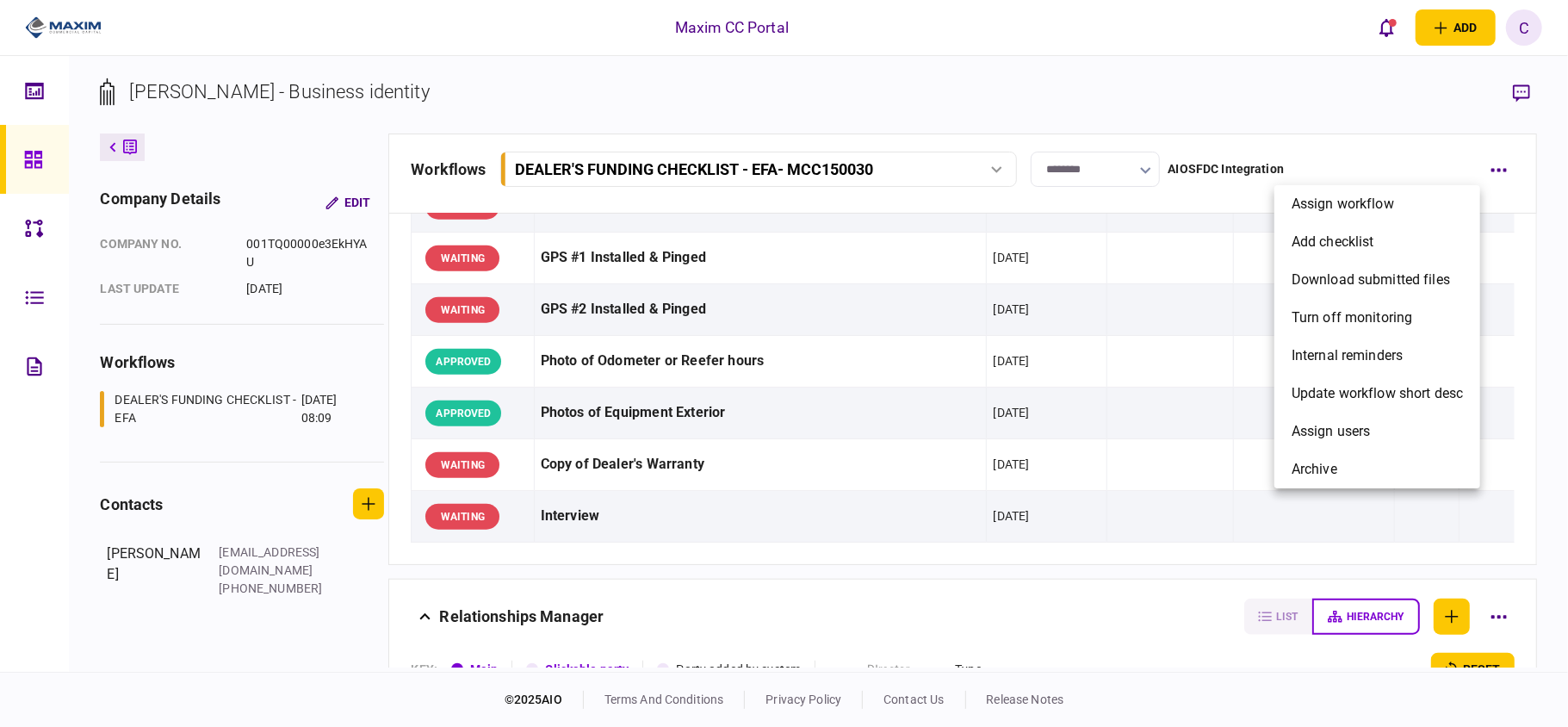
click at [848, 591] on div at bounding box center [784, 363] width 1568 height 727
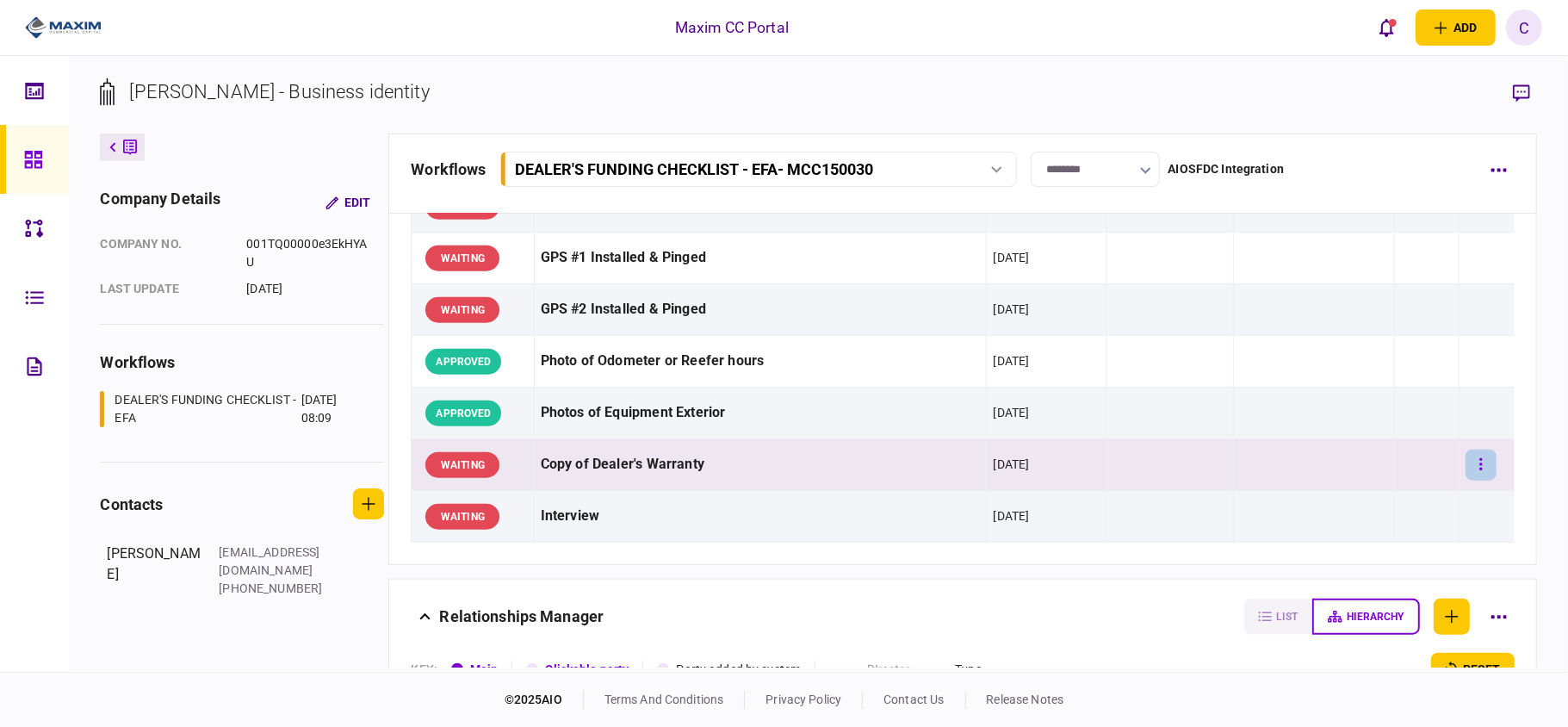
click at [1466, 464] on button "button" at bounding box center [1481, 466] width 31 height 31
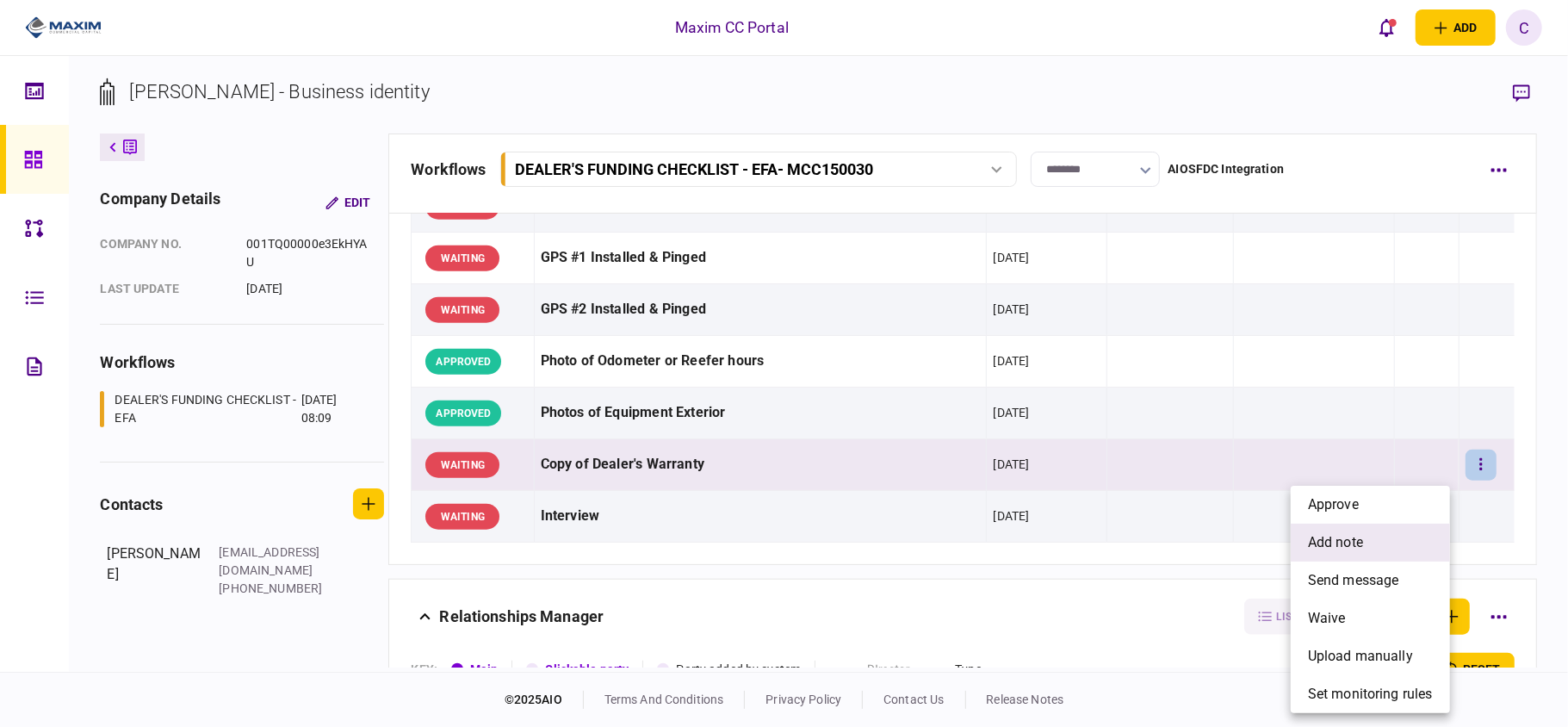
click at [1330, 546] on span "add note" at bounding box center [1335, 543] width 55 height 21
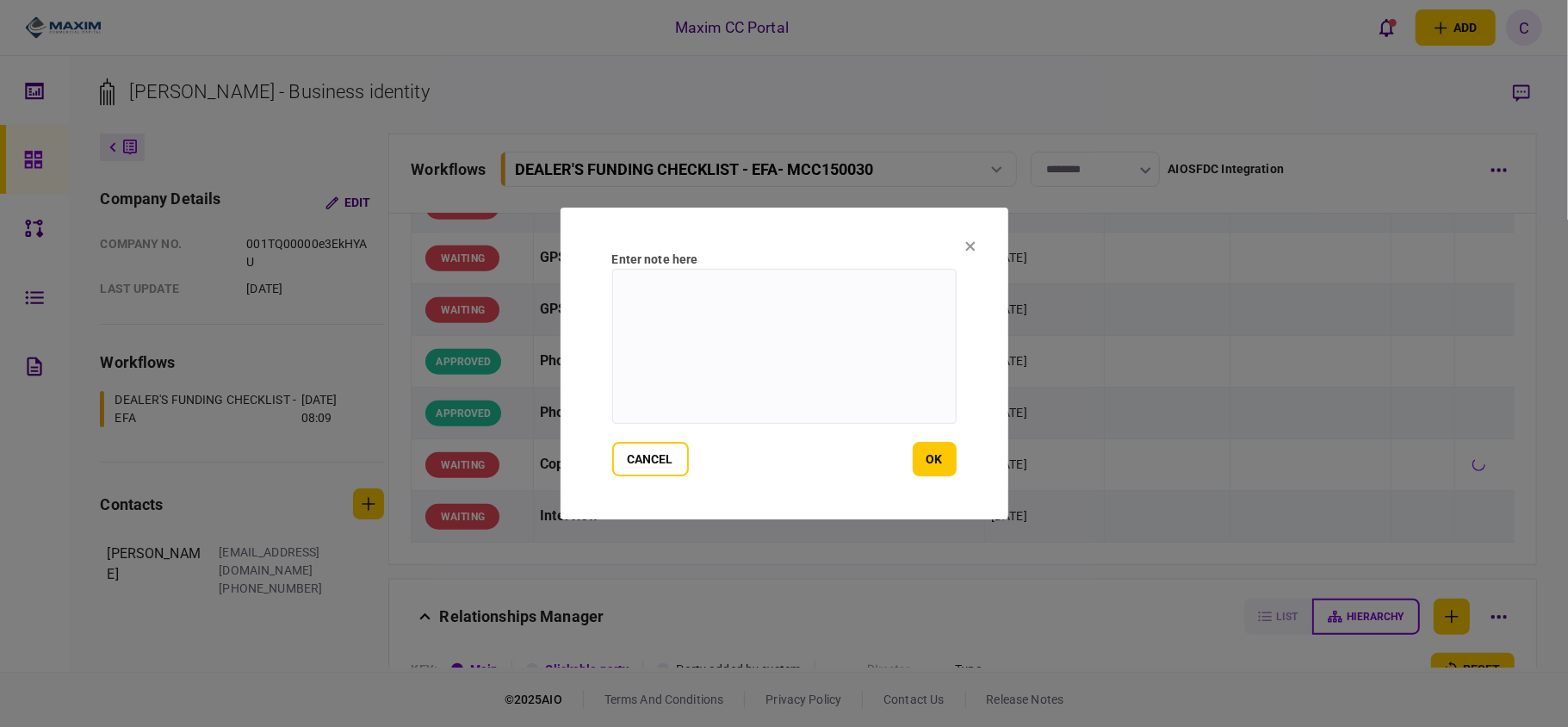
click at [730, 311] on textarea at bounding box center [784, 346] width 345 height 155
paste textarea "**********"
type textarea "**********"
click at [928, 456] on button "ok" at bounding box center [934, 459] width 44 height 35
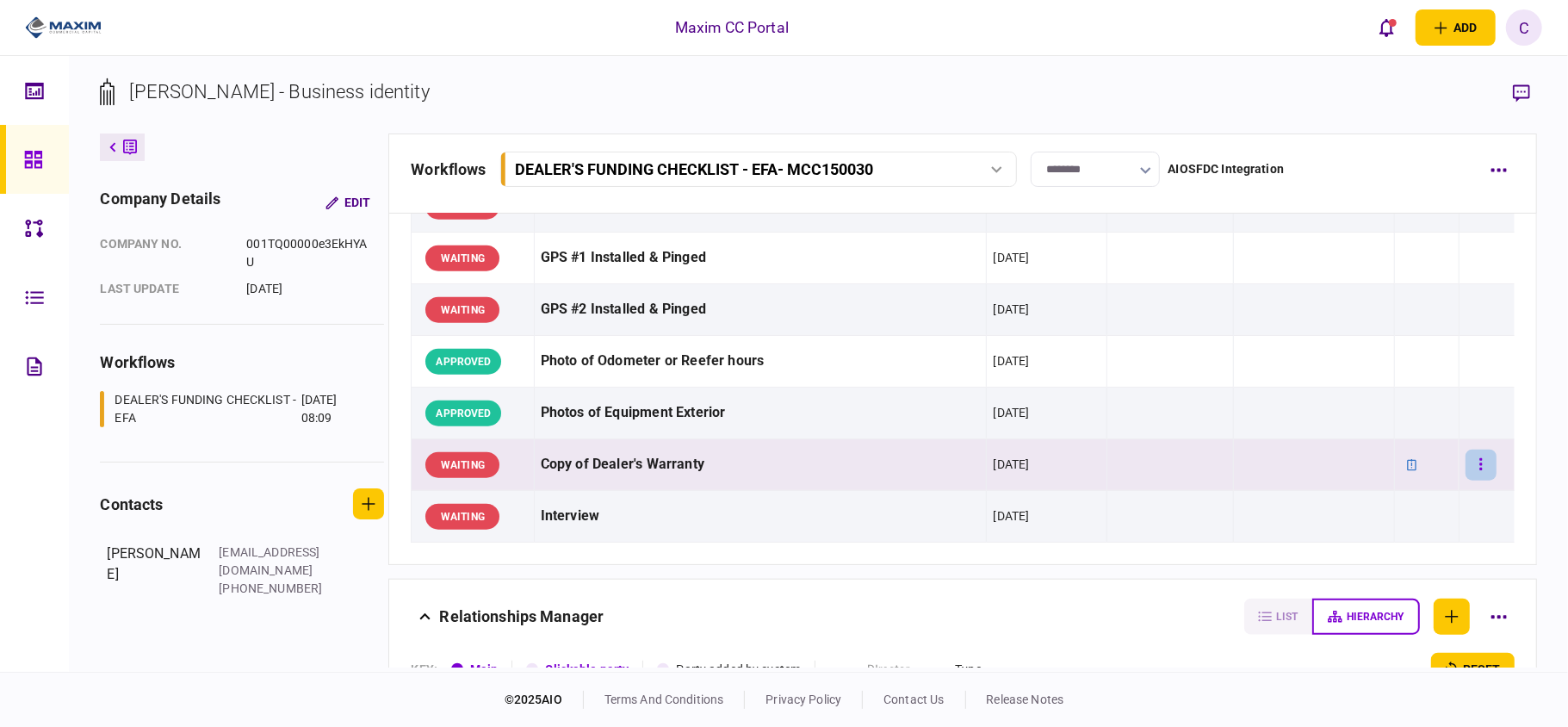
click at [1472, 479] on button "button" at bounding box center [1481, 466] width 31 height 31
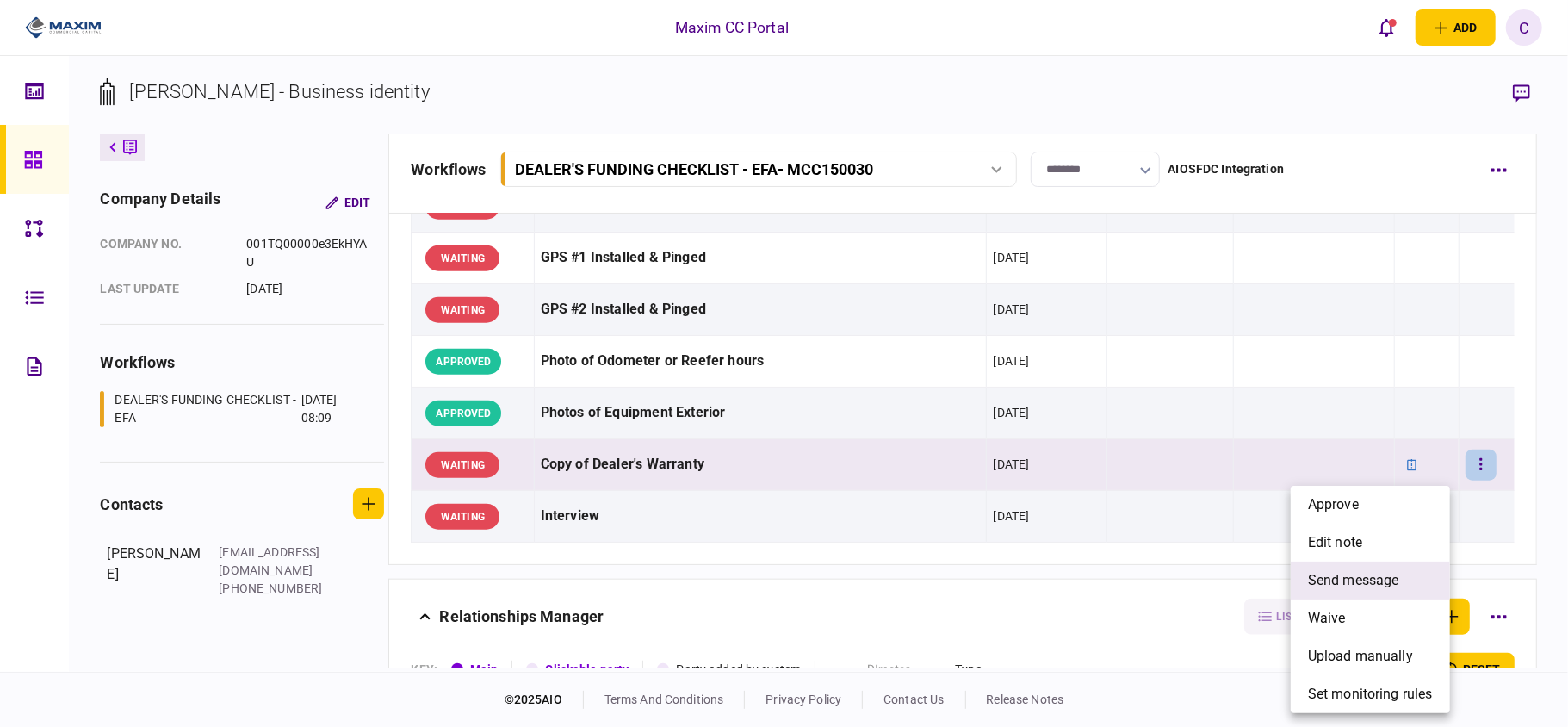
click at [1336, 572] on span "send message" at bounding box center [1354, 581] width 91 height 21
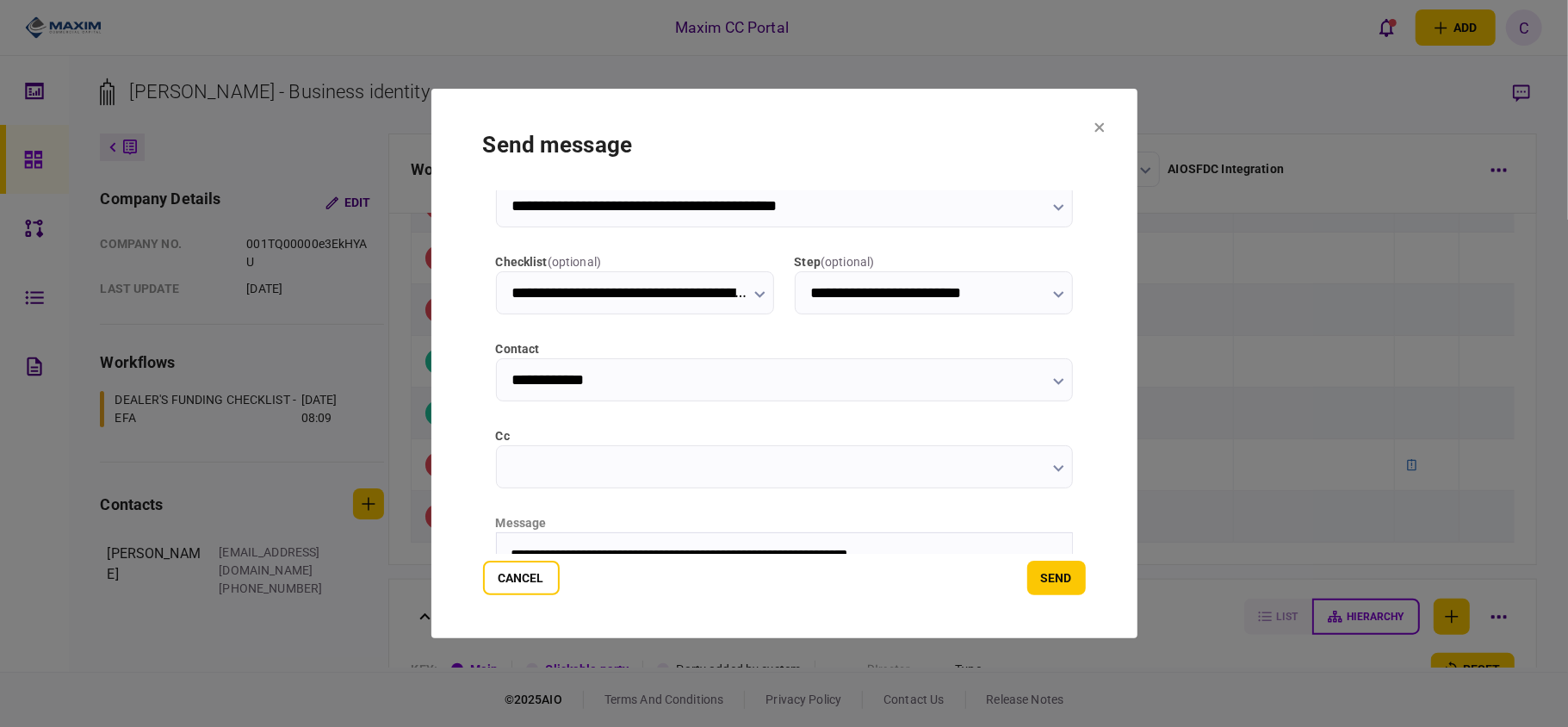
scroll to position [0, 0]
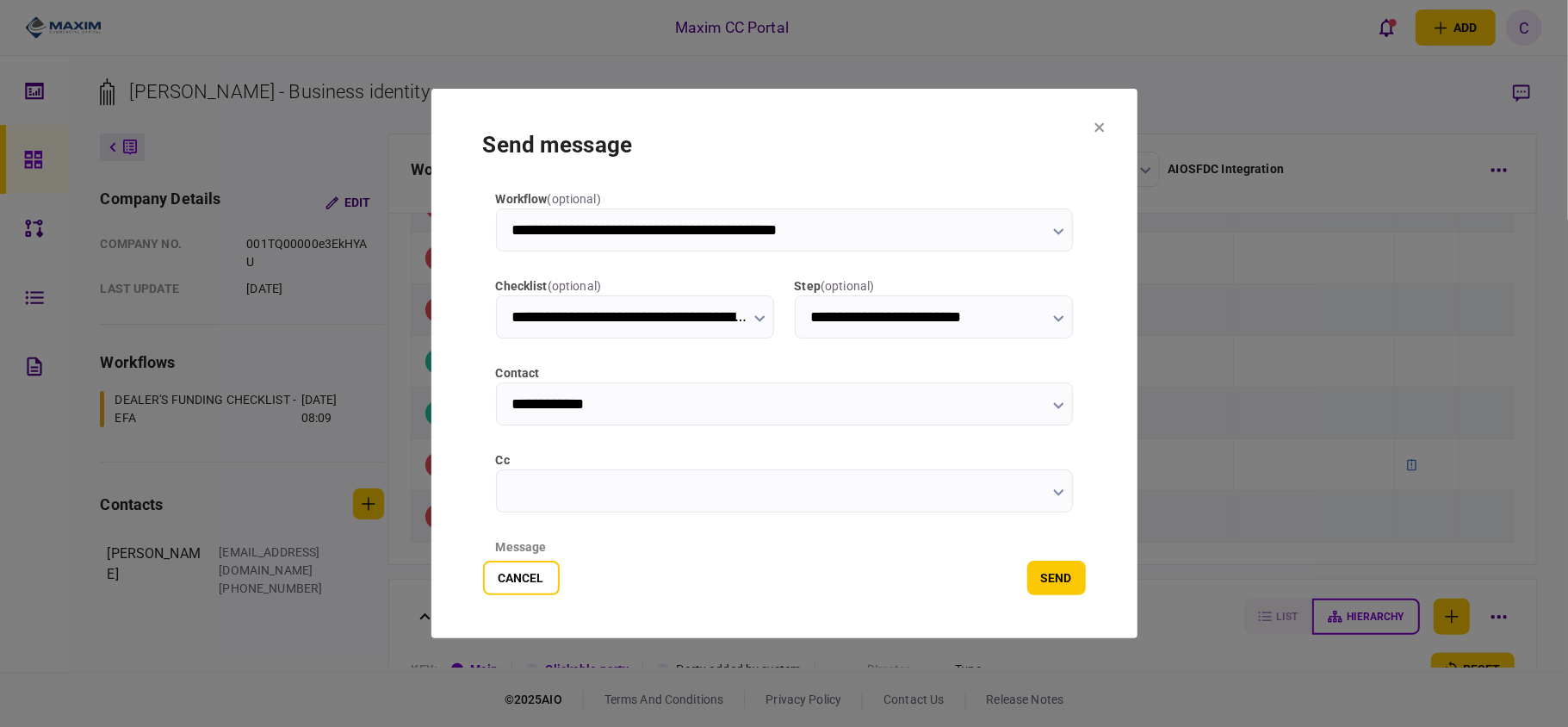
click at [1055, 321] on icon "button" at bounding box center [1058, 319] width 10 height 7
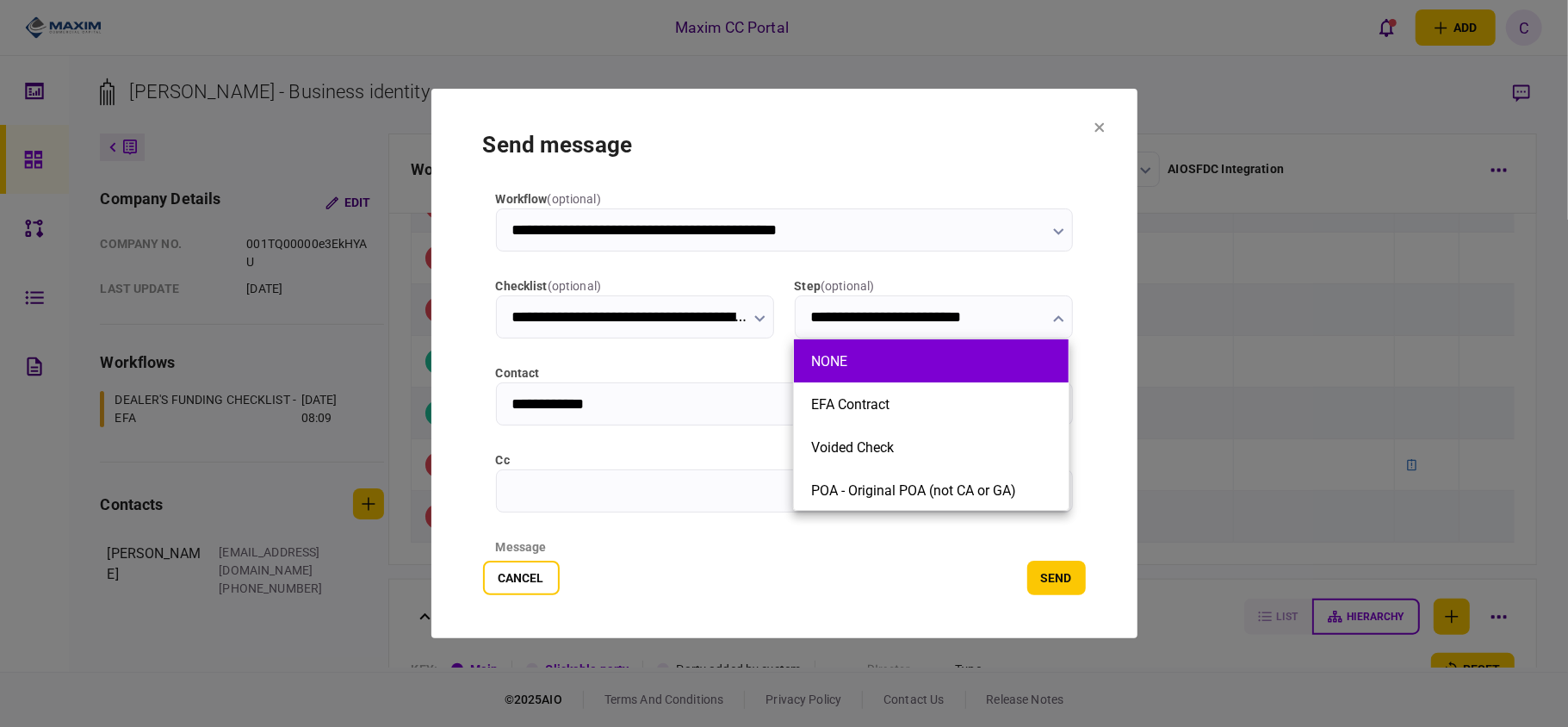
click at [884, 352] on li "NONE" at bounding box center [931, 361] width 274 height 43
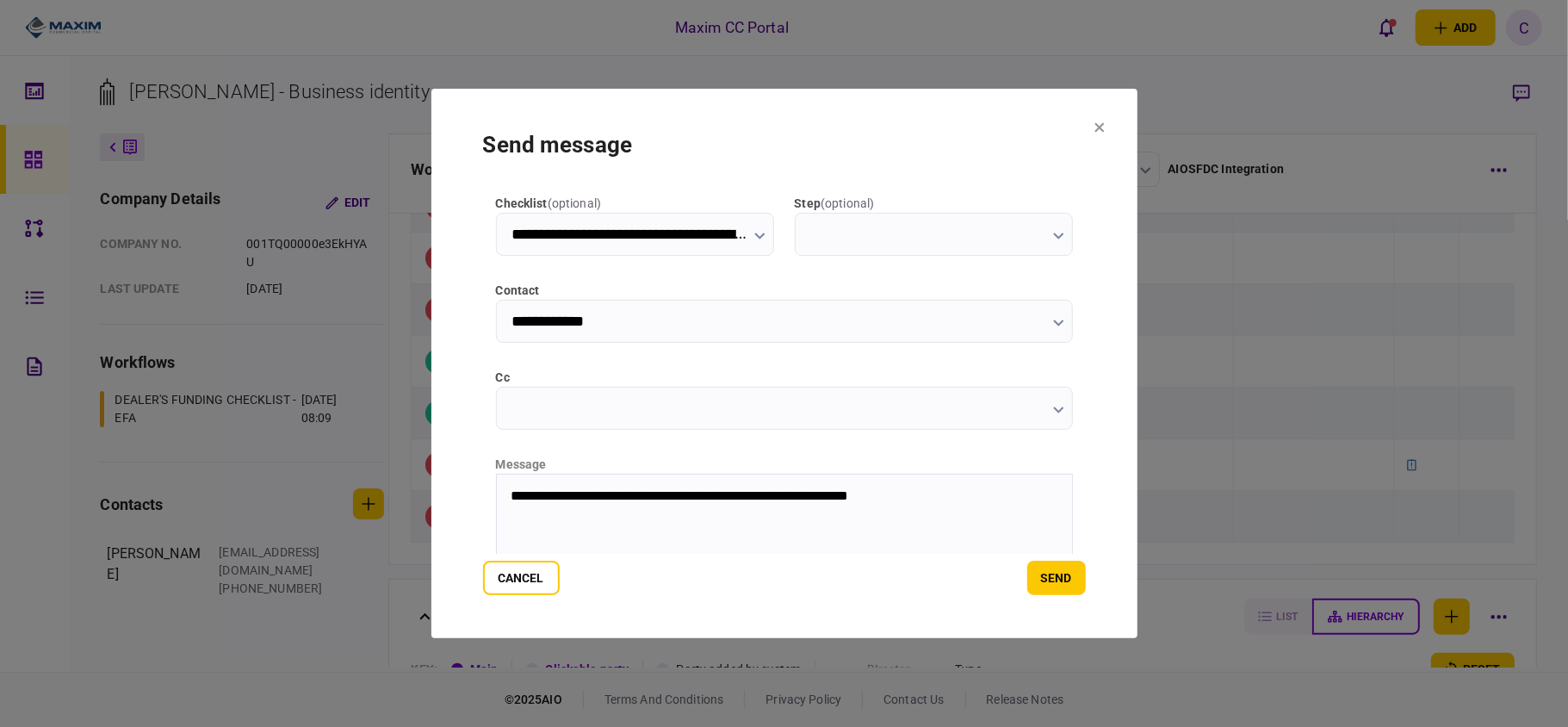
scroll to position [217, 0]
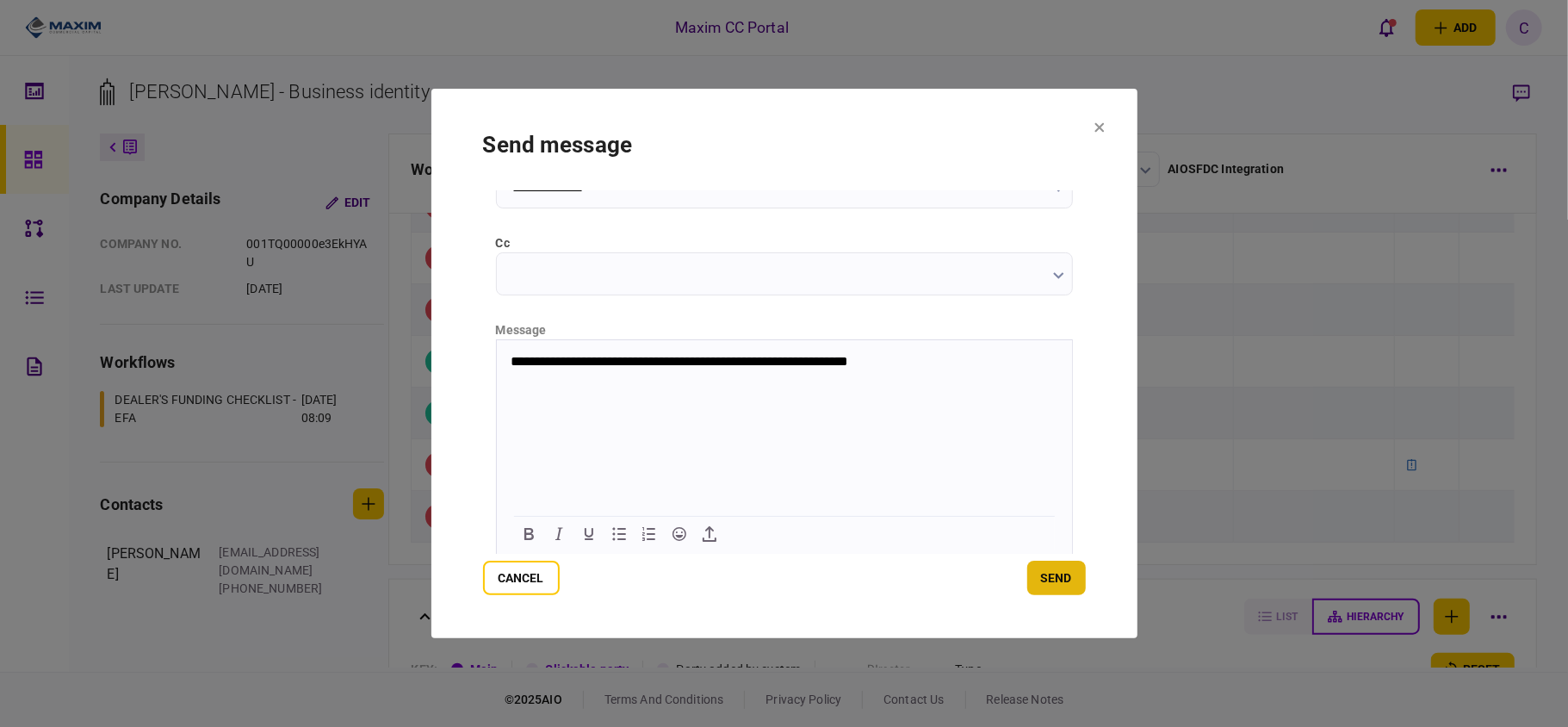
click at [1064, 565] on button "send" at bounding box center [1056, 578] width 58 height 35
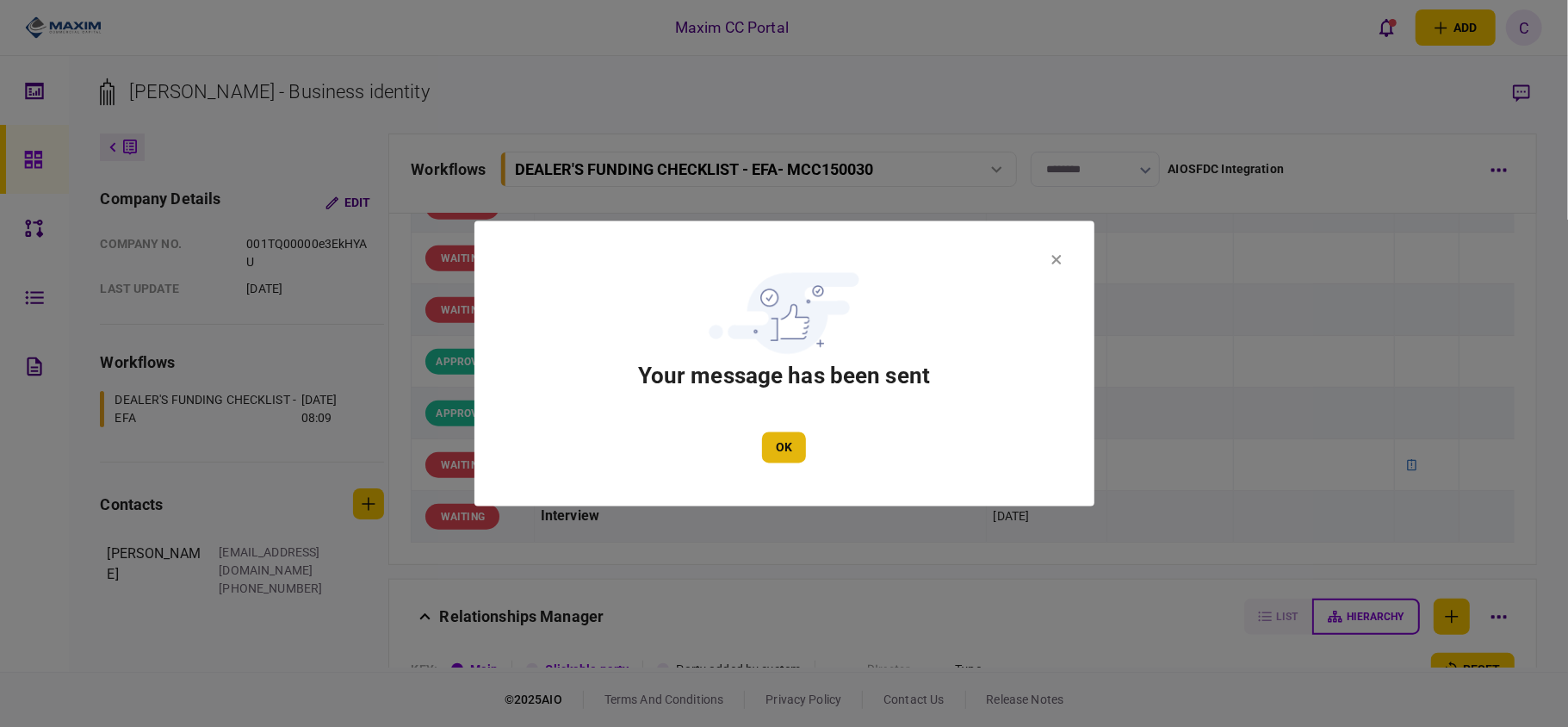
click at [787, 450] on button "OK" at bounding box center [784, 448] width 44 height 31
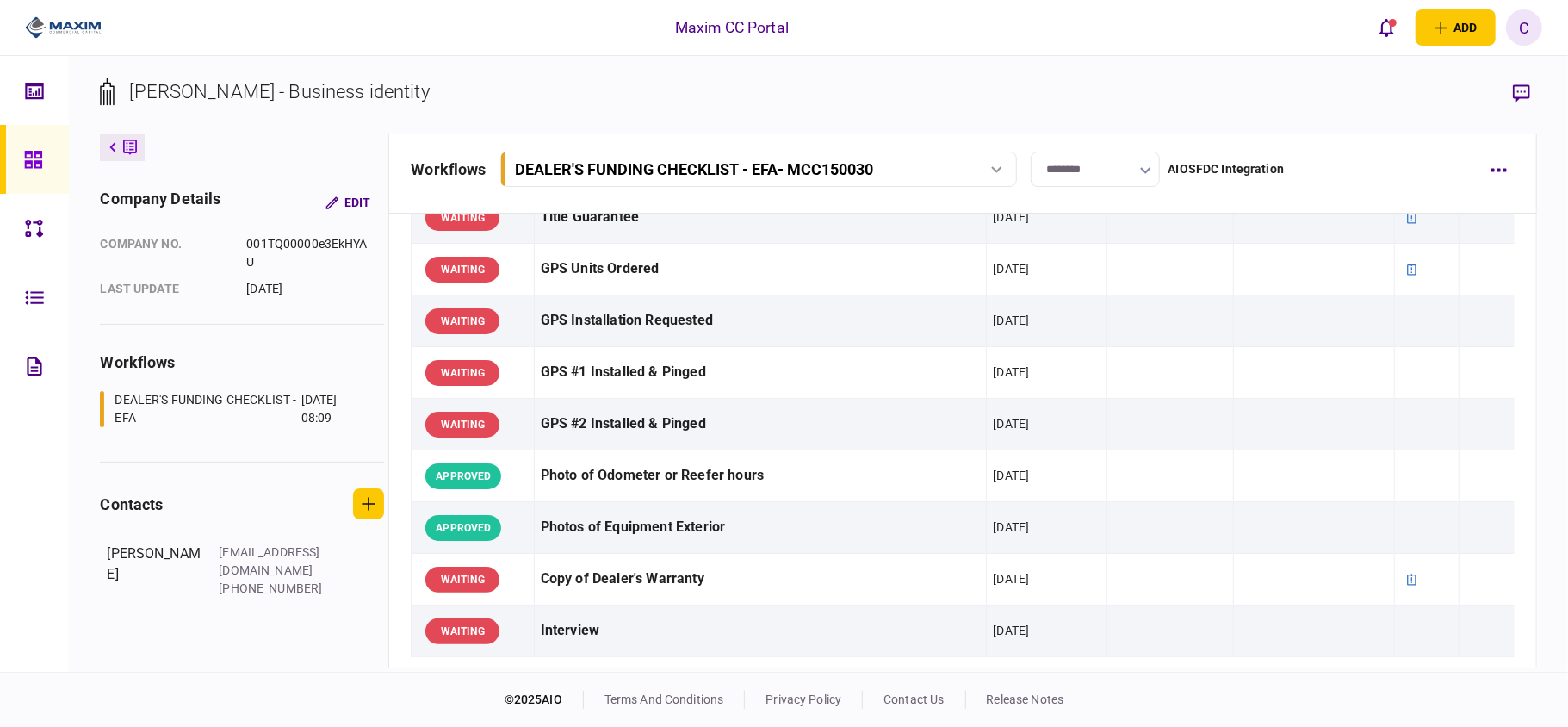
scroll to position [1034, 0]
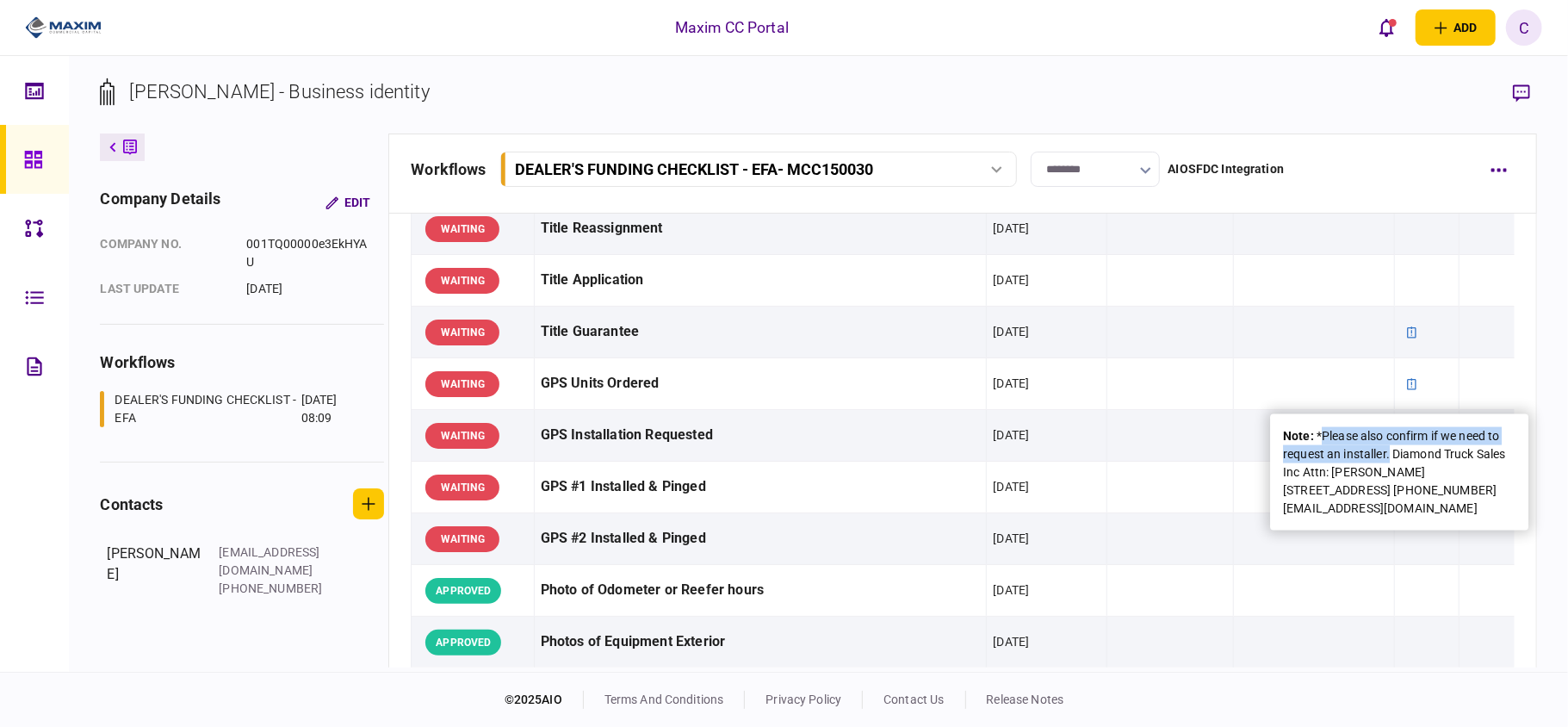
drag, startPoint x: 1322, startPoint y: 435, endPoint x: 1389, endPoint y: 453, distance: 69.4
click at [1389, 453] on div "note : *Please also confirm if we need to request an installer. Diamond Truck S…" at bounding box center [1400, 473] width 233 height 90
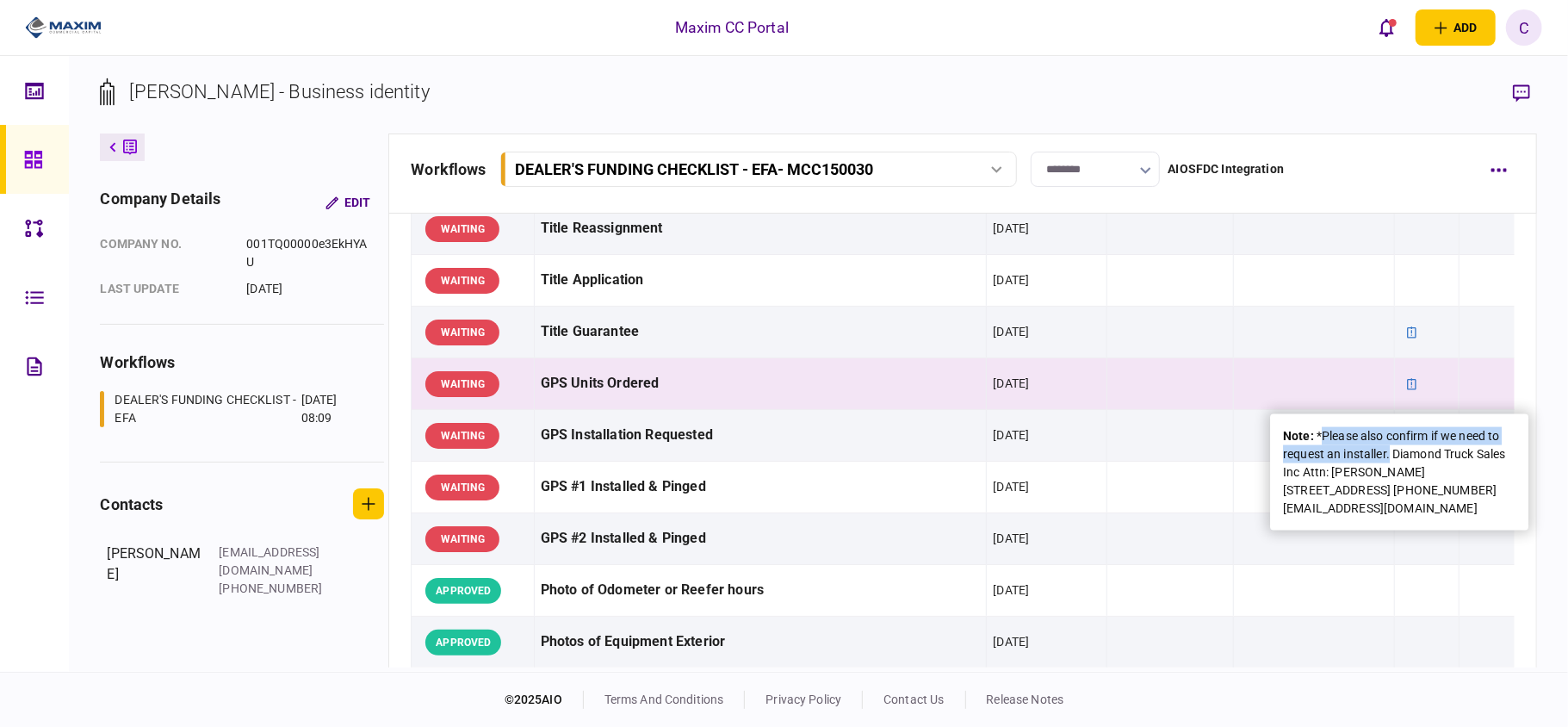
copy div "Please also confirm if we need to request an installer."
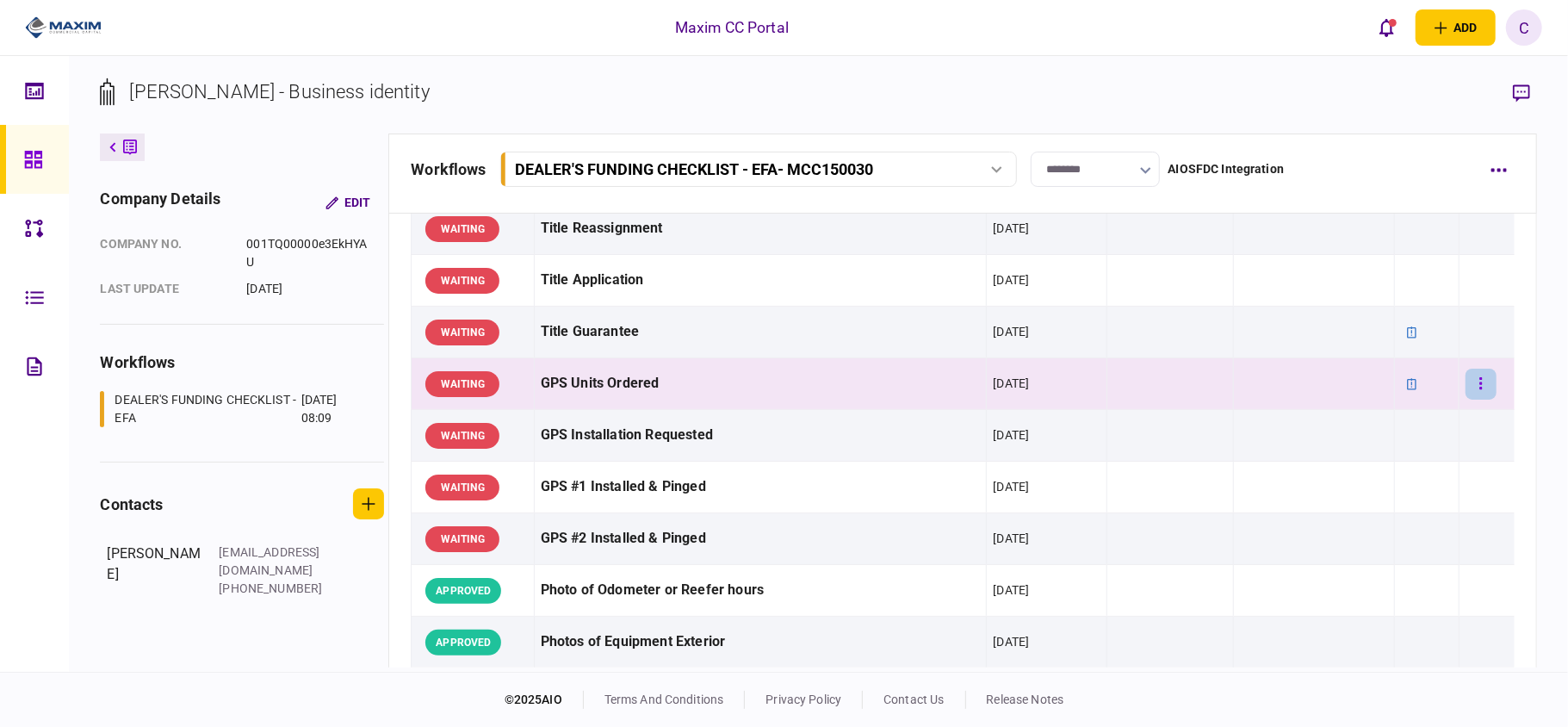
click at [1481, 387] on button "button" at bounding box center [1481, 385] width 31 height 31
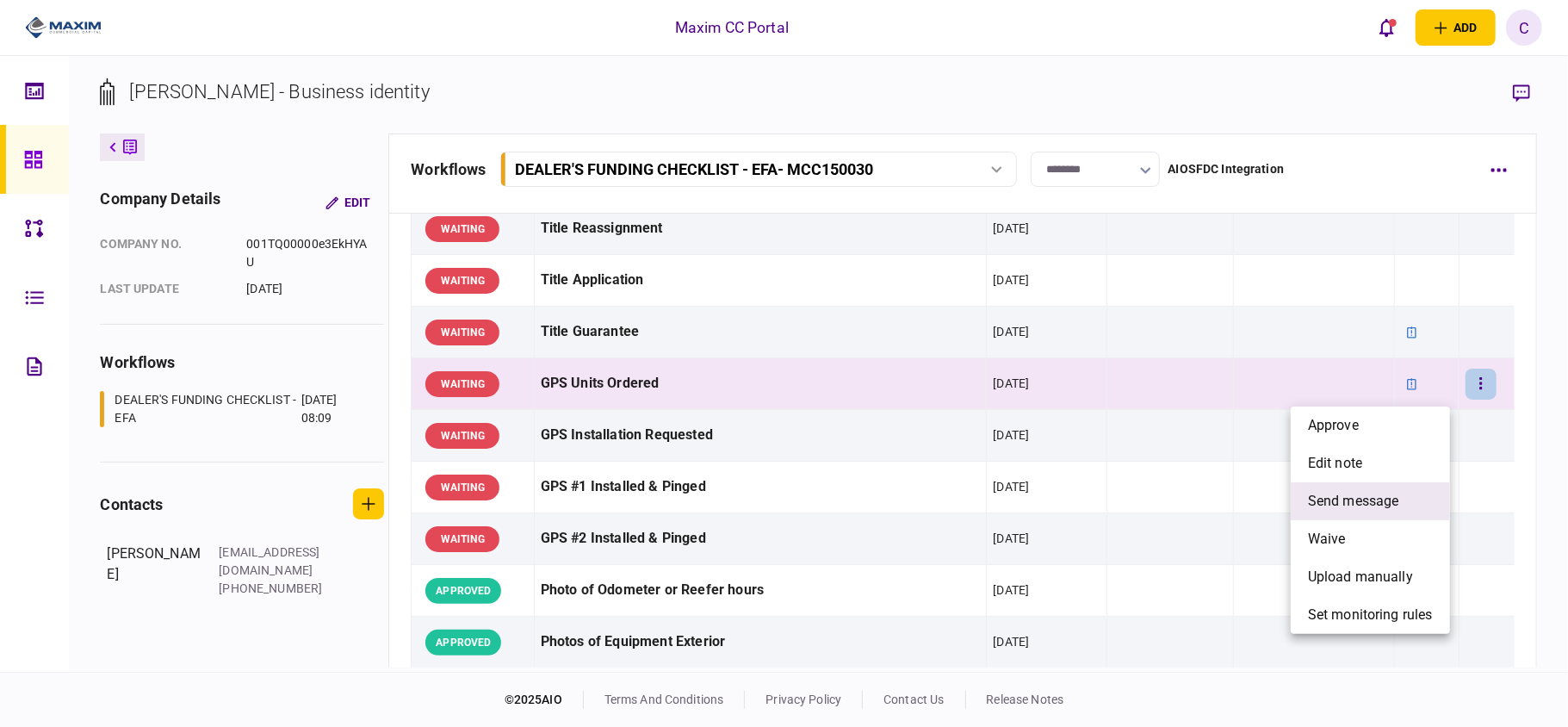
click at [1326, 499] on span "send message" at bounding box center [1354, 501] width 91 height 21
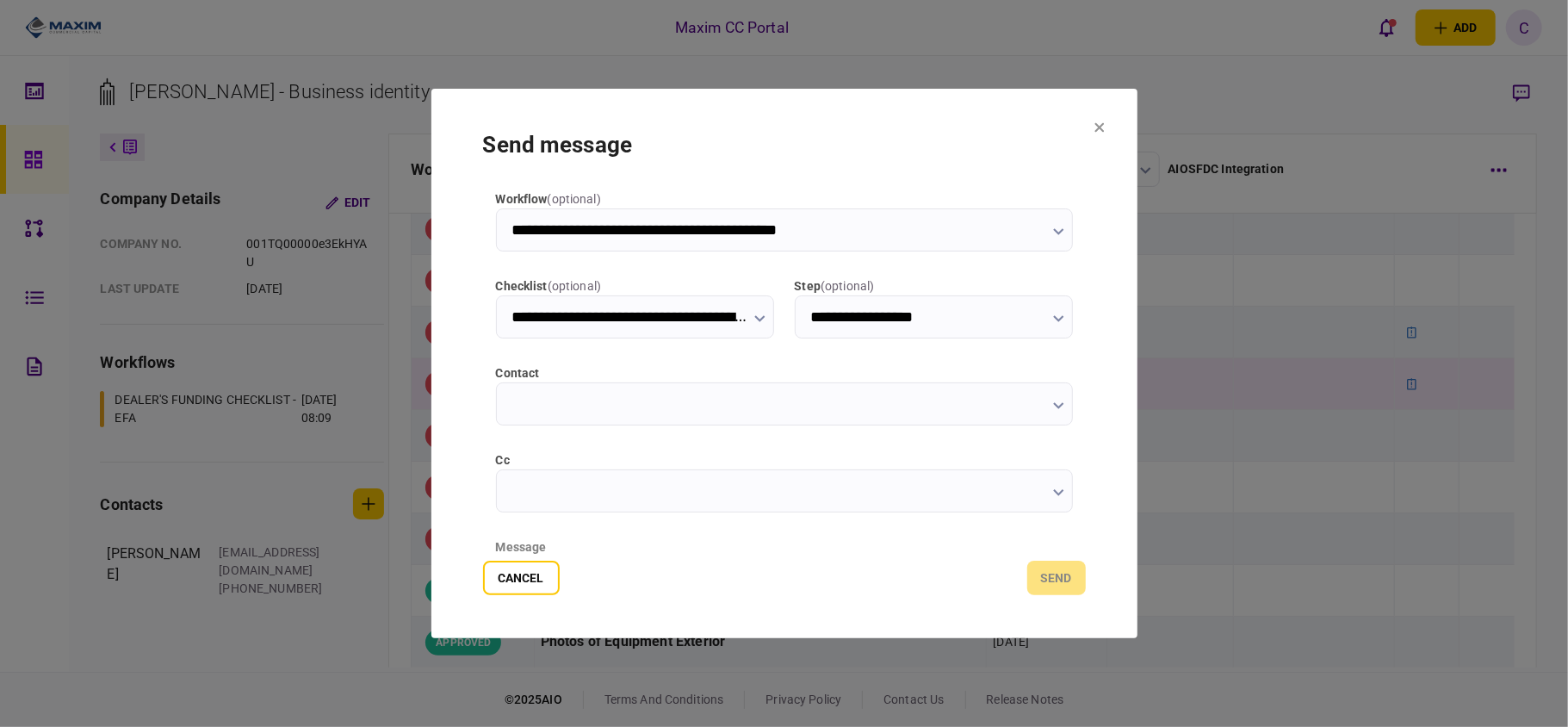
type input "**********"
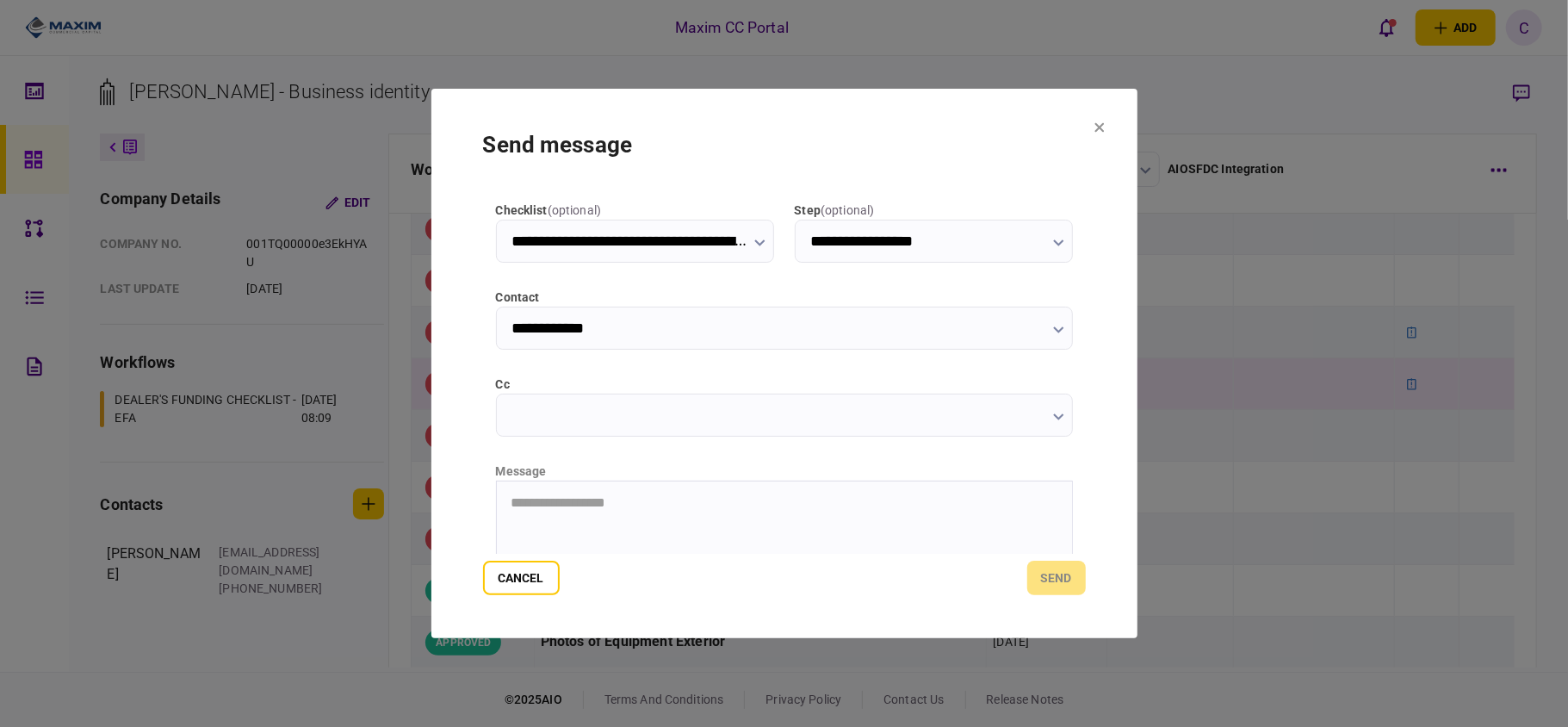
scroll to position [217, 0]
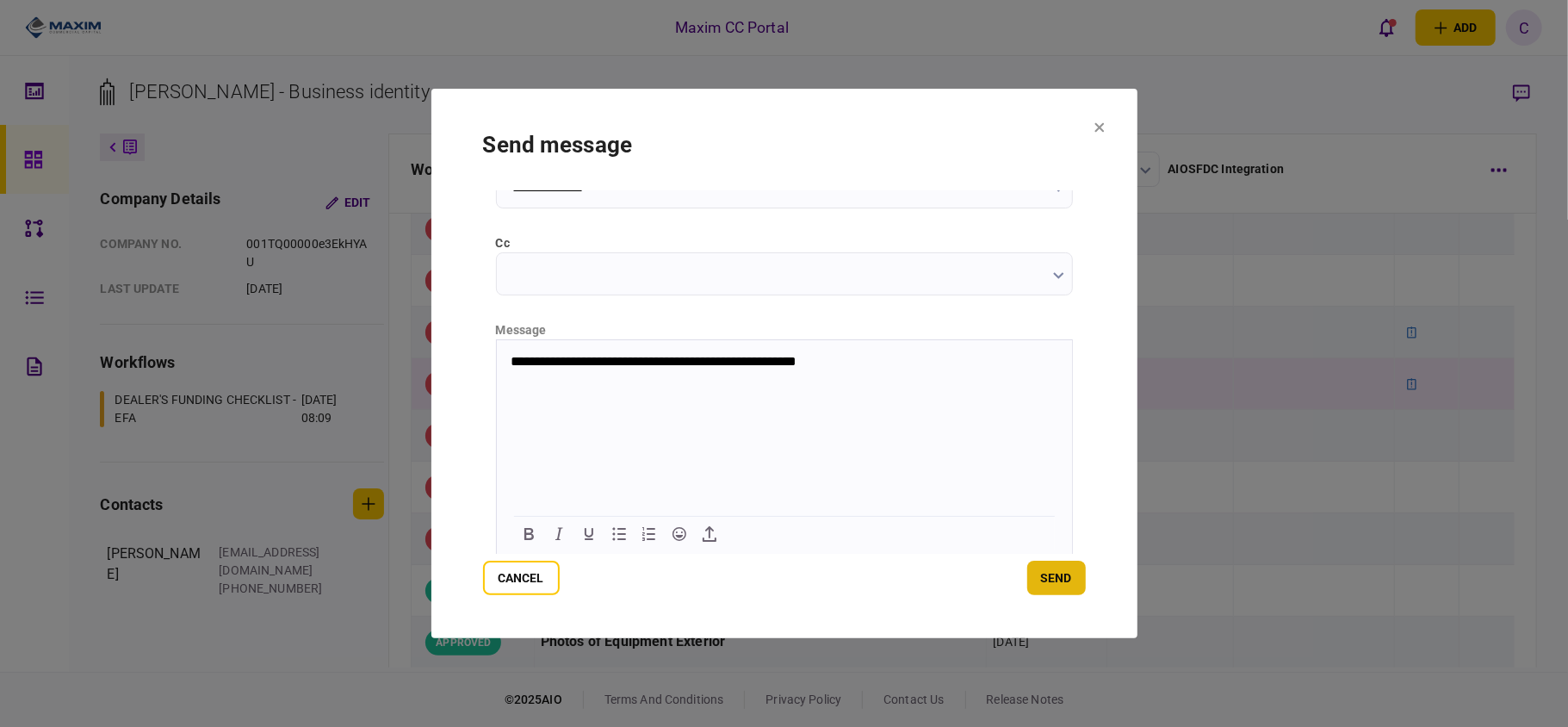
click at [1047, 567] on button "send" at bounding box center [1056, 578] width 58 height 35
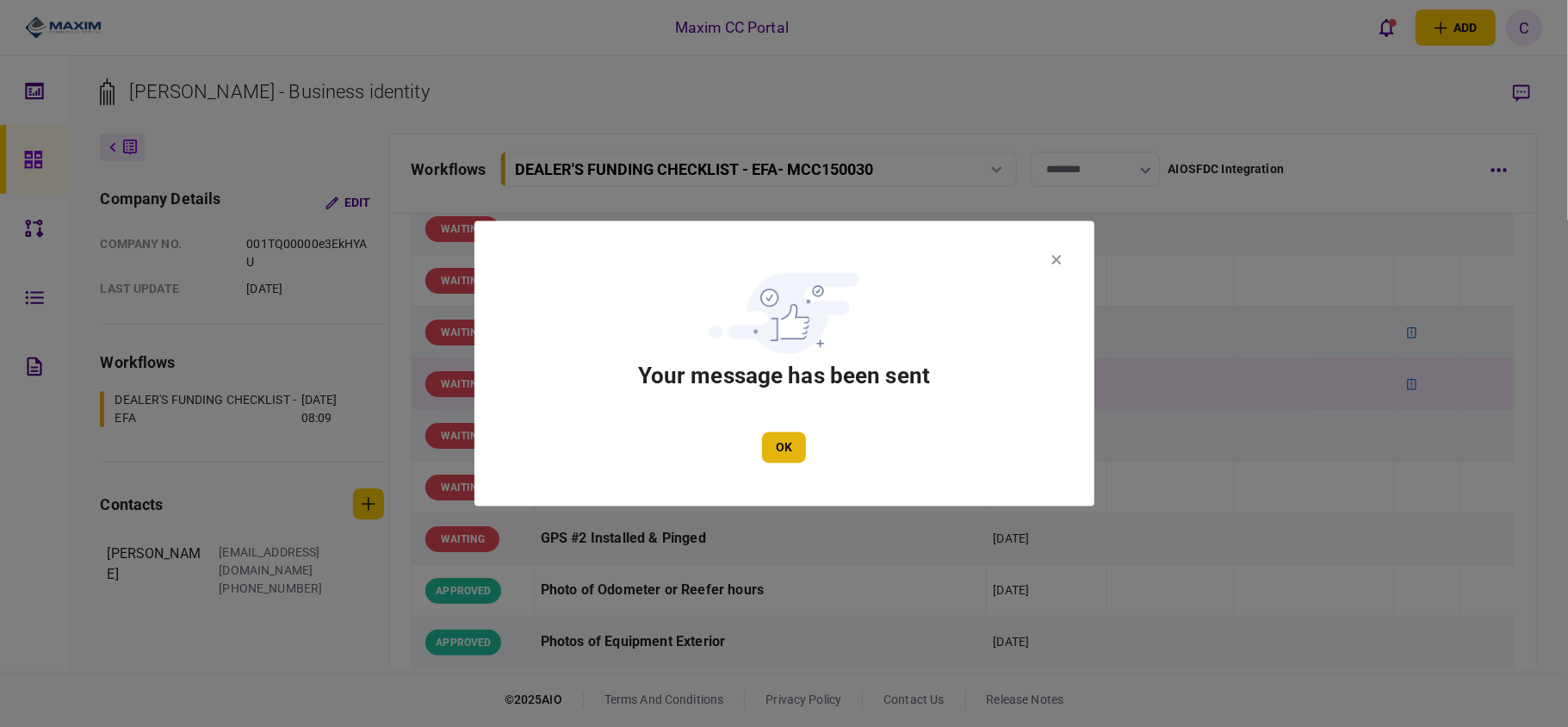
click at [786, 433] on button "OK" at bounding box center [784, 448] width 44 height 31
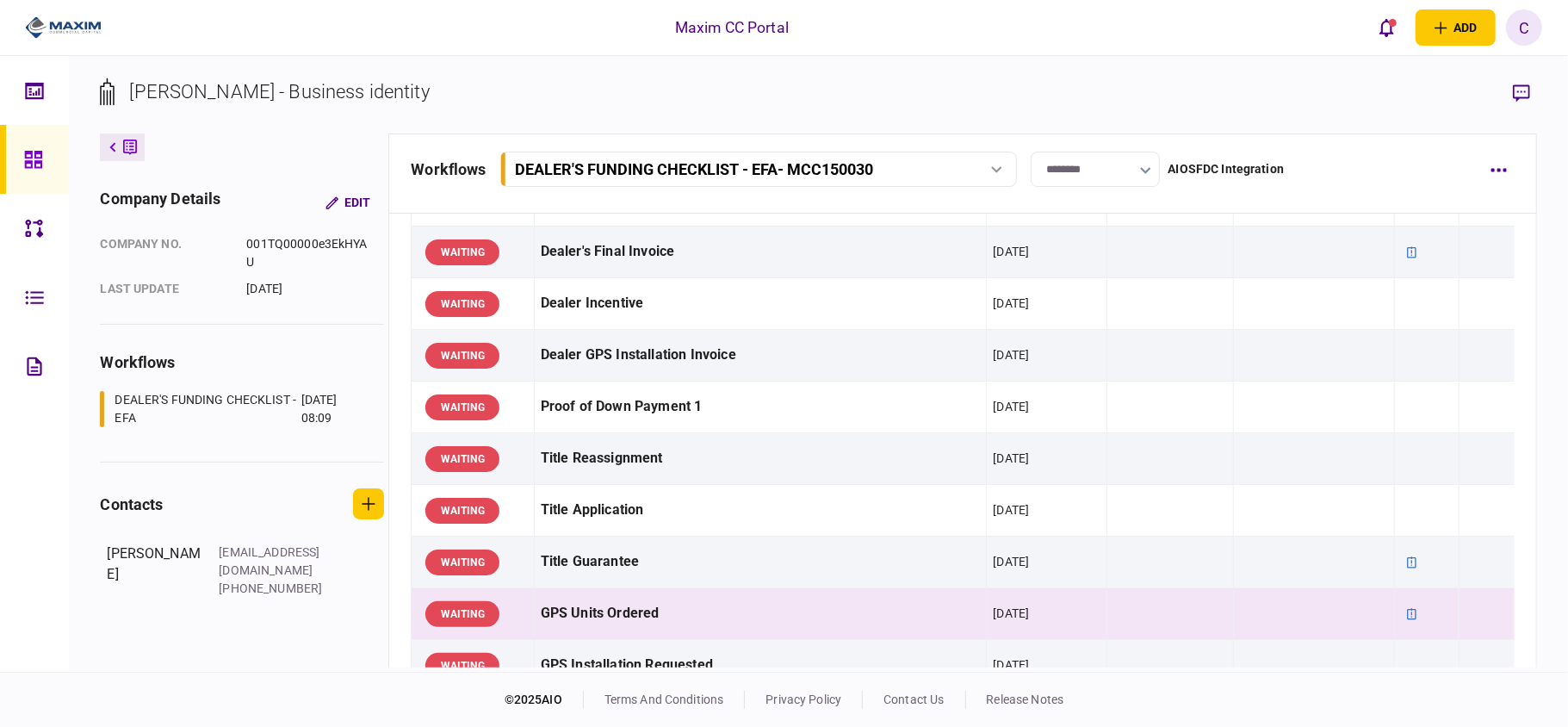
scroll to position [689, 0]
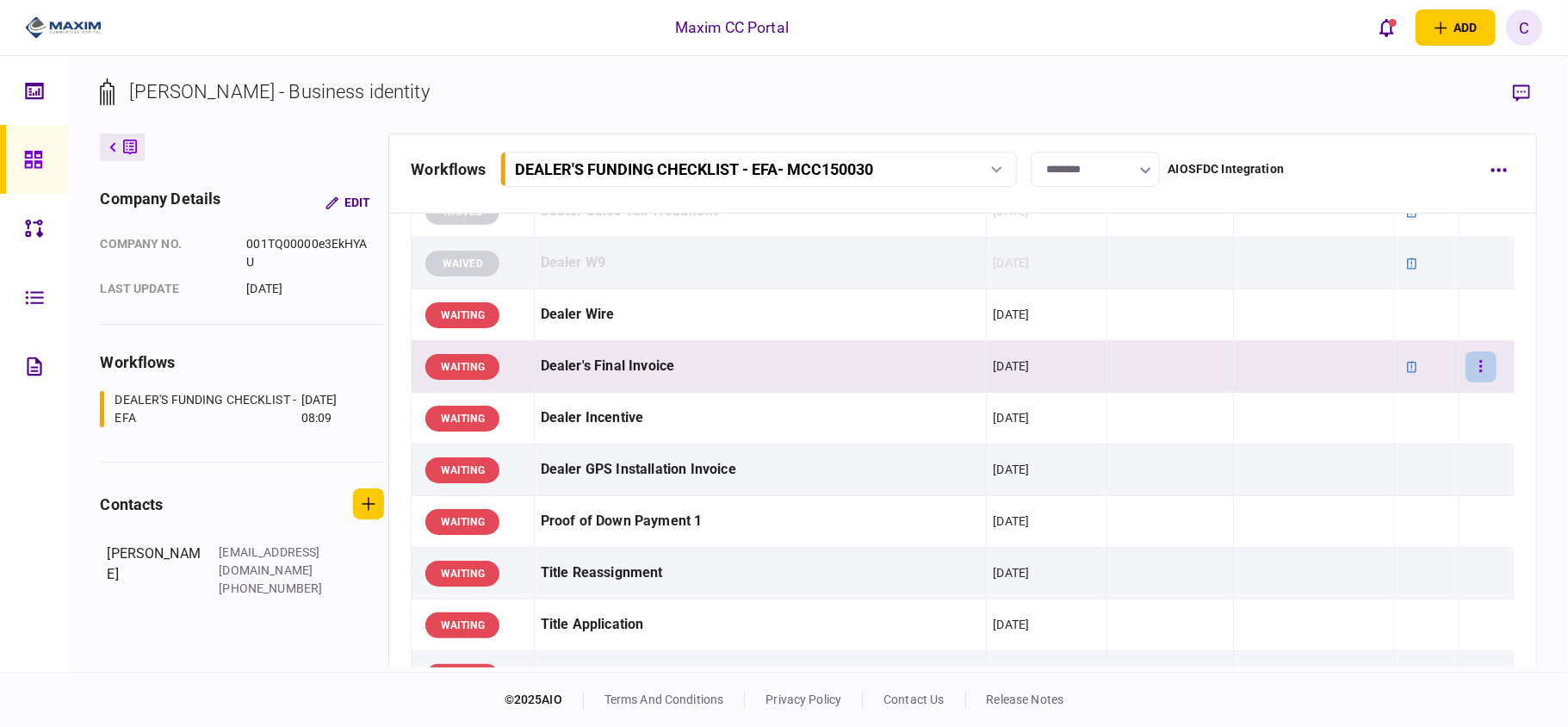
click at [1475, 367] on button "button" at bounding box center [1481, 367] width 31 height 31
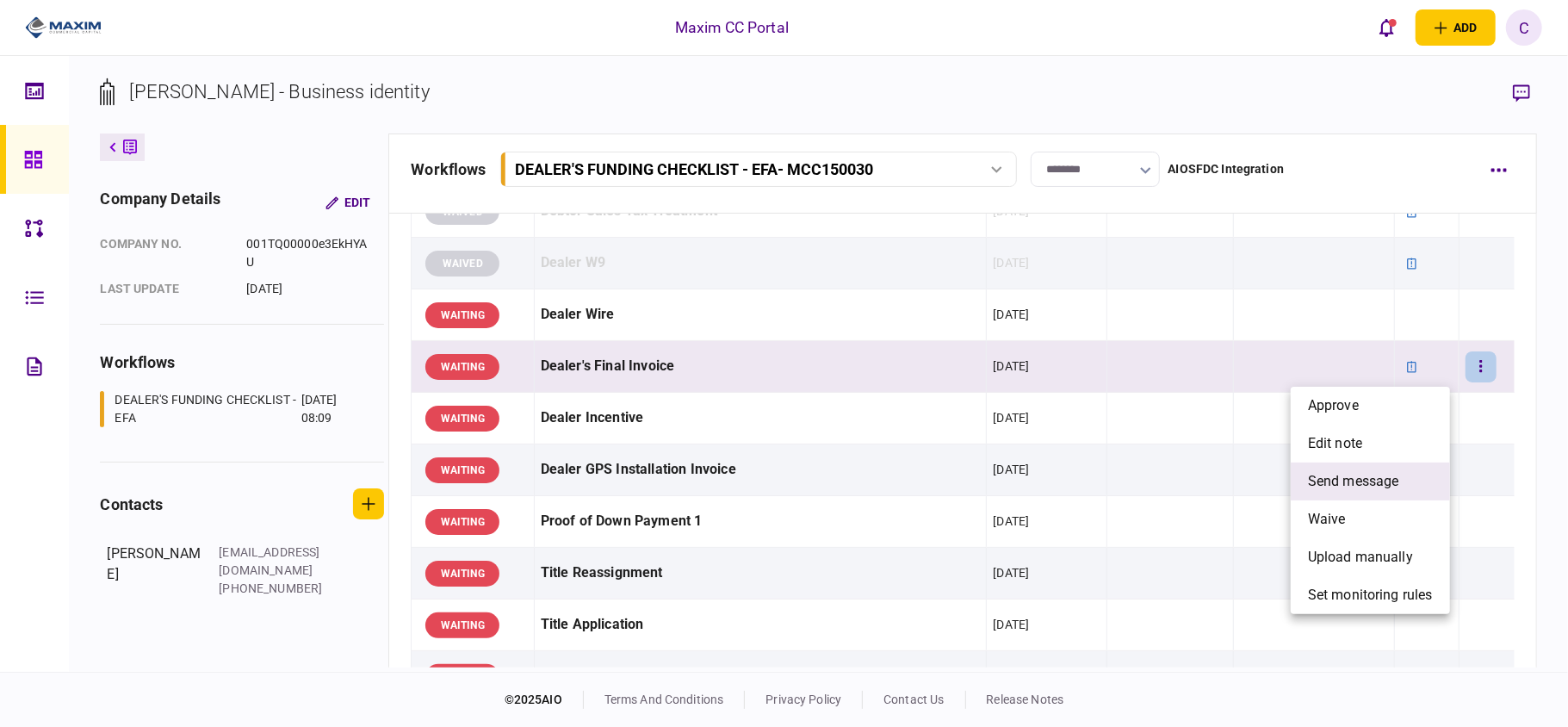
click at [1336, 477] on span "send message" at bounding box center [1354, 482] width 91 height 21
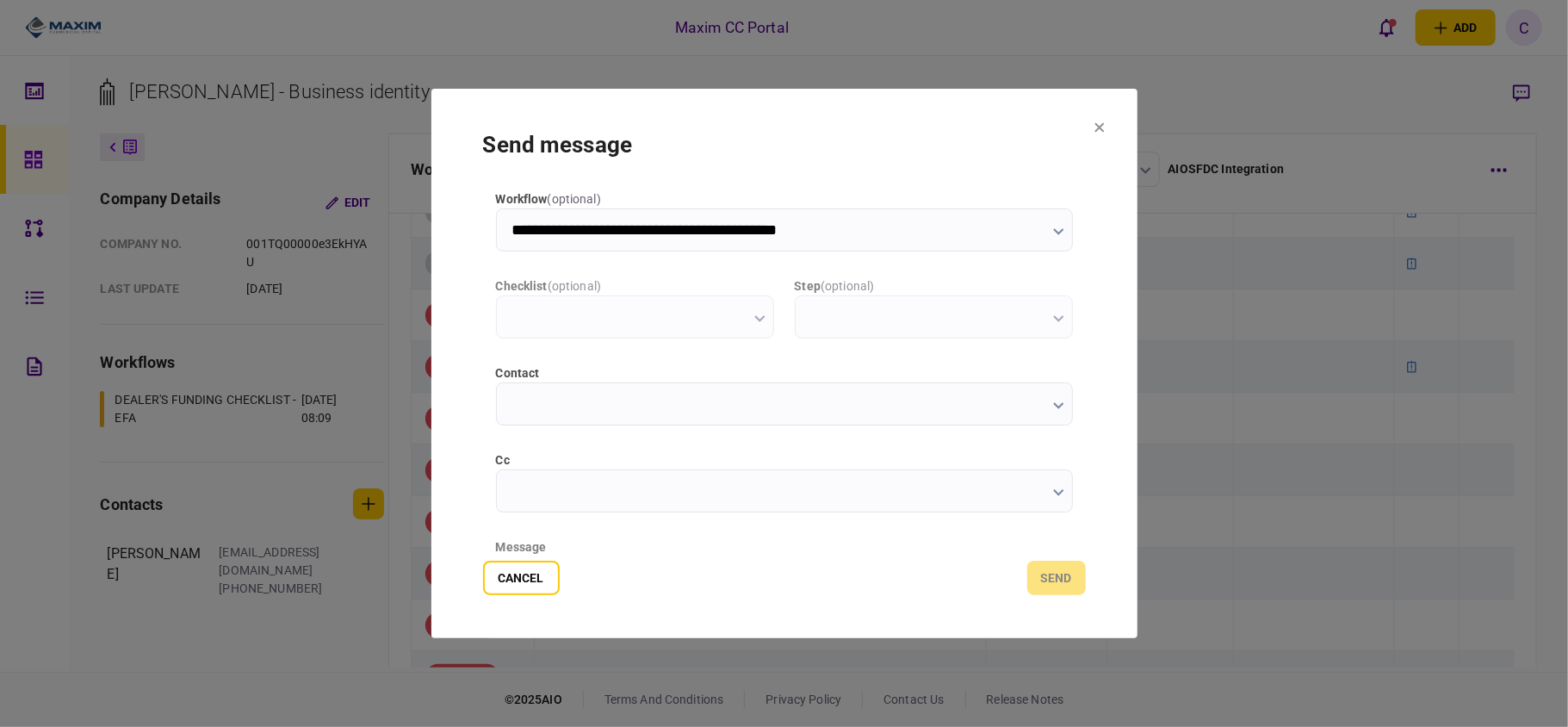
type input "**********"
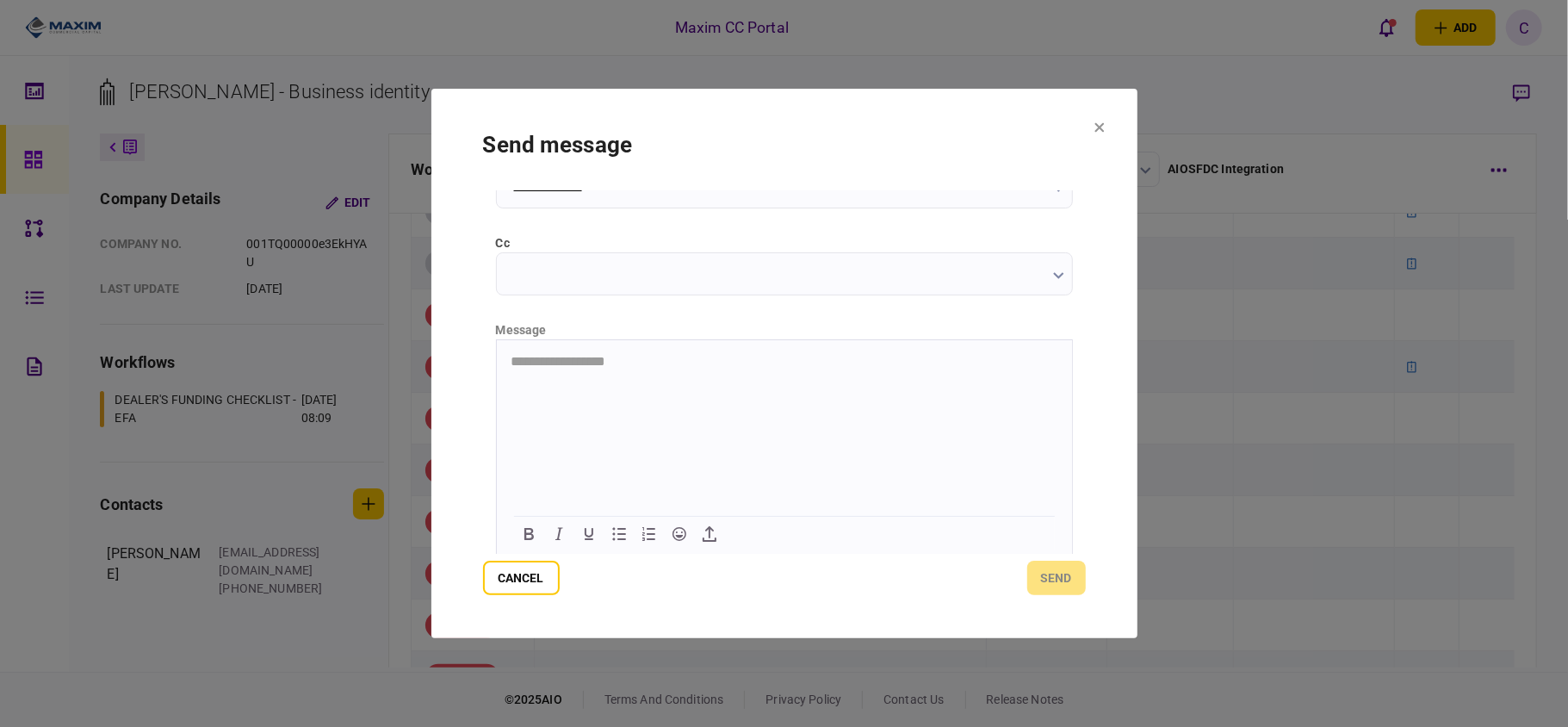
click at [662, 373] on html "**********" at bounding box center [783, 361] width 576 height 44
click at [1047, 573] on button "send" at bounding box center [1056, 578] width 58 height 35
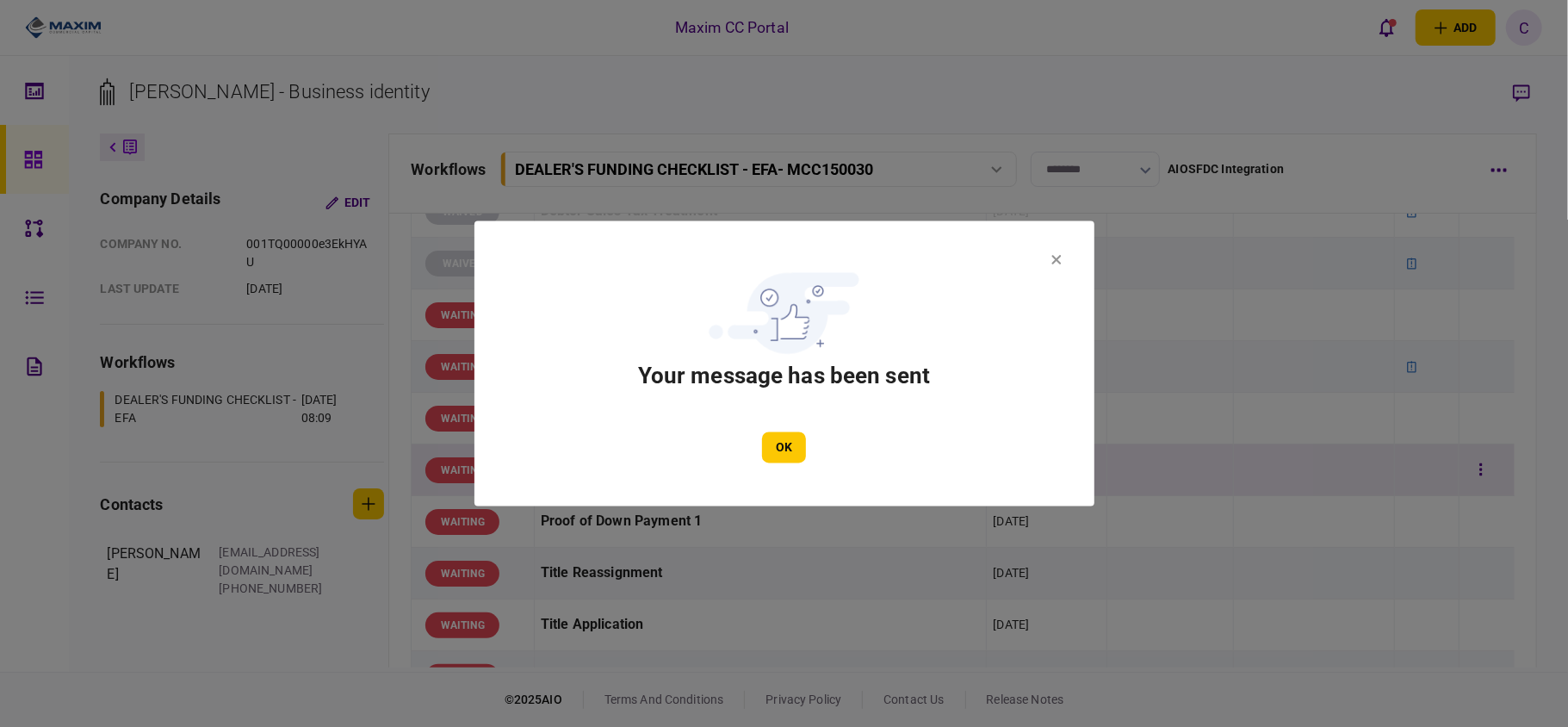
click at [787, 440] on button "OK" at bounding box center [784, 448] width 44 height 31
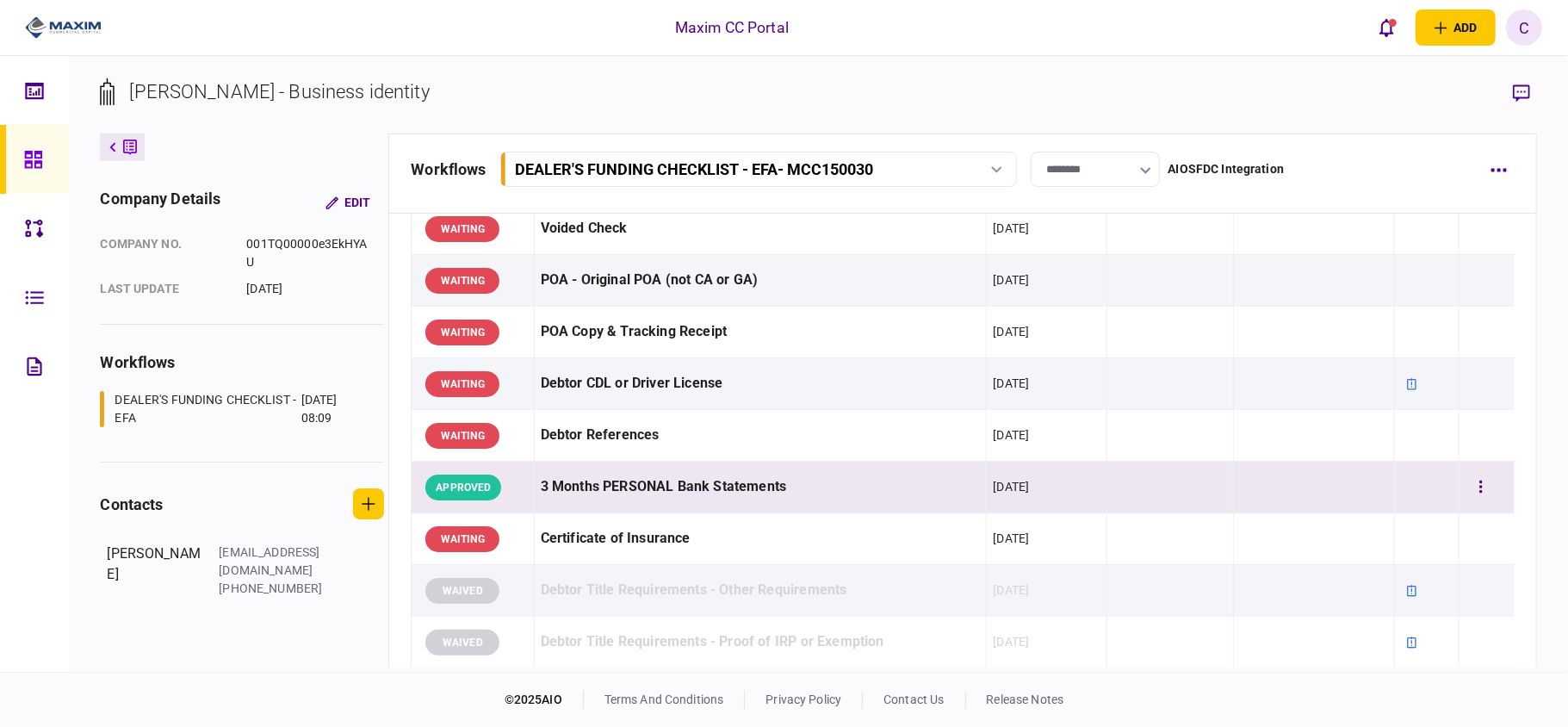
scroll to position [115, 0]
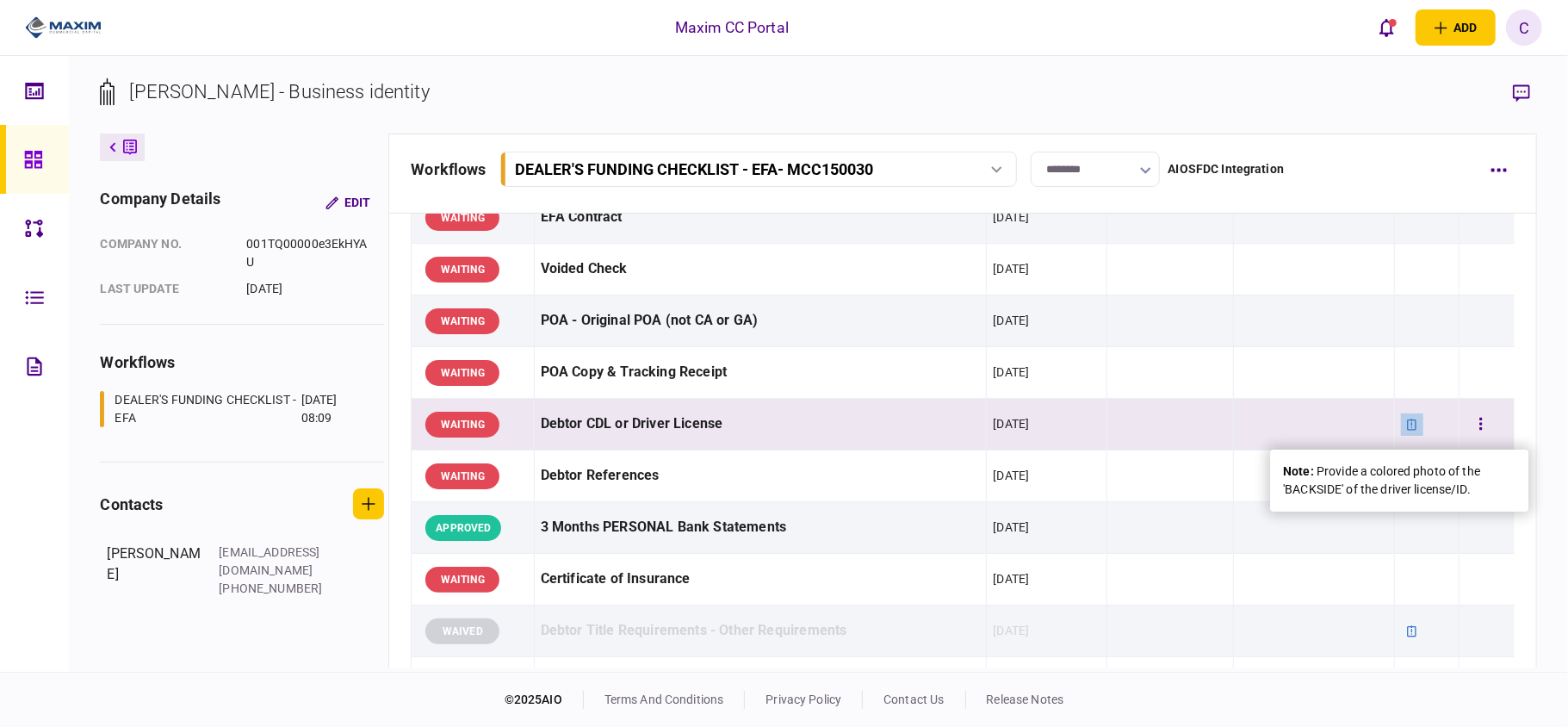
click at [1407, 426] on icon at bounding box center [1413, 425] width 12 height 12
drag, startPoint x: 1483, startPoint y: 491, endPoint x: 1318, endPoint y: 459, distance: 168.1
click at [1318, 459] on div "note : Provide a colored photo of the 'BACKSIDE' of the driver license/ID." at bounding box center [1400, 480] width 259 height 62
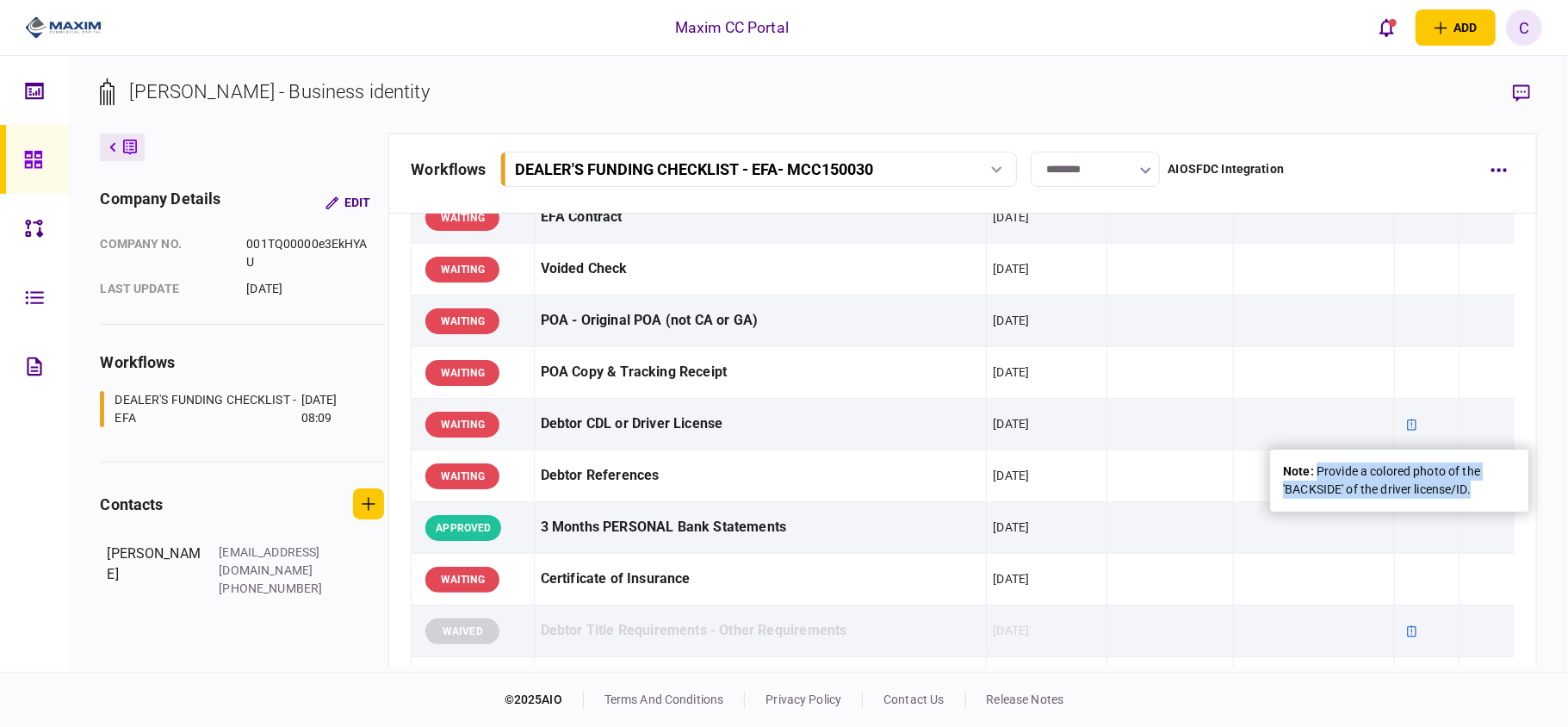
copy div "Provide a colored photo of the 'BACKSIDE' of the driver license/ID."
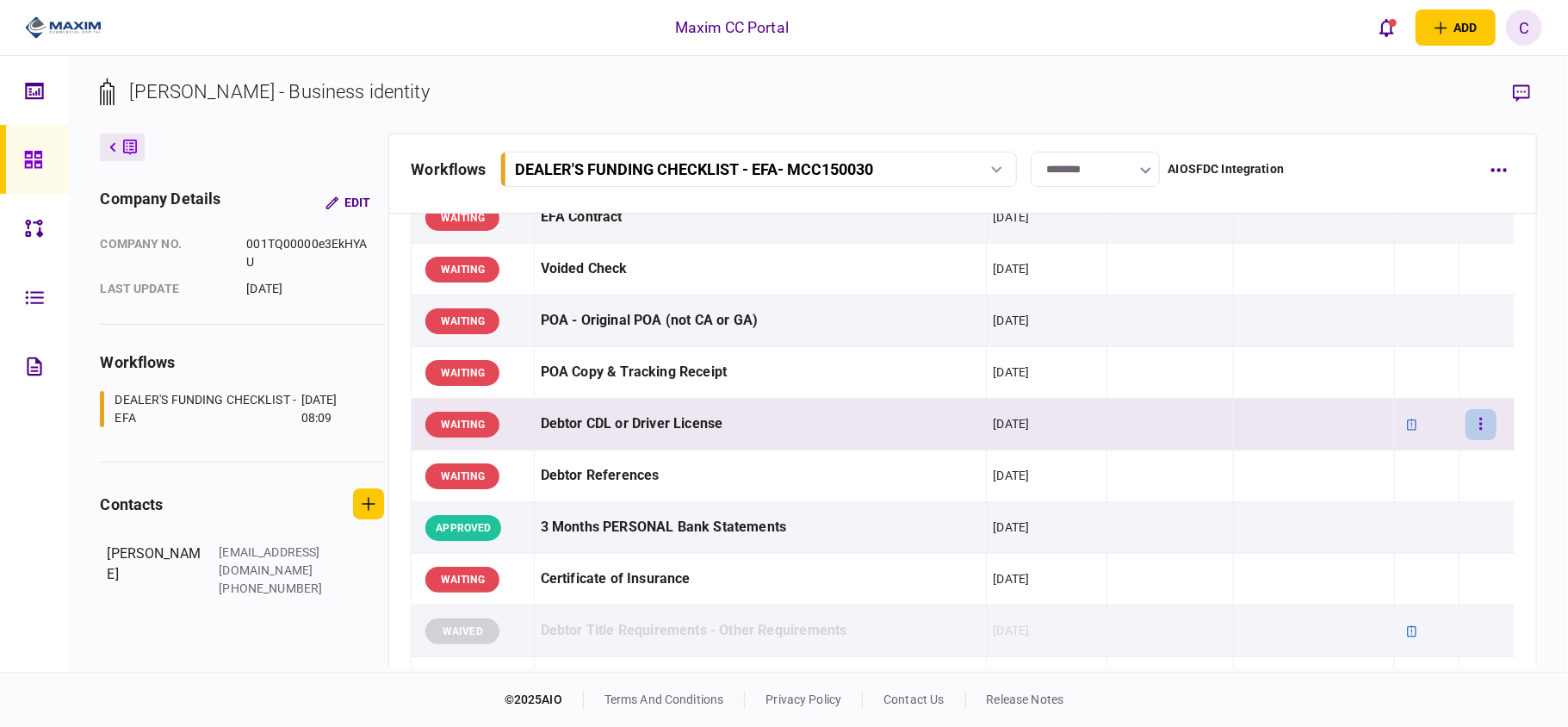
click at [1472, 417] on button "button" at bounding box center [1481, 425] width 31 height 31
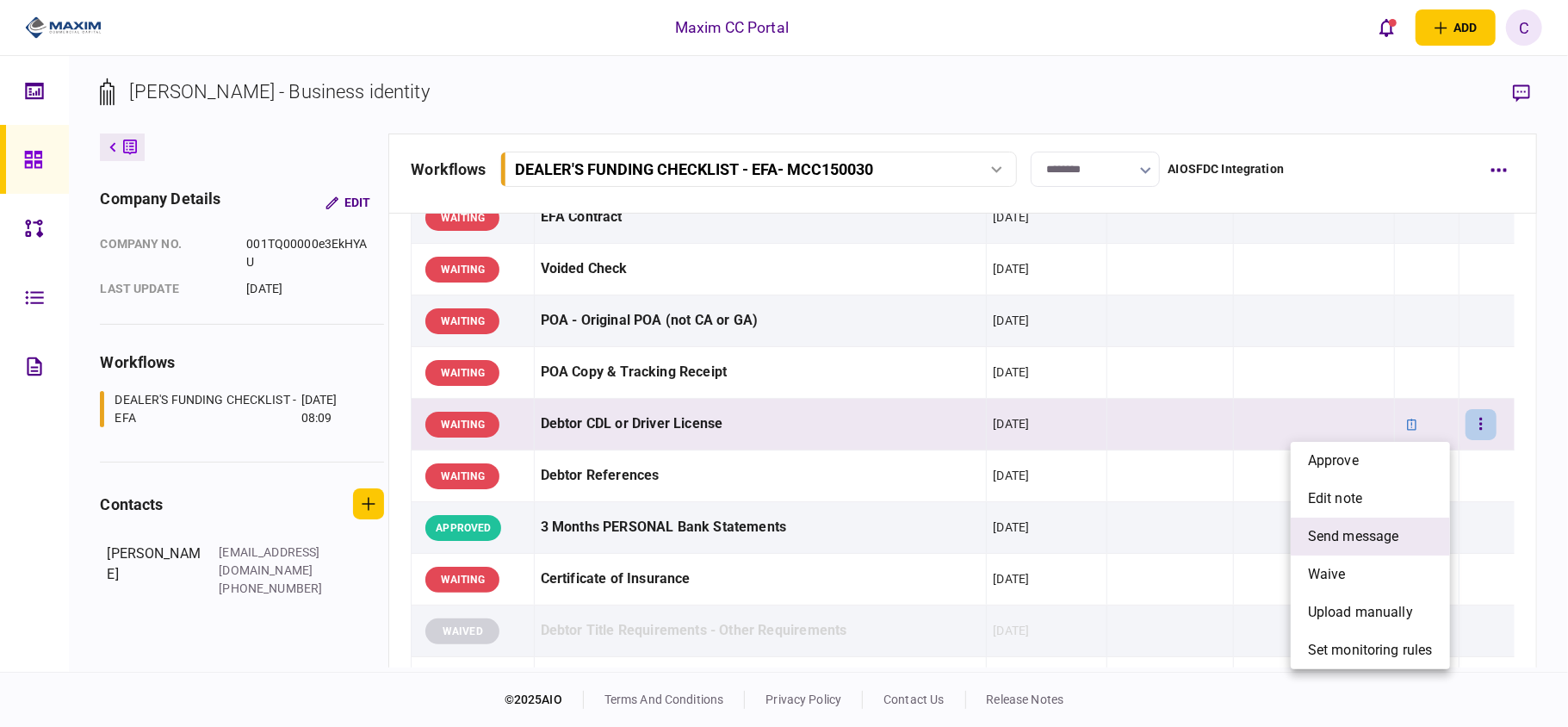
click at [1334, 538] on span "send message" at bounding box center [1354, 537] width 91 height 21
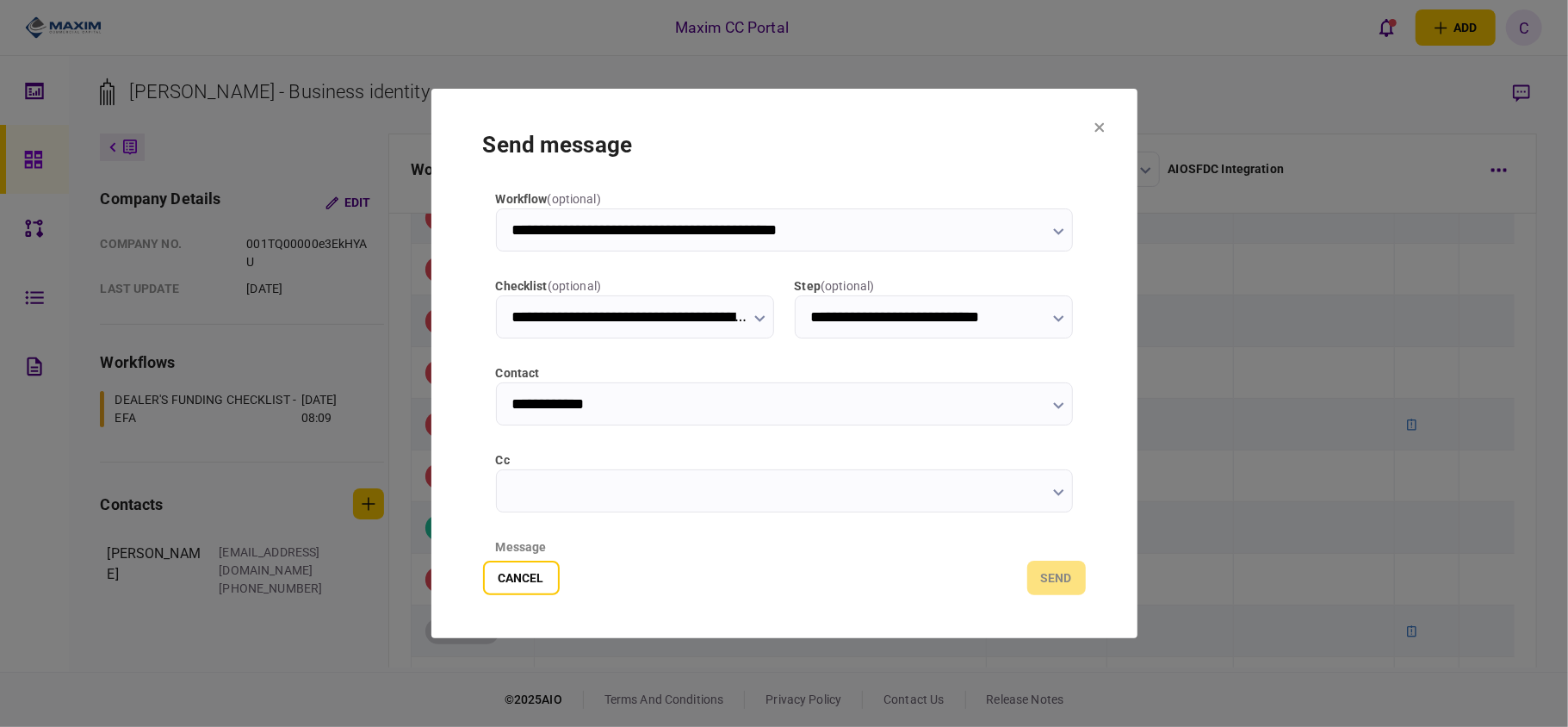
type input "**********"
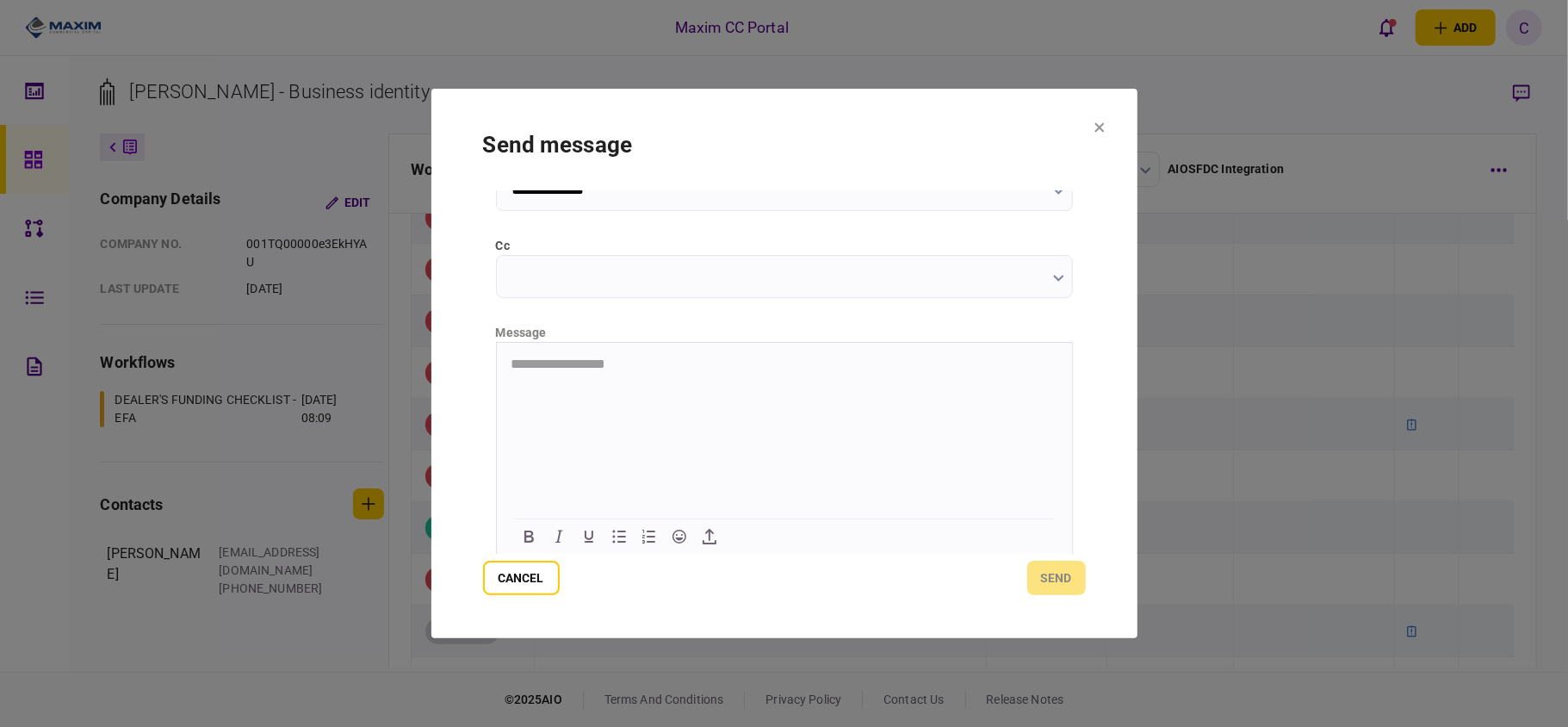
scroll to position [217, 0]
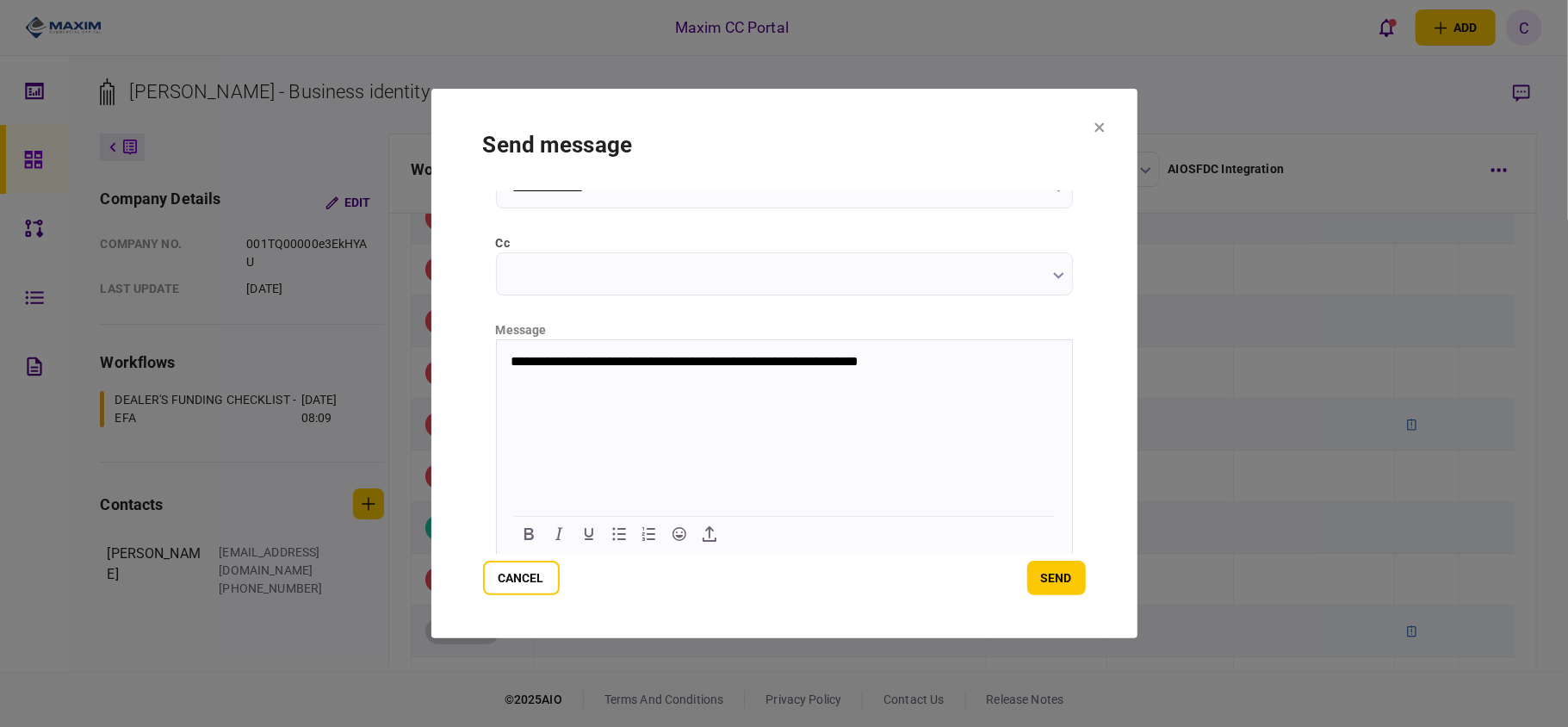
click at [1051, 578] on button "send" at bounding box center [1056, 578] width 58 height 35
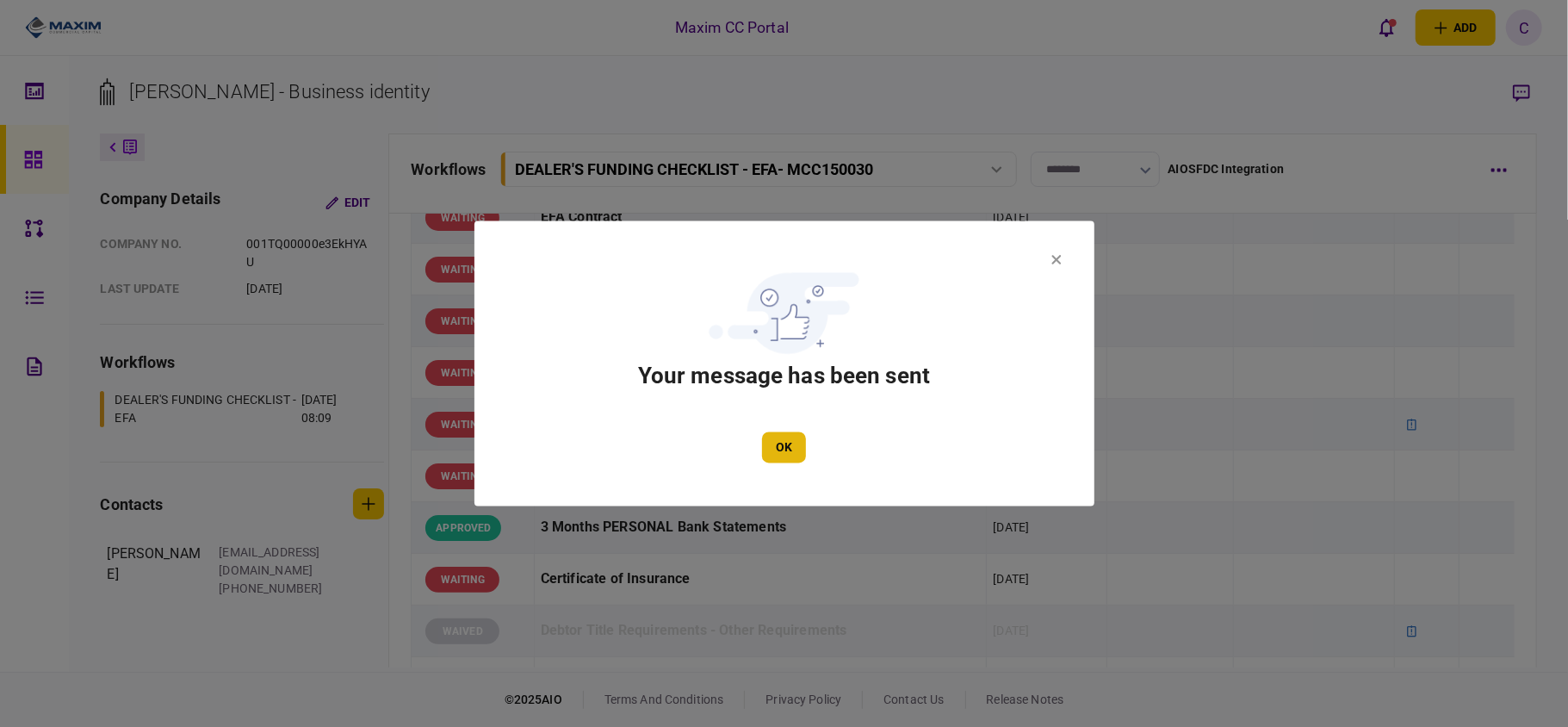
click at [773, 452] on button "OK" at bounding box center [784, 448] width 44 height 31
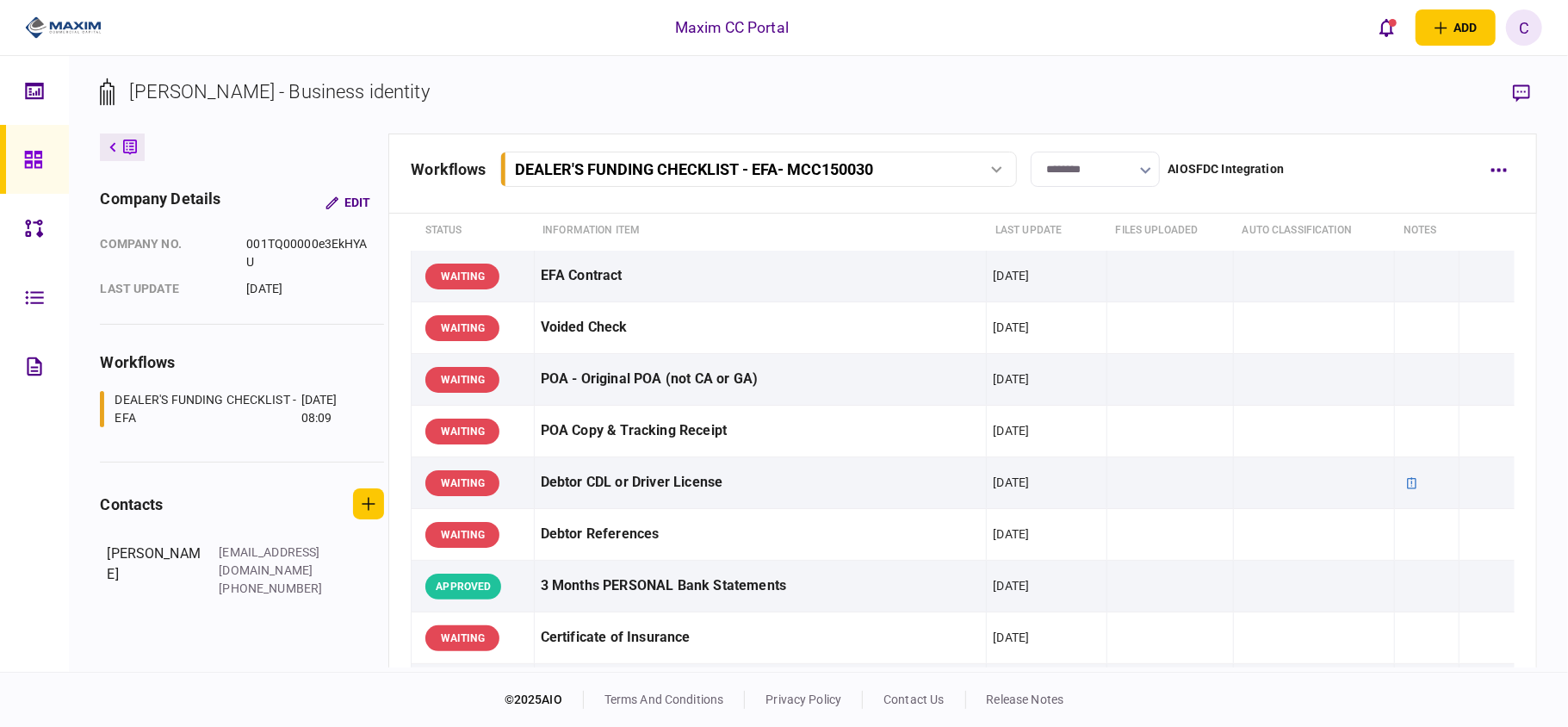
scroll to position [0, 0]
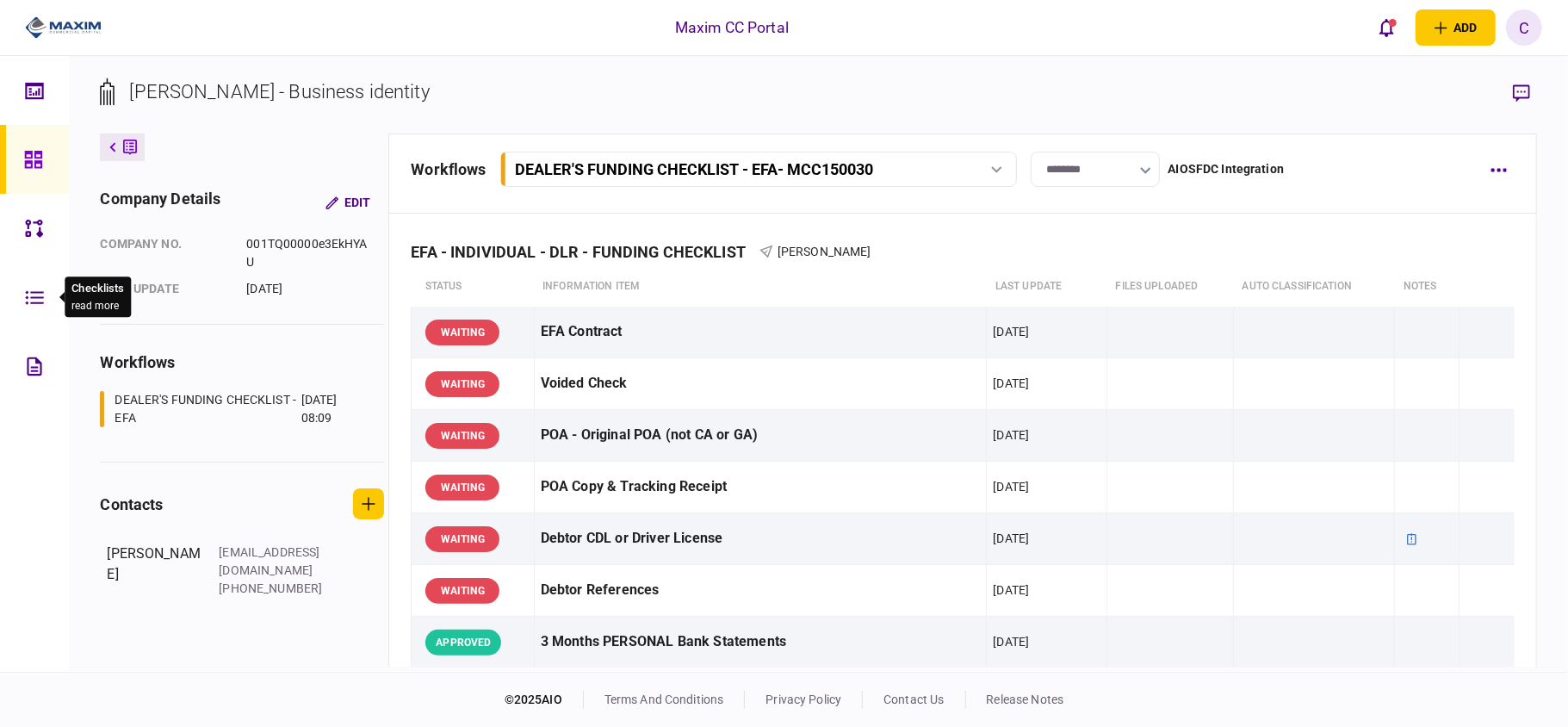
click at [36, 294] on icon at bounding box center [35, 297] width 19 height 20
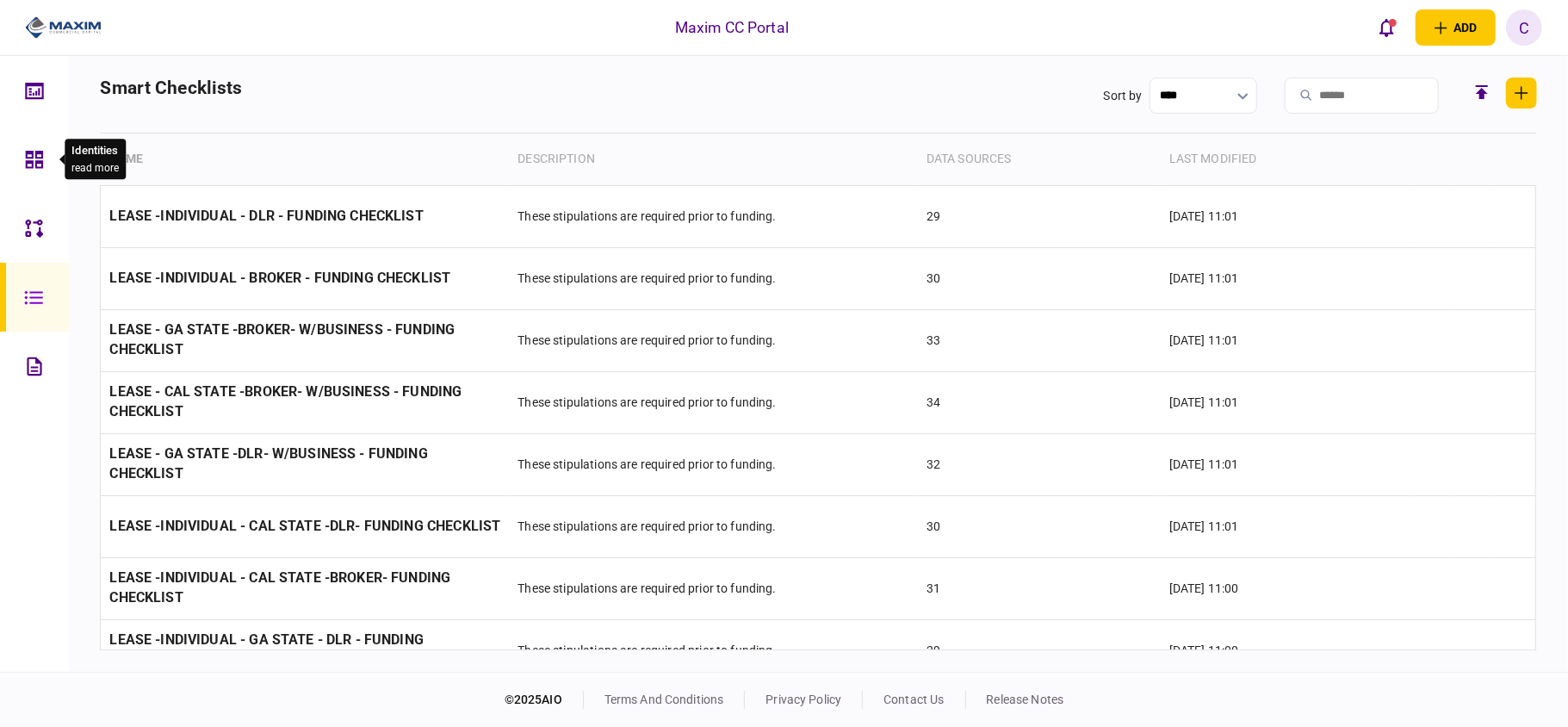
click at [38, 156] on icon at bounding box center [35, 160] width 19 height 20
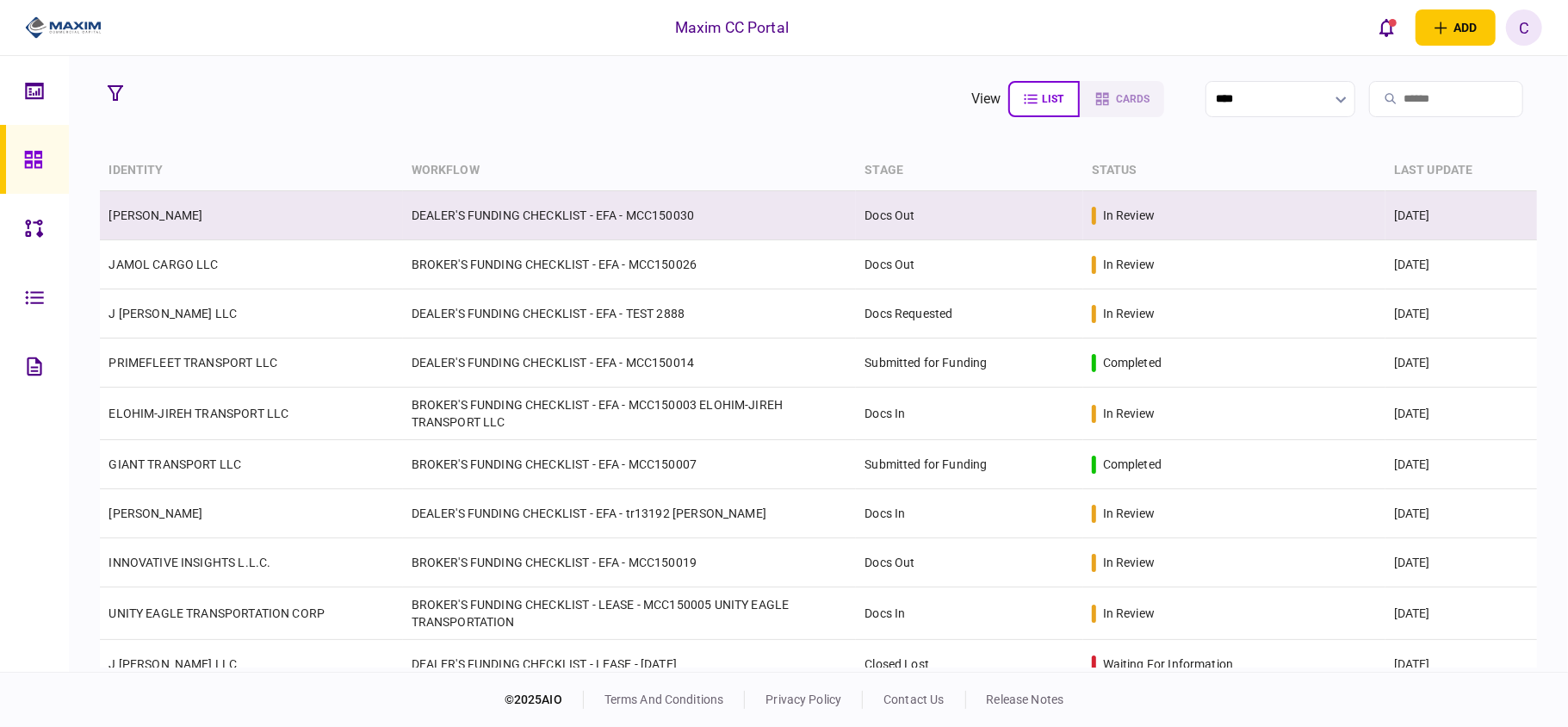
click at [202, 215] on link "[PERSON_NAME]" at bounding box center [155, 215] width 94 height 14
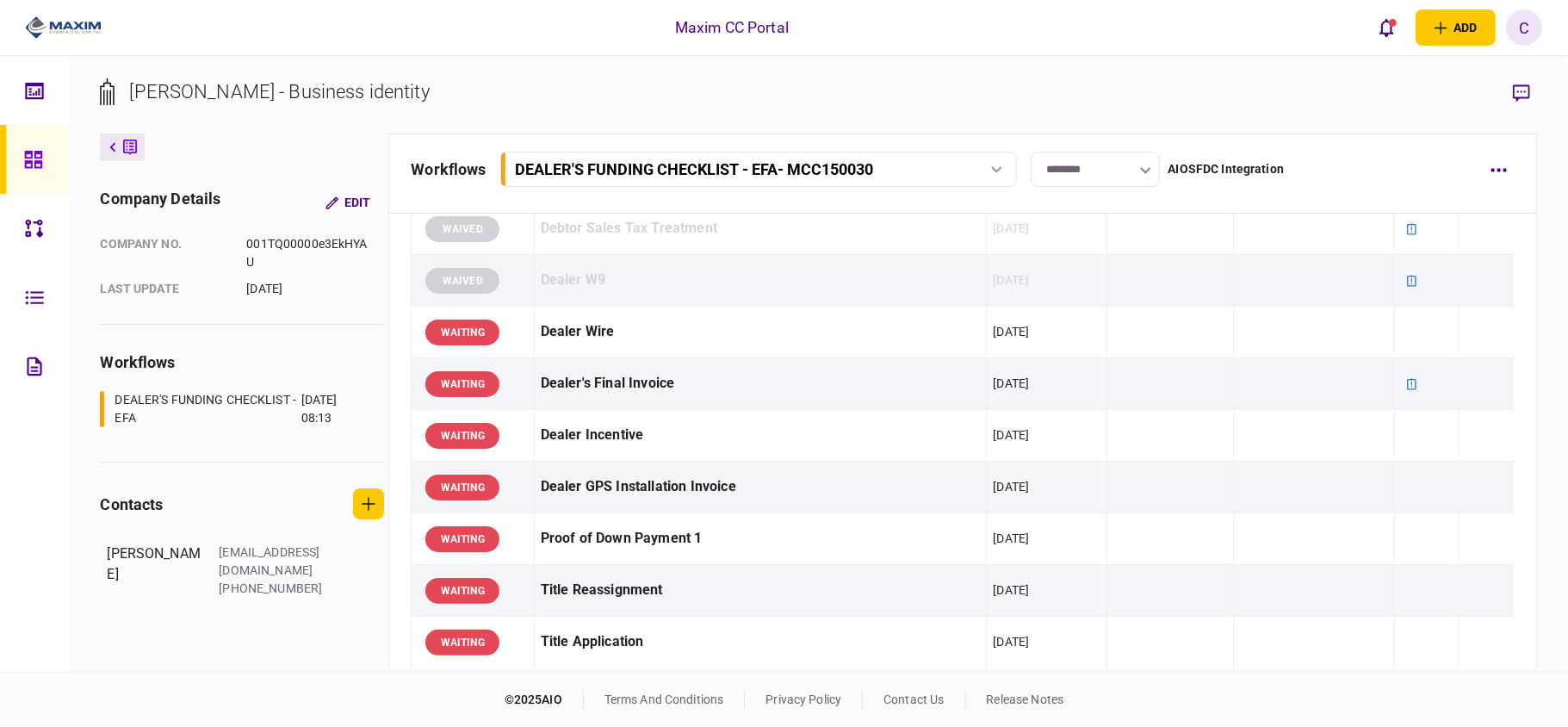
scroll to position [689, 0]
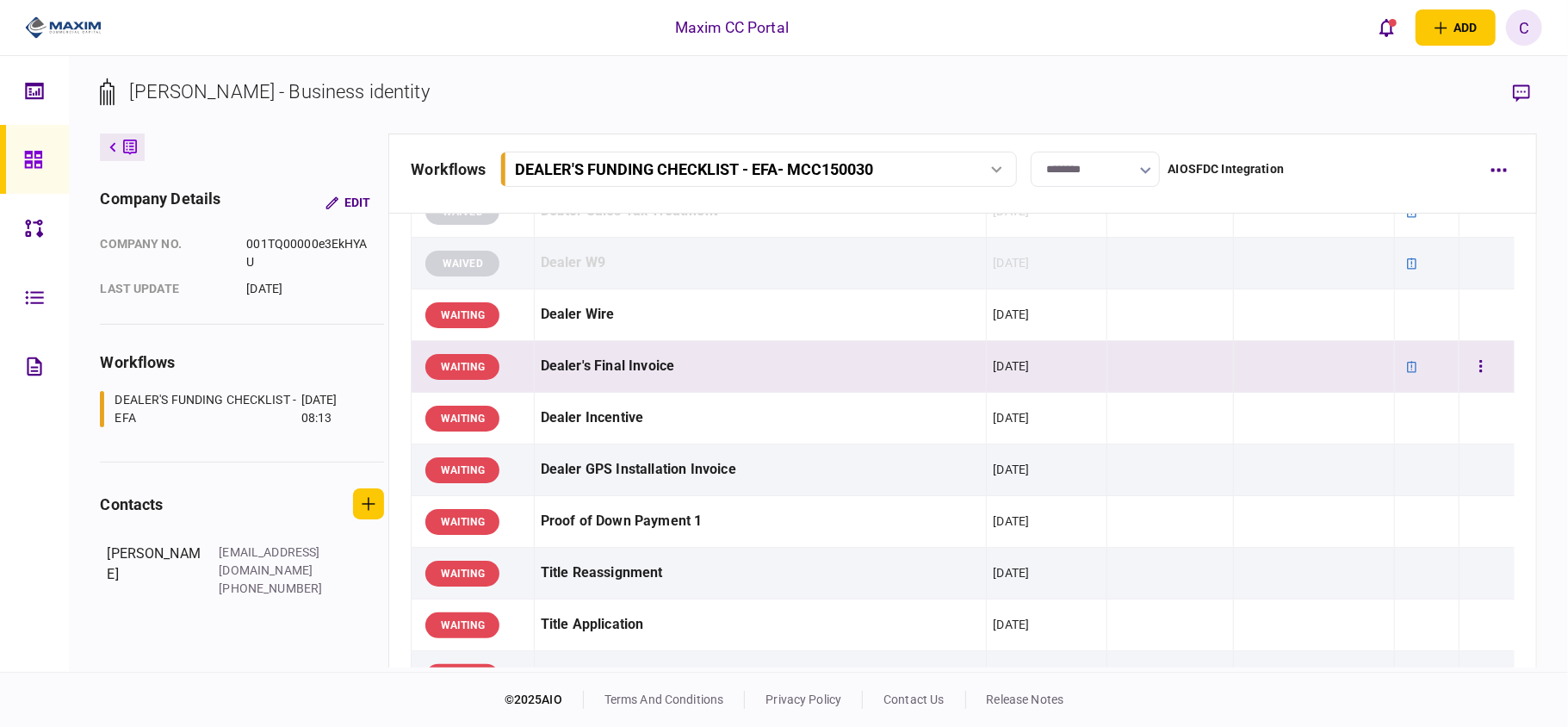
drag, startPoint x: 1006, startPoint y: 446, endPoint x: 620, endPoint y: 347, distance: 398.5
click at [616, 347] on td "Dealer's Final Invoice" at bounding box center [761, 367] width 453 height 52
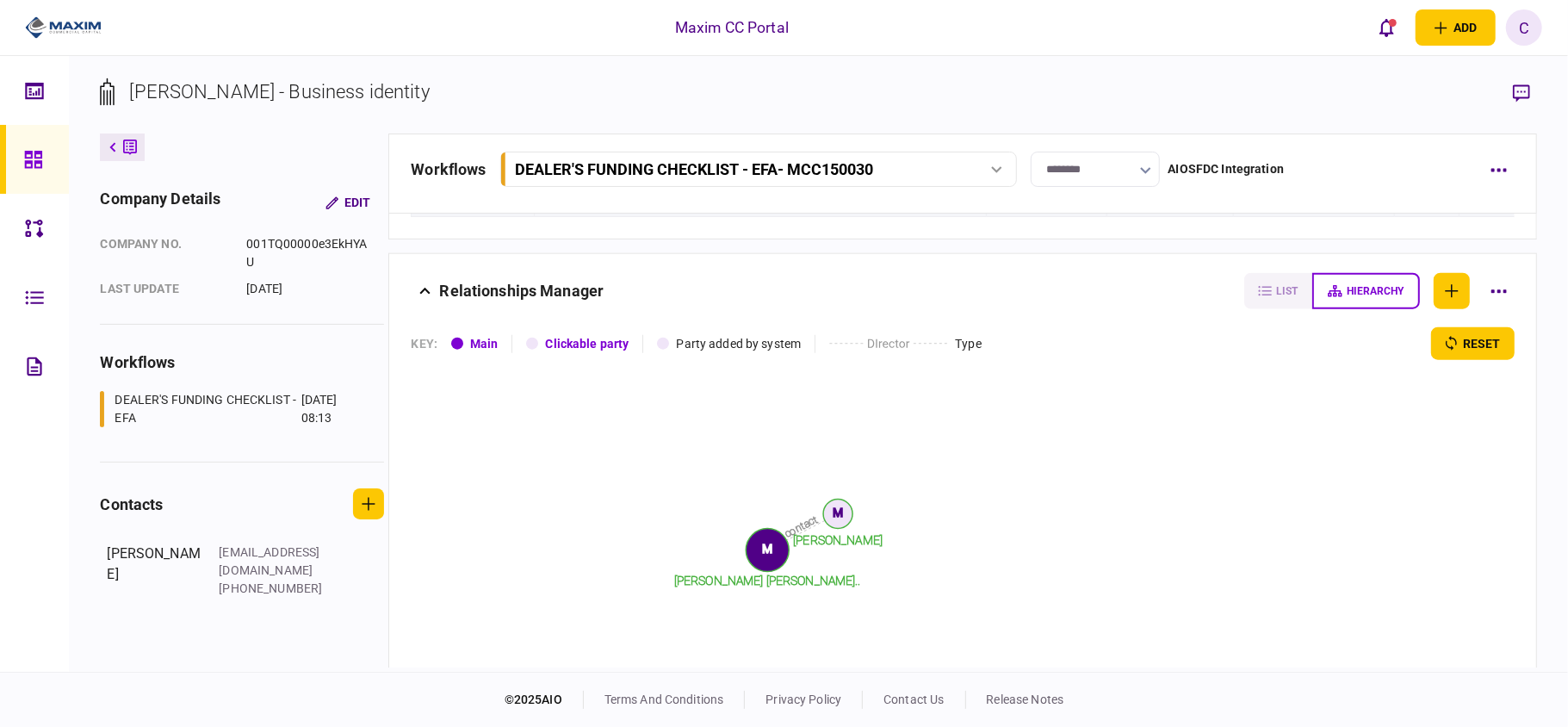
scroll to position [1378, 0]
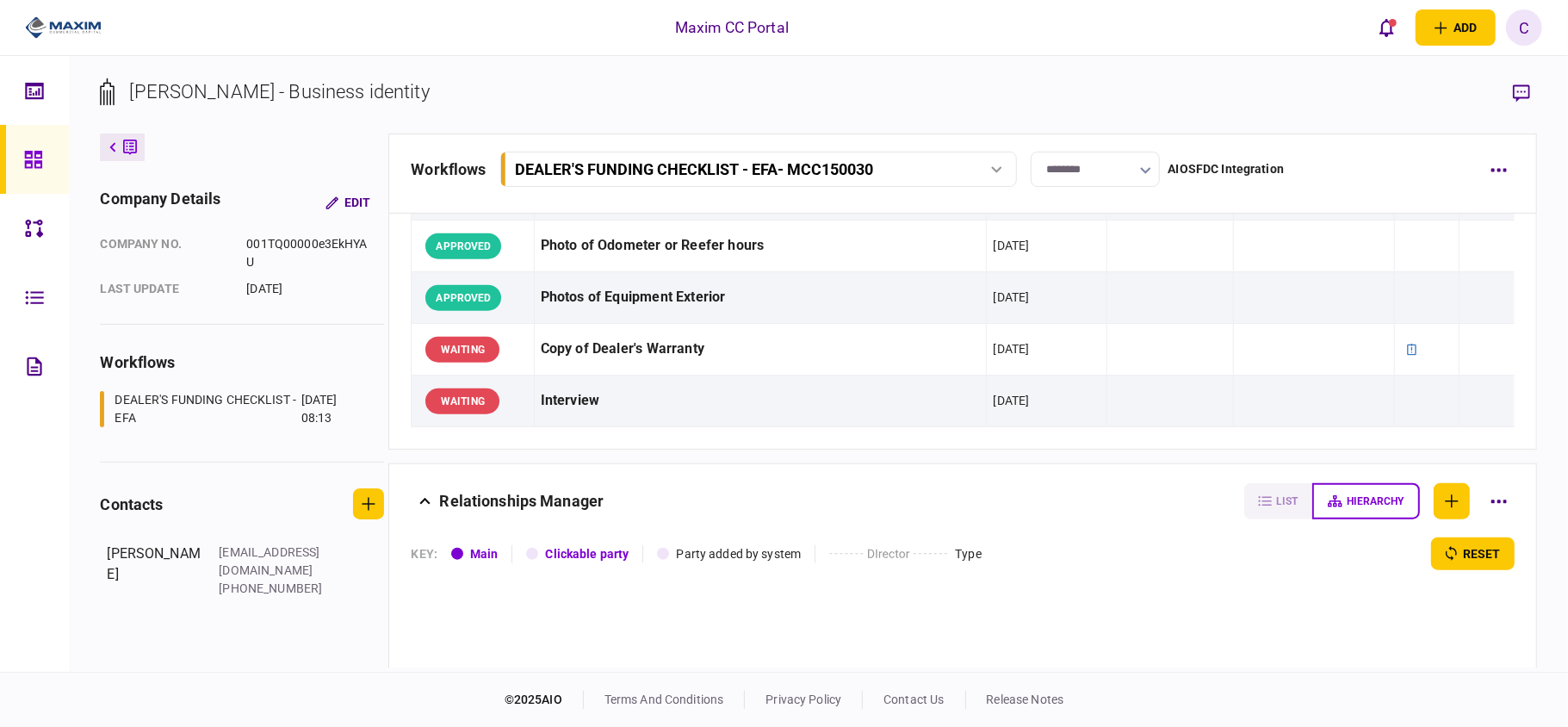
click at [32, 156] on icon at bounding box center [34, 160] width 19 height 20
